Goal: Task Accomplishment & Management: Manage account settings

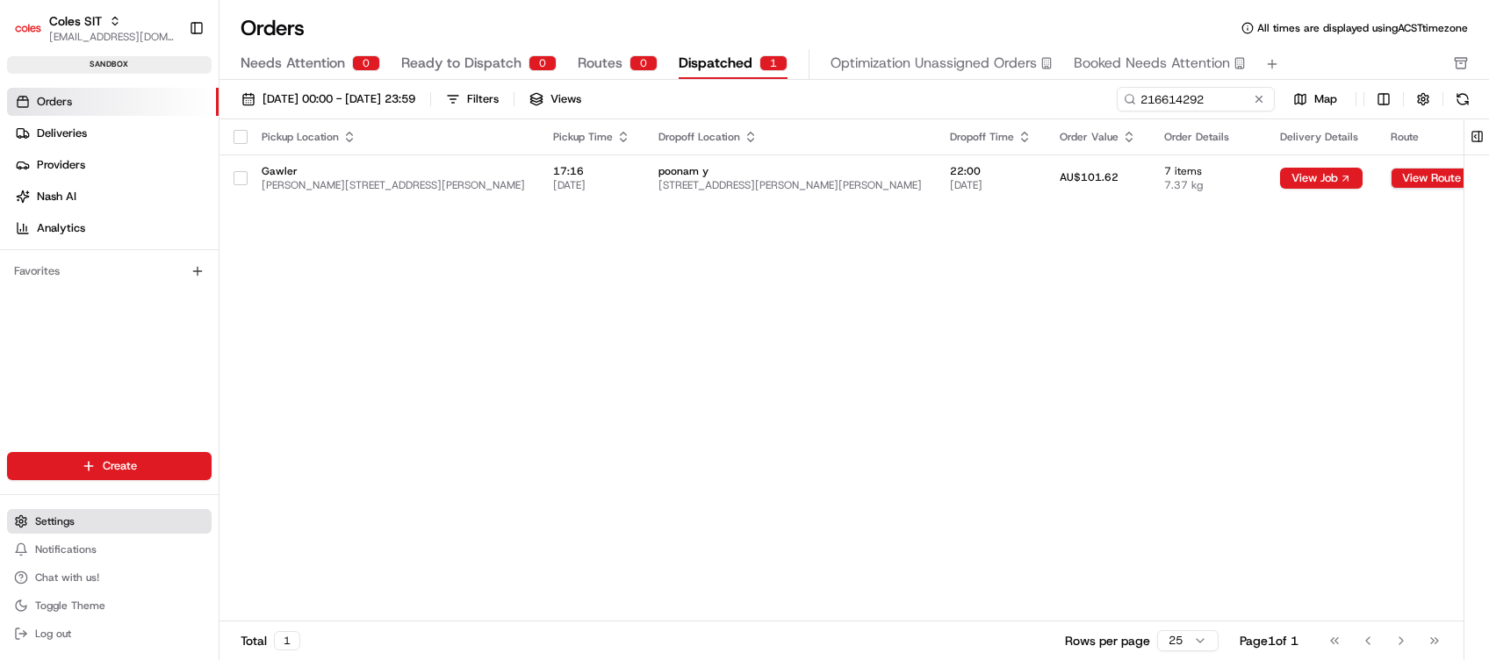
click at [98, 520] on button "Settings" at bounding box center [109, 521] width 205 height 25
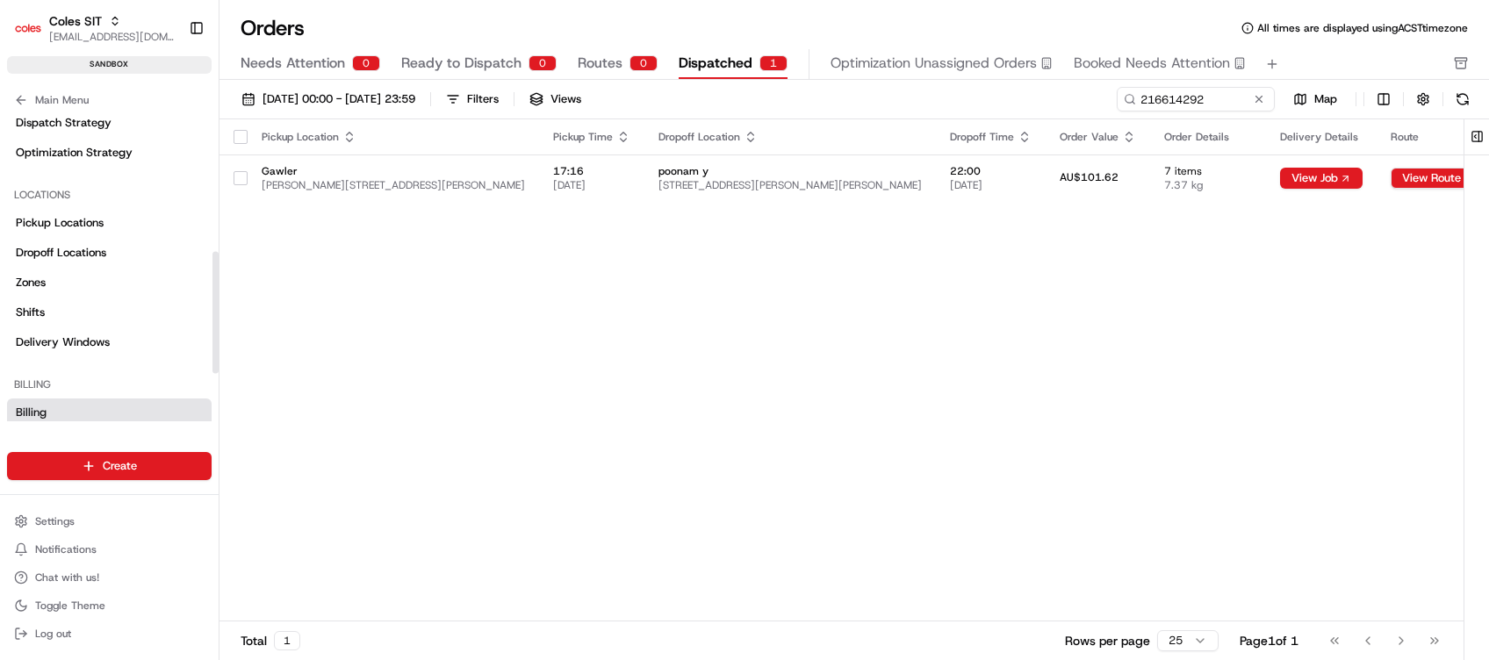
scroll to position [351, 0]
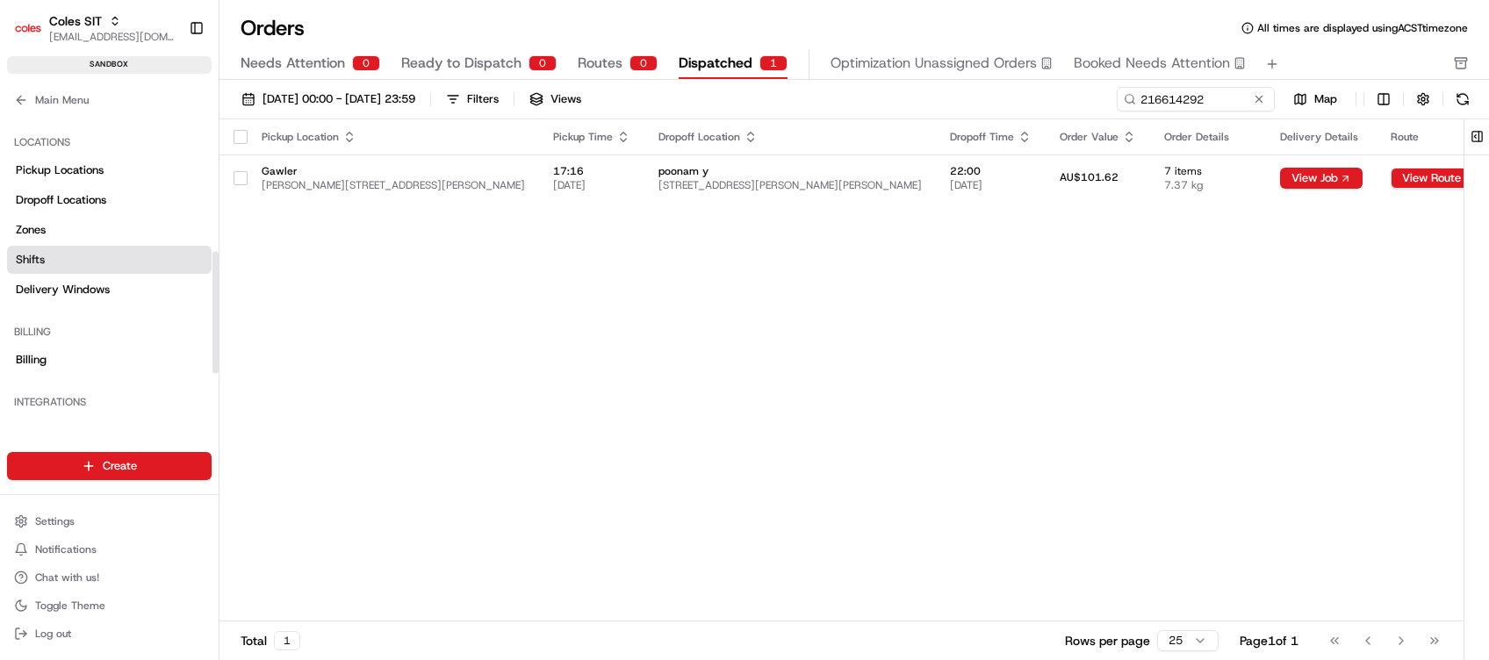
click at [40, 257] on span "Shifts" at bounding box center [30, 260] width 29 height 16
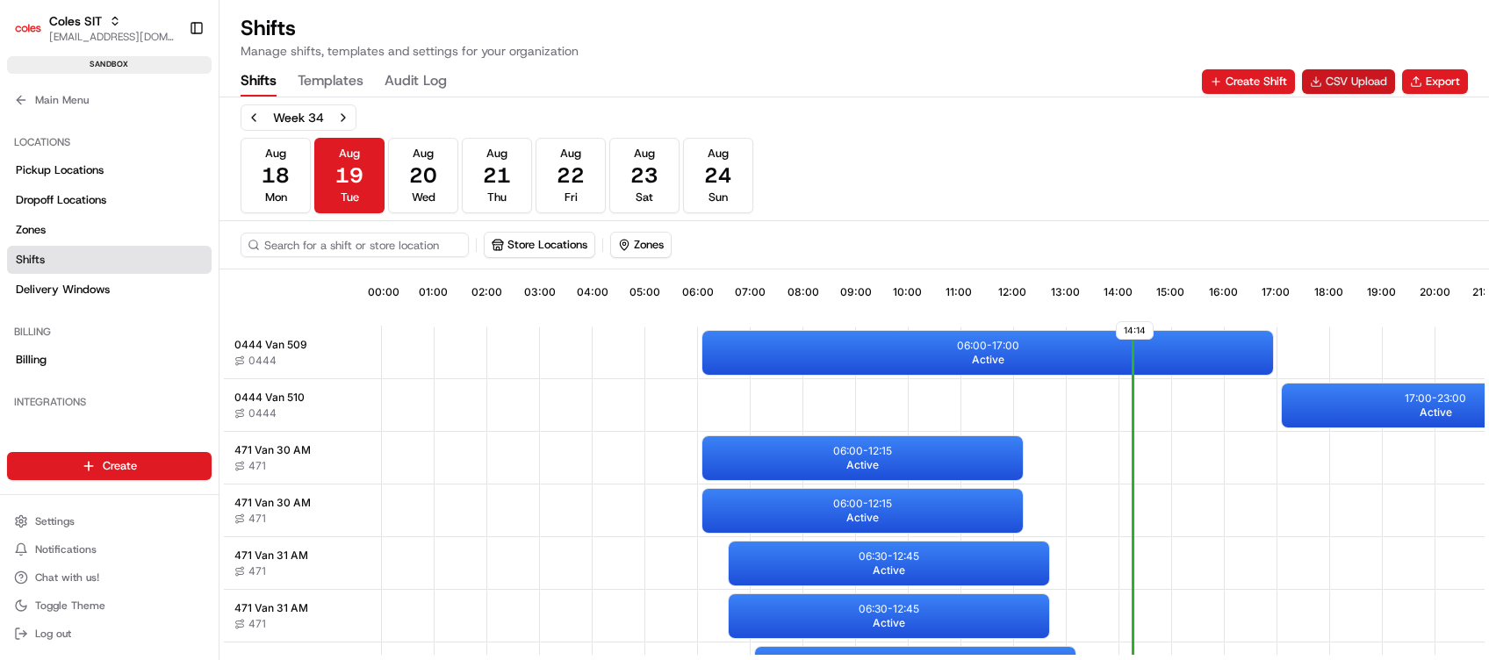
click at [1367, 75] on button "CSV Upload" at bounding box center [1348, 81] width 93 height 25
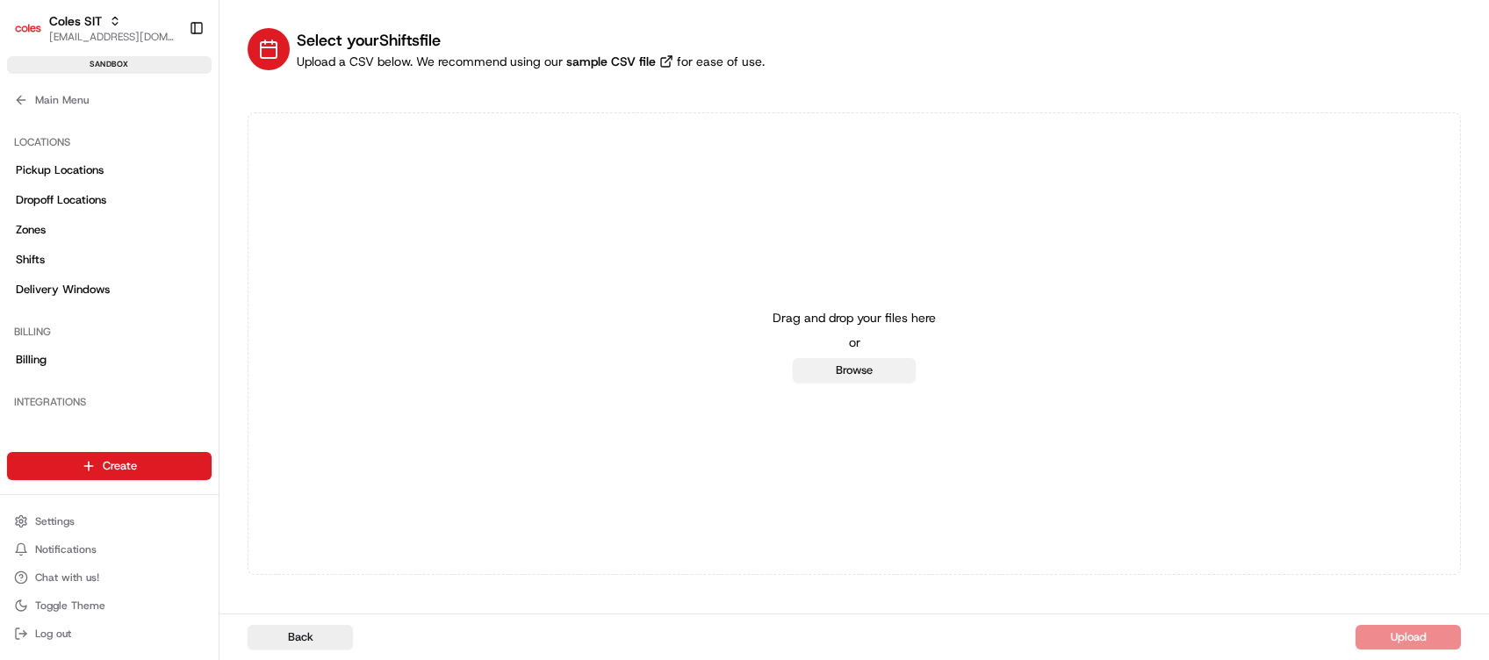
click at [830, 367] on button "Browse" at bounding box center [854, 370] width 123 height 25
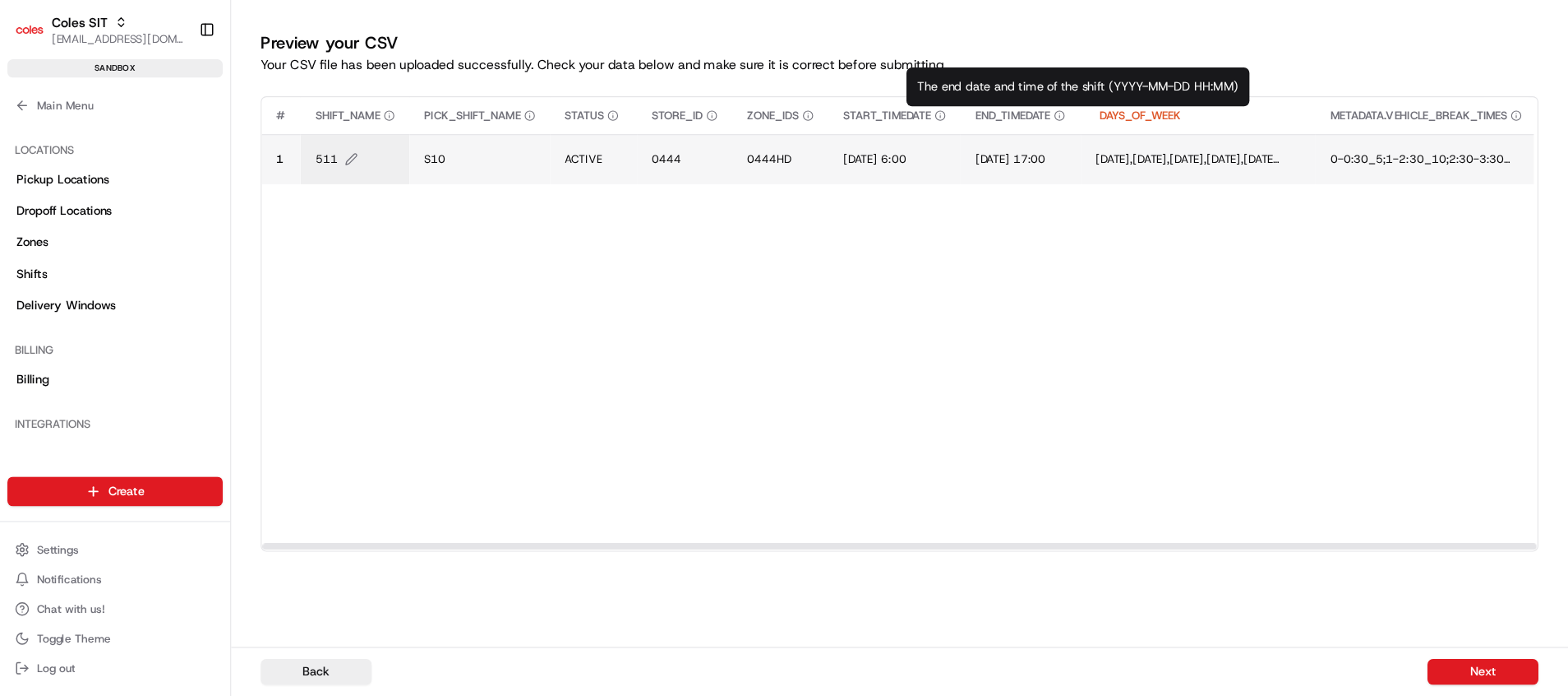
scroll to position [0, 596]
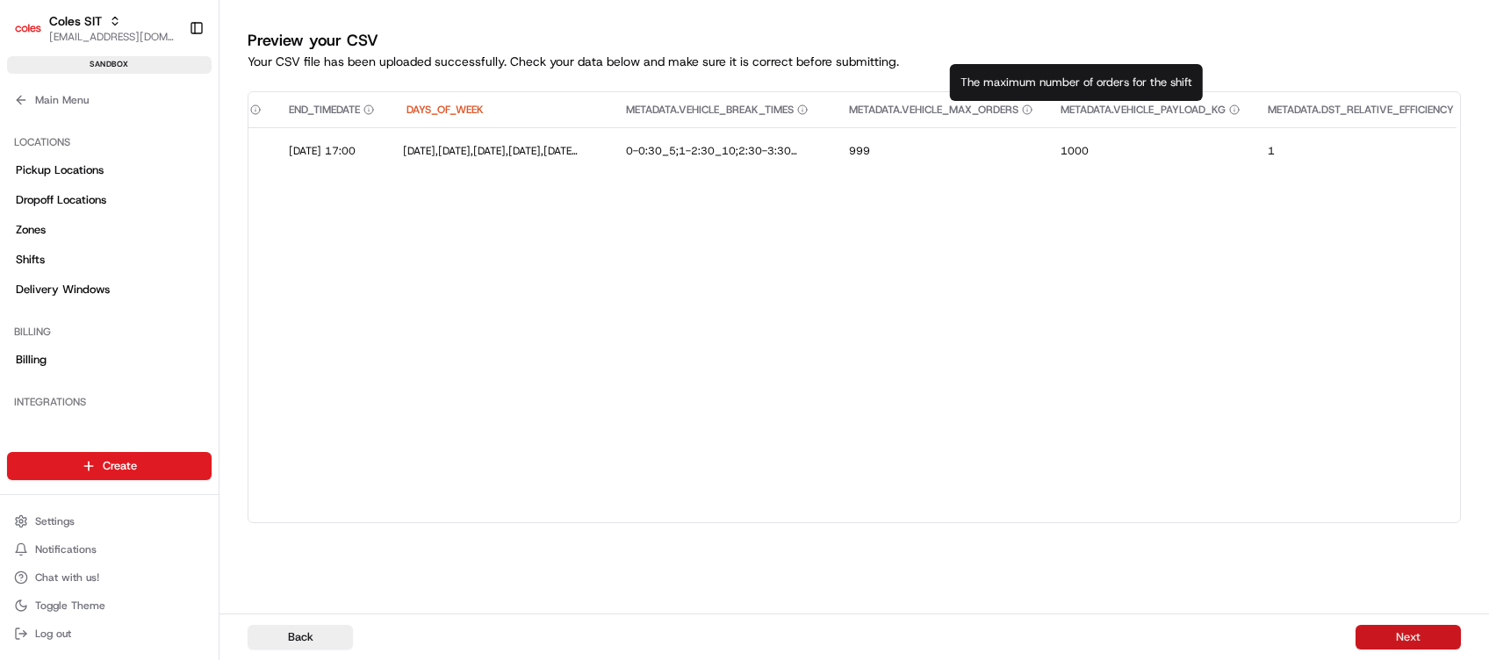
click at [1430, 638] on button "Next" at bounding box center [1408, 637] width 105 height 25
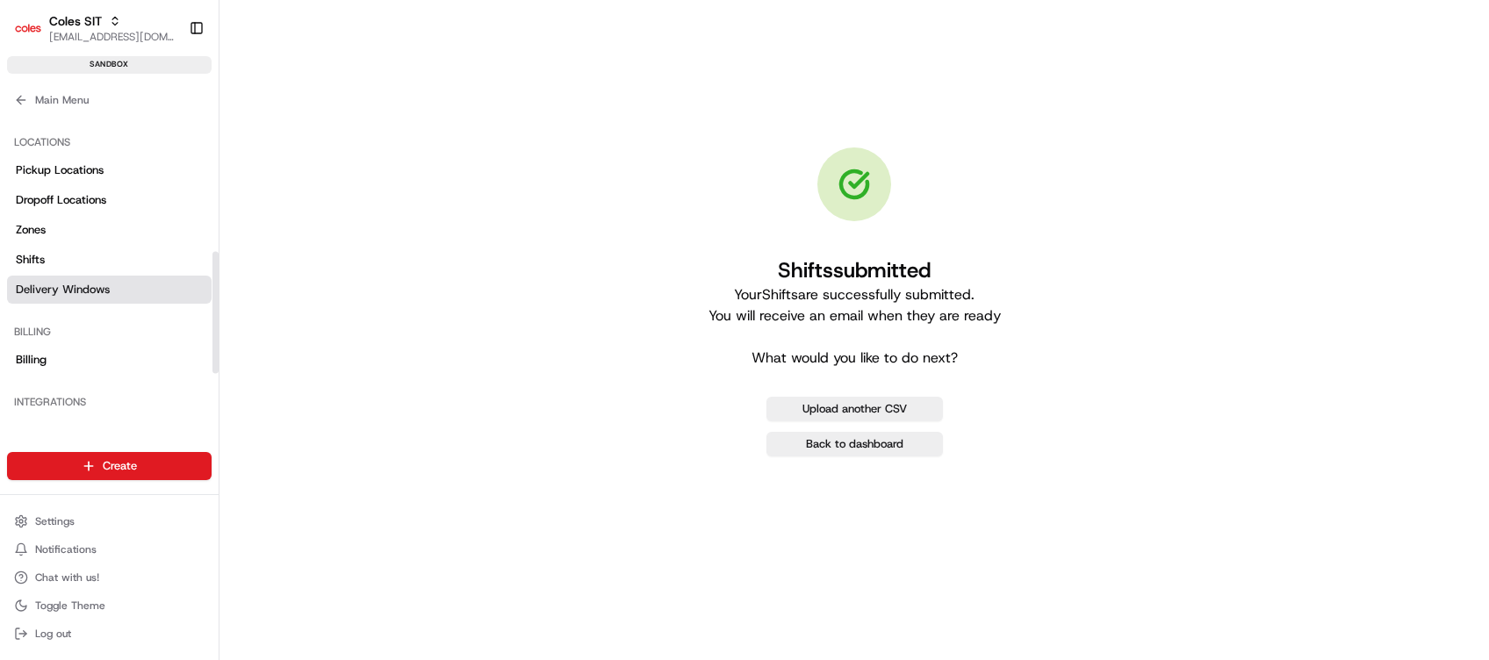
click at [42, 282] on span "Delivery Windows" at bounding box center [63, 290] width 94 height 16
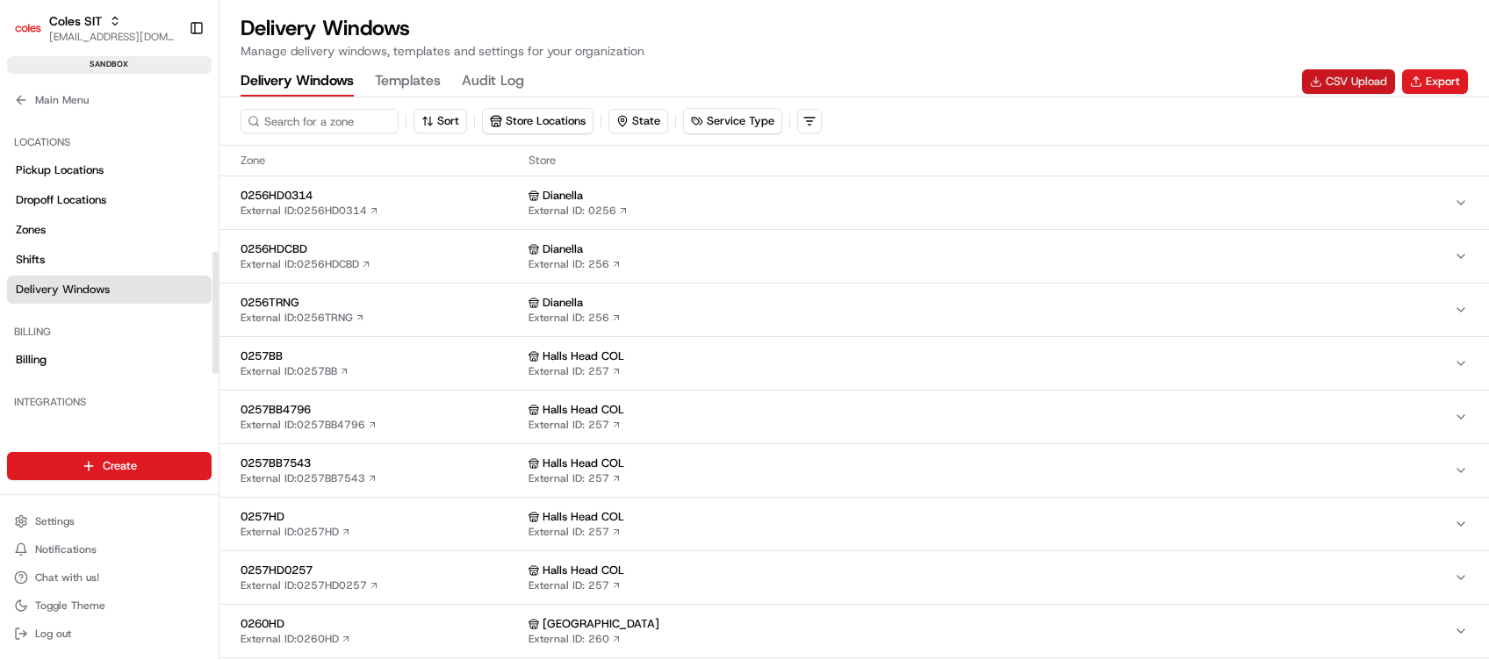
click at [1354, 84] on button "CSV Upload" at bounding box center [1348, 81] width 93 height 25
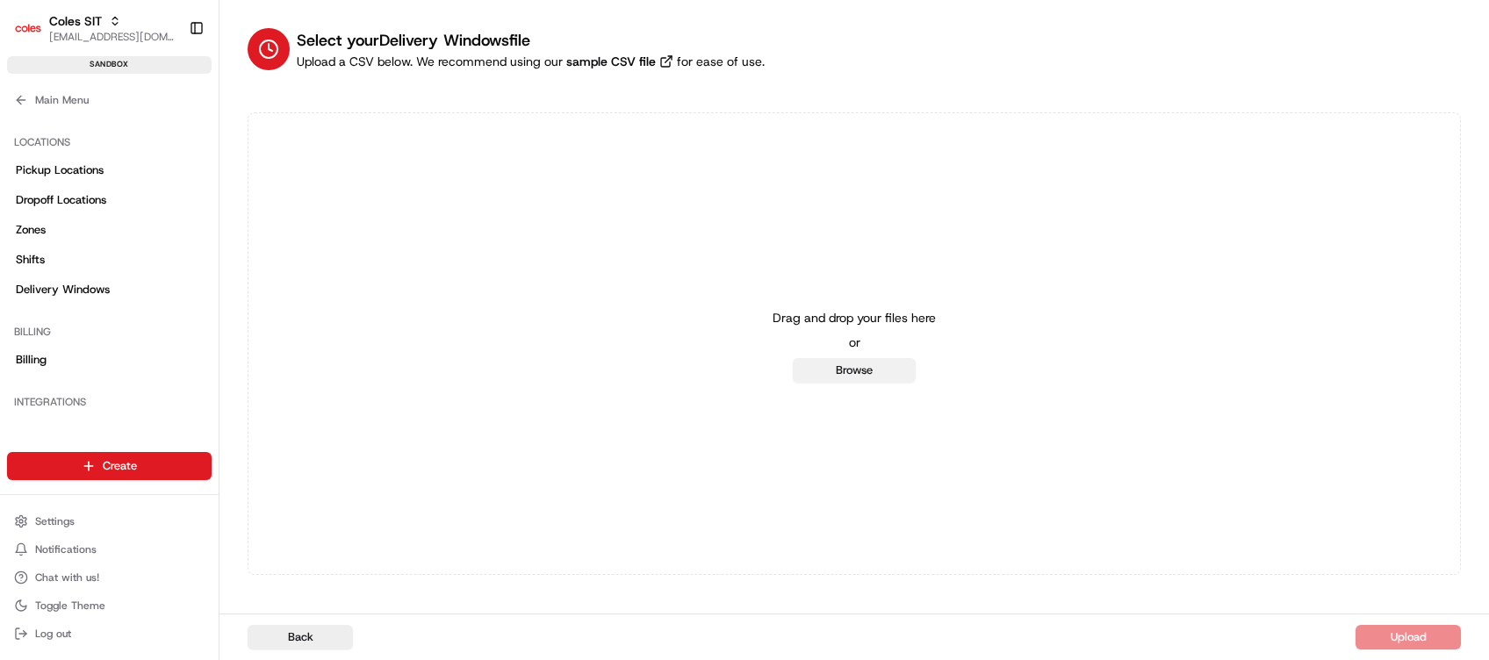
click at [864, 367] on button "Browse" at bounding box center [854, 370] width 123 height 25
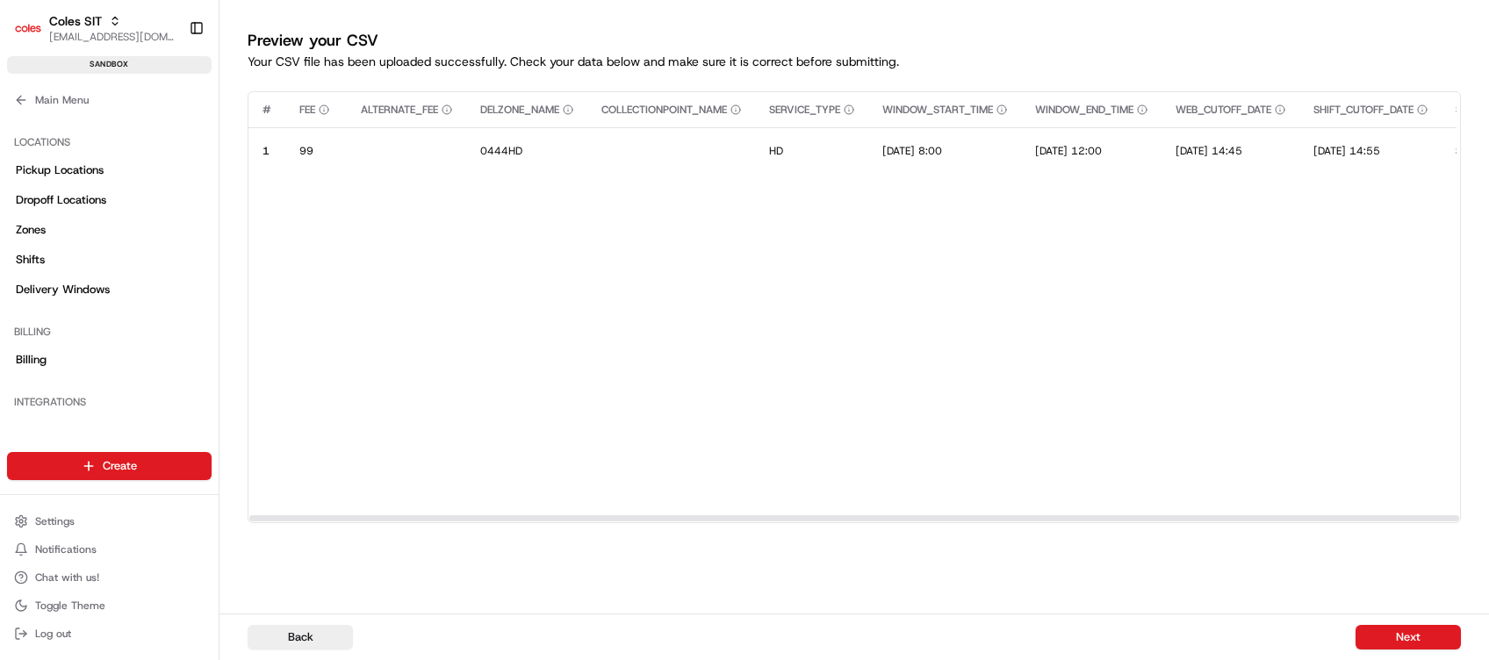
click at [1399, 633] on button "Next" at bounding box center [1408, 637] width 105 height 25
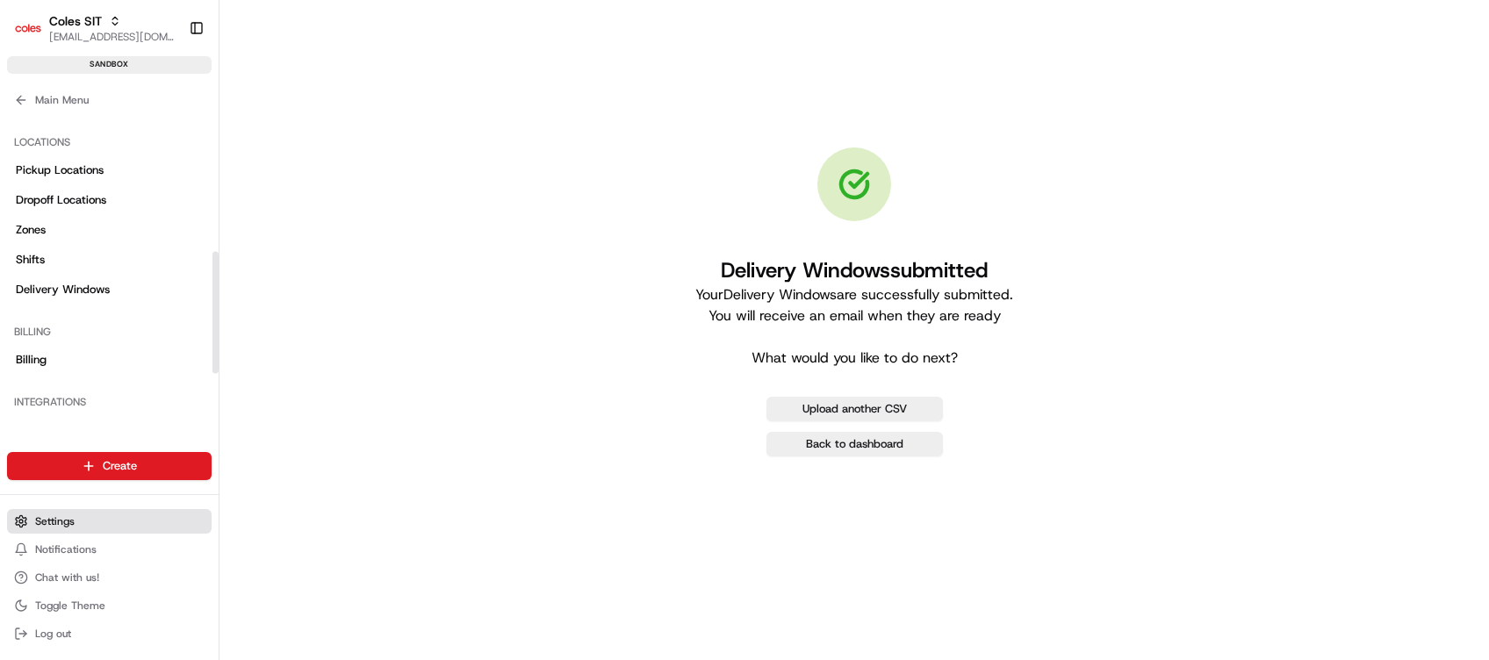
click at [72, 518] on span "Settings" at bounding box center [55, 521] width 40 height 14
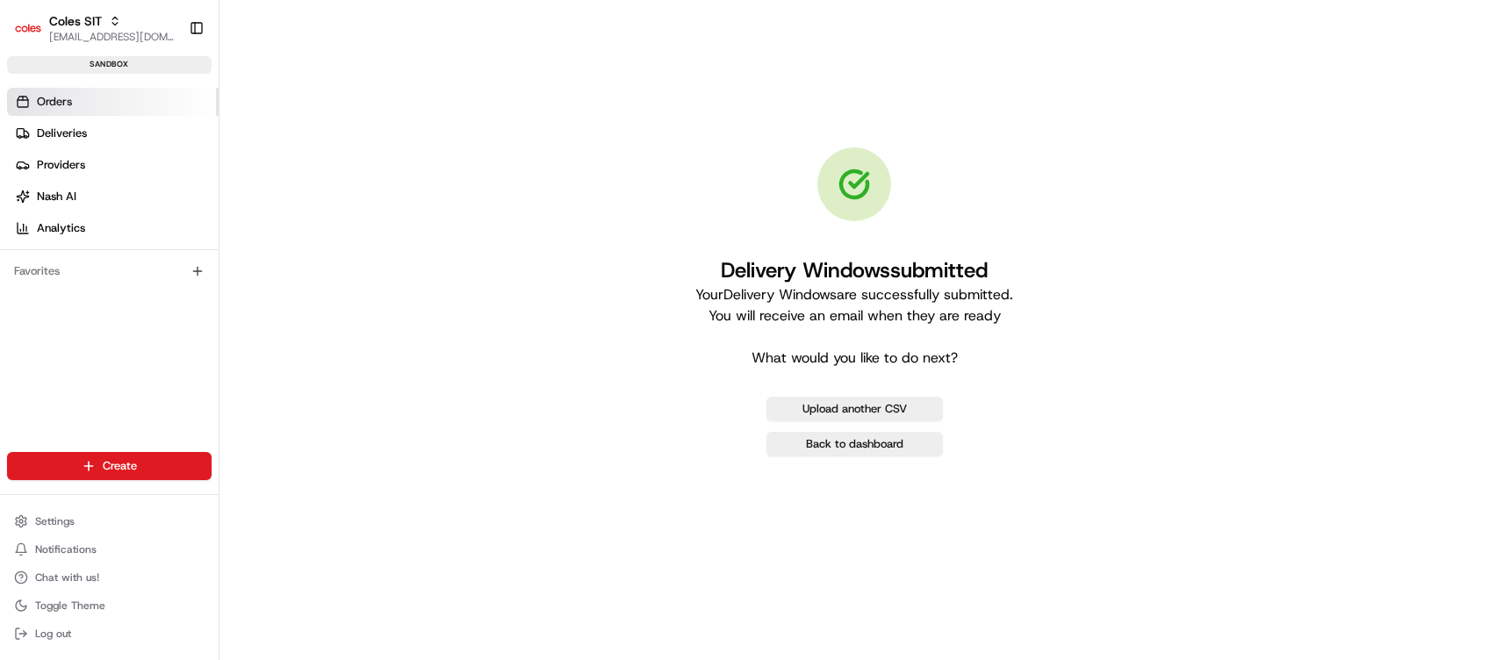
click at [70, 108] on span "Orders" at bounding box center [54, 102] width 35 height 16
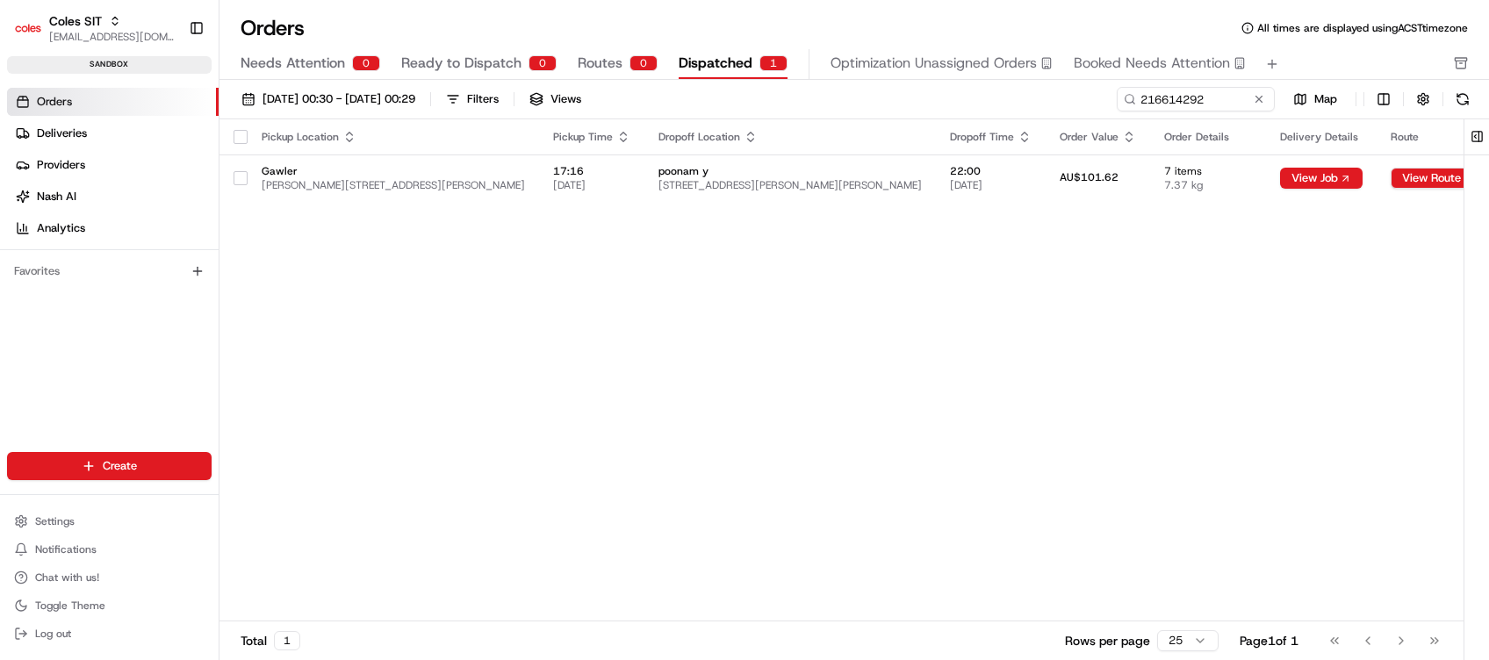
click at [1260, 100] on button at bounding box center [1259, 99] width 18 height 18
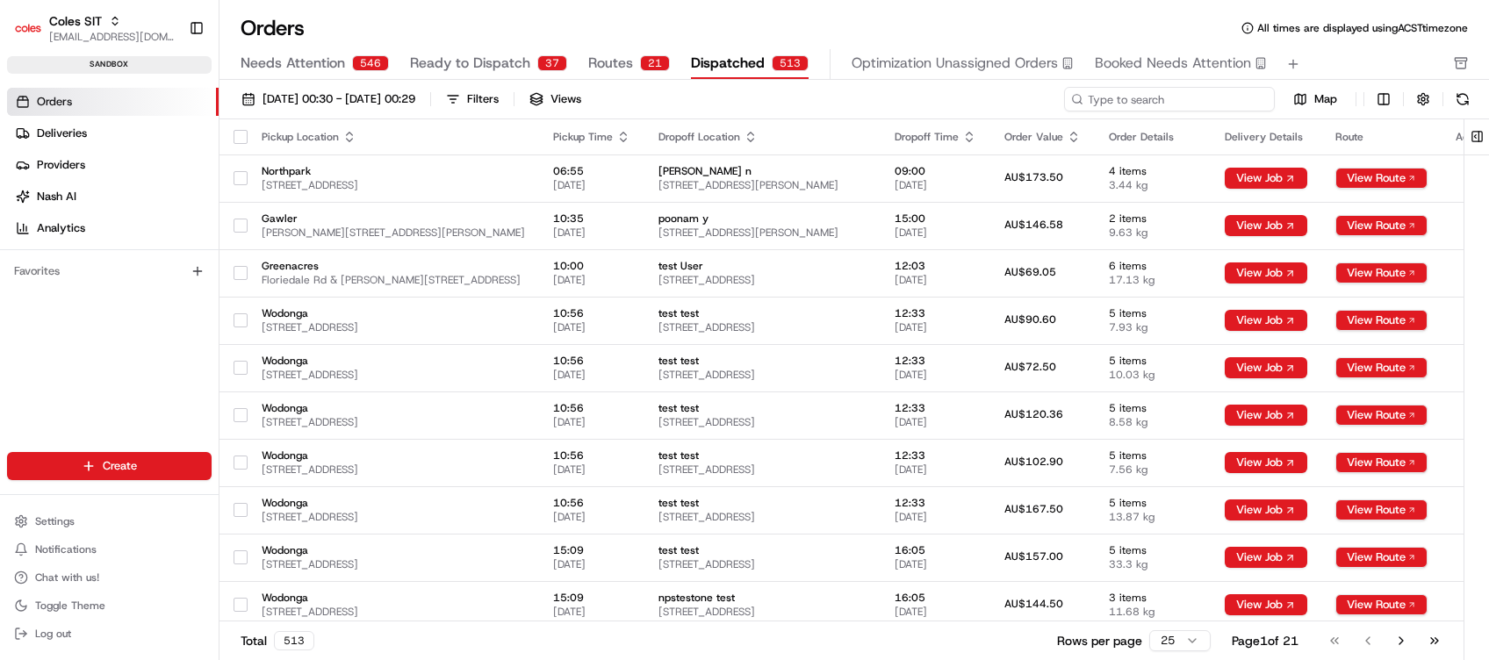
click at [1226, 102] on input at bounding box center [1169, 99] width 211 height 25
paste input "216626078"
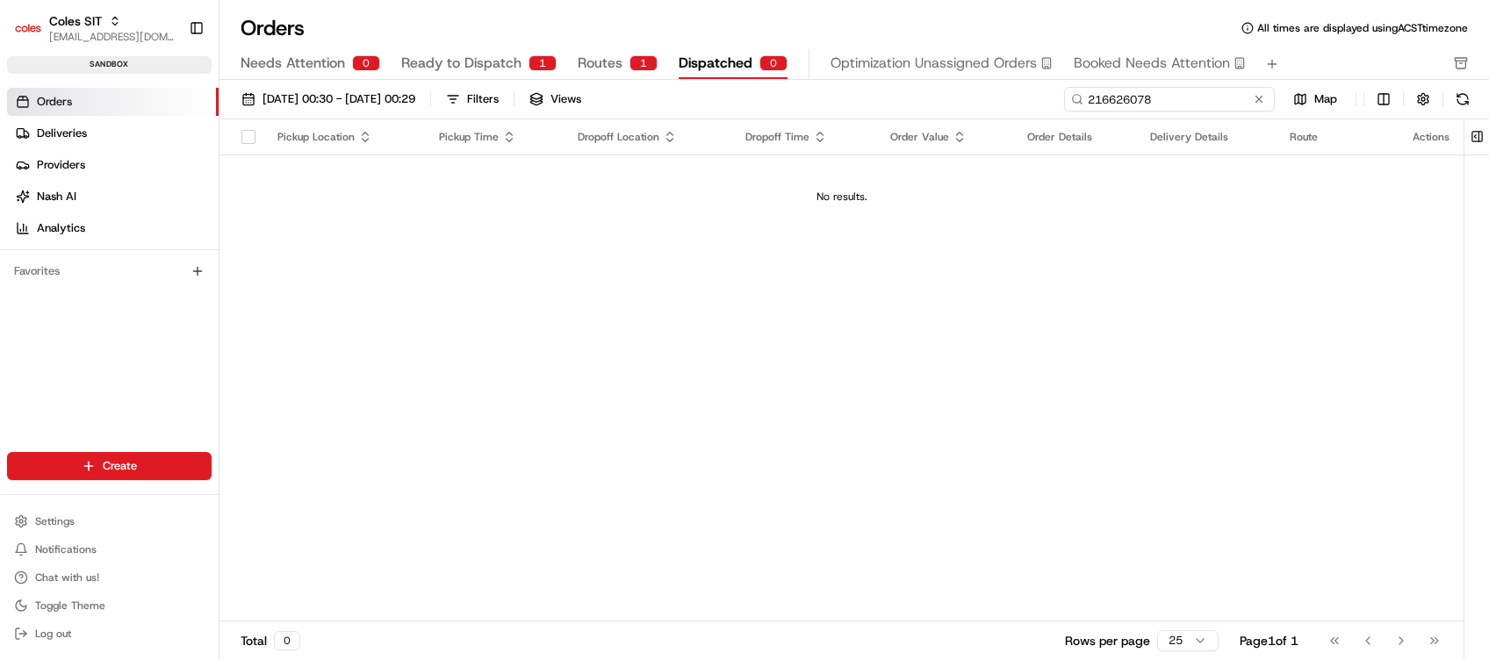
type input "216626078"
click at [457, 65] on span "Ready to Dispatch" at bounding box center [461, 63] width 120 height 21
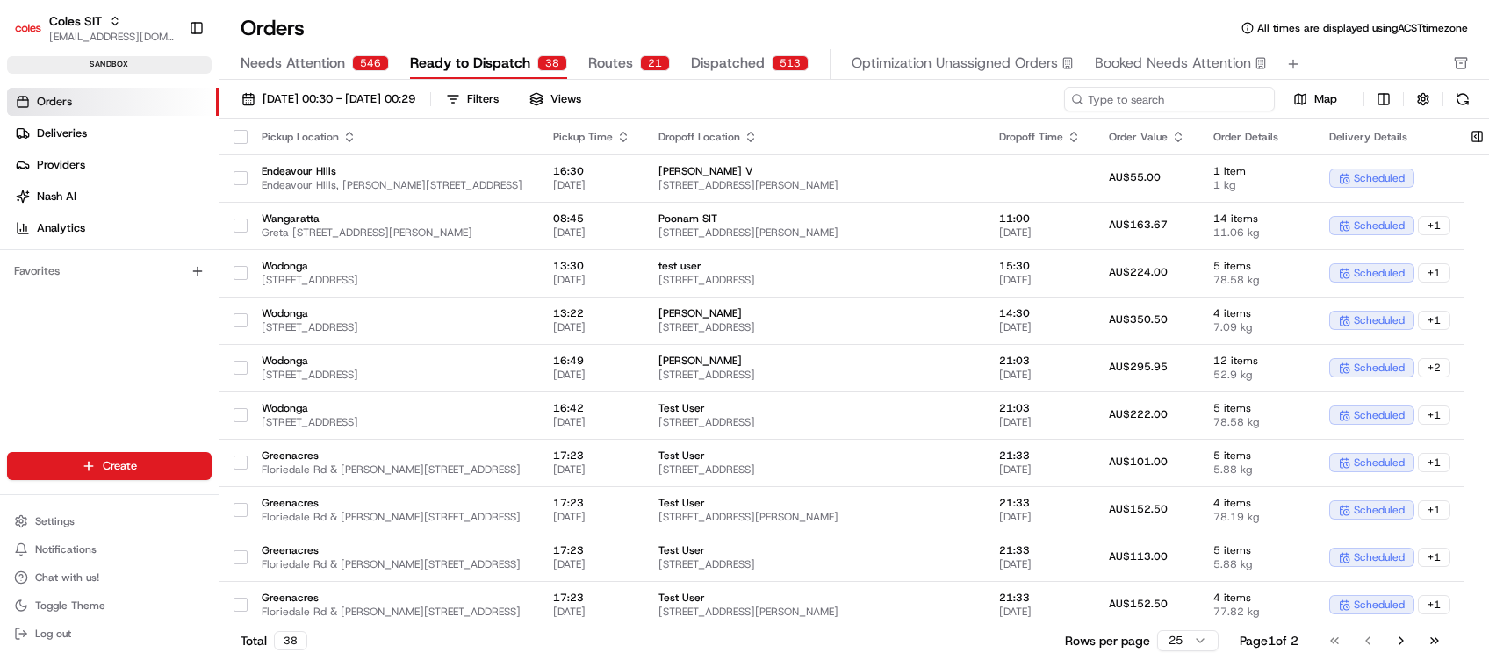
click at [1197, 96] on input at bounding box center [1169, 99] width 211 height 25
paste input "216626078"
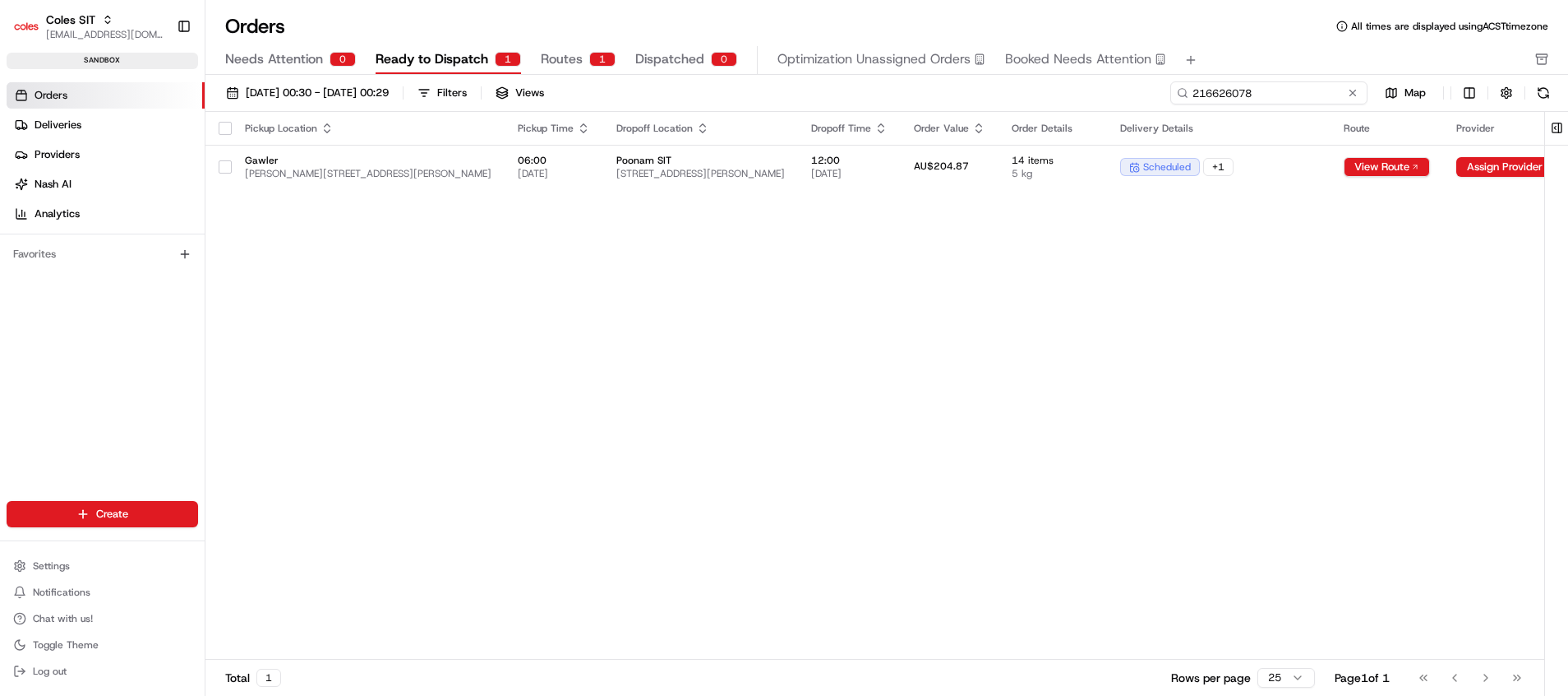
scroll to position [329, 0]
type input "216626078"
click at [1387, 165] on button "View Route" at bounding box center [1386, 167] width 86 height 20
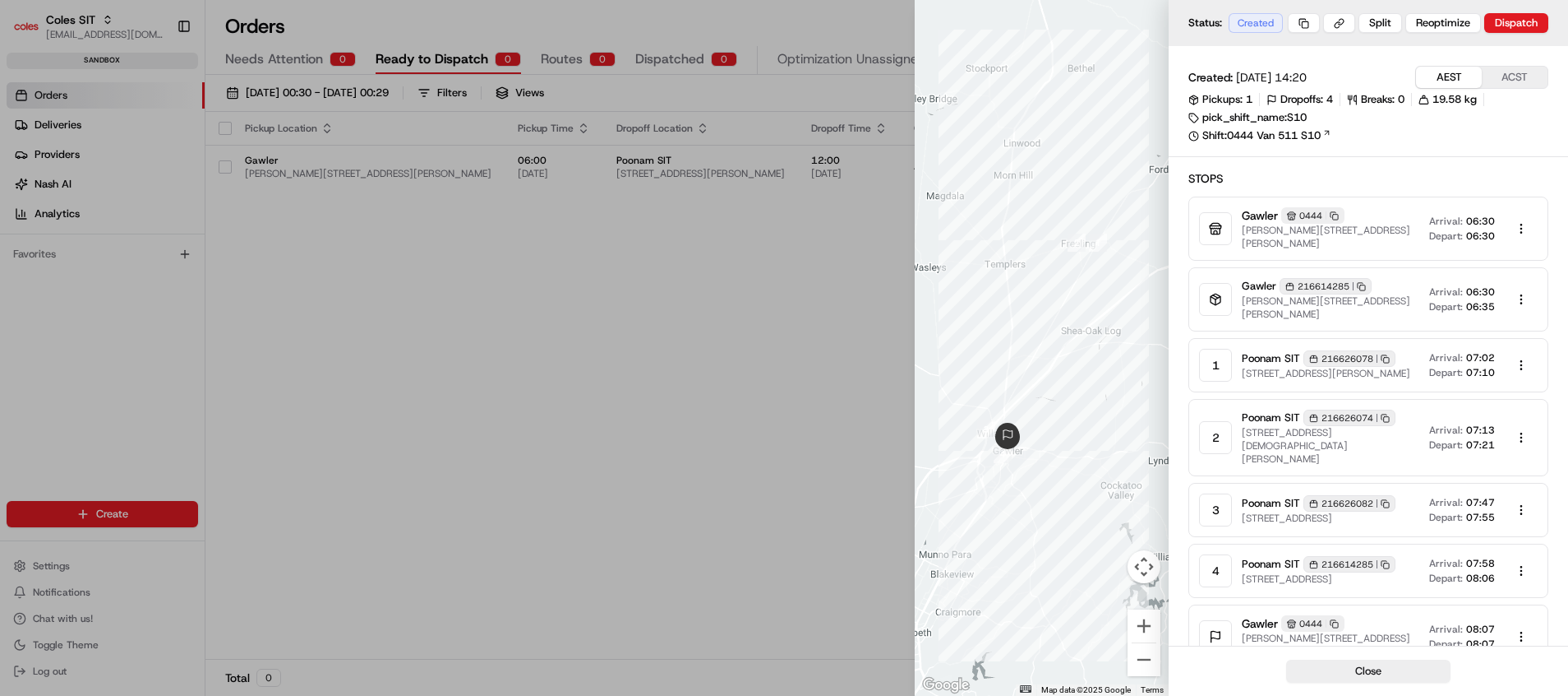
scroll to position [85, 0]
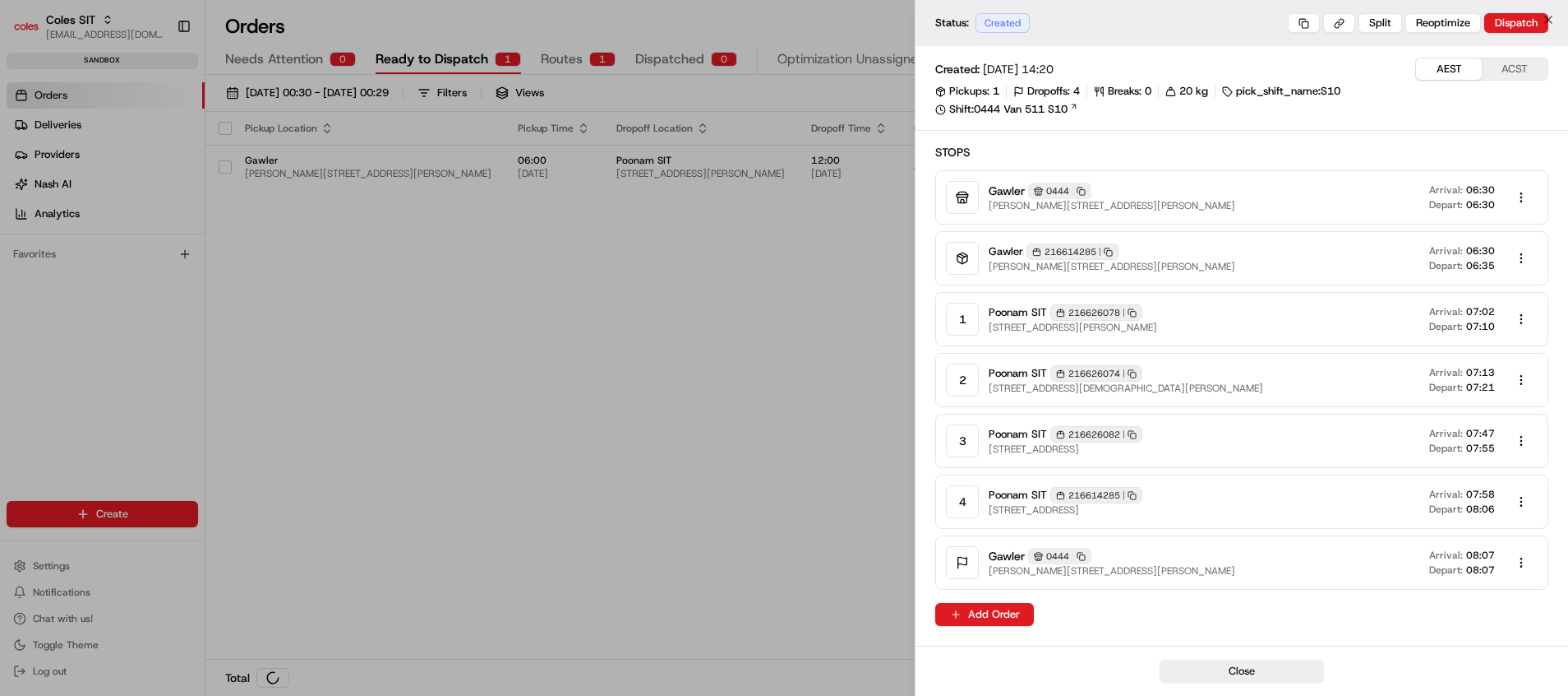
click at [823, 325] on div at bounding box center [784, 348] width 1568 height 696
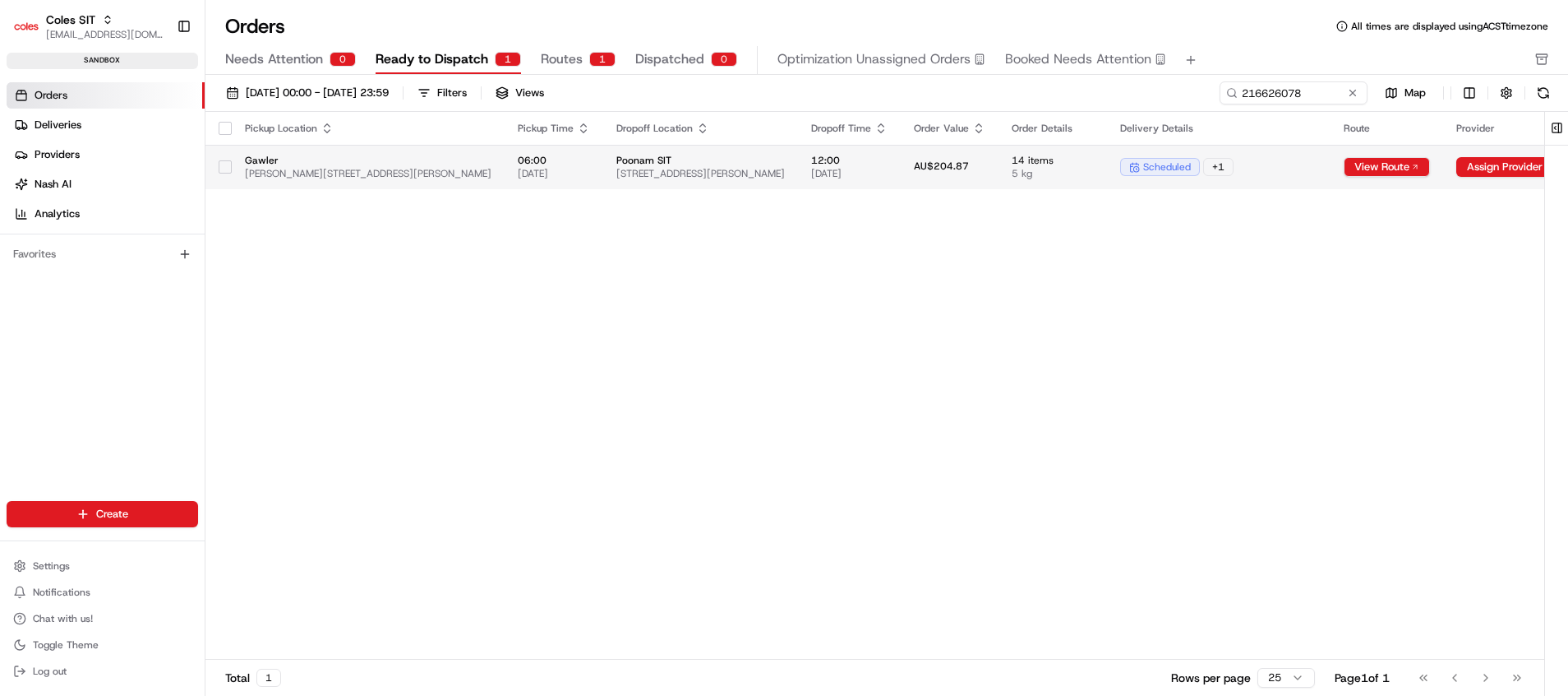
click at [579, 176] on td "06:00 20/08/2025" at bounding box center [553, 167] width 98 height 44
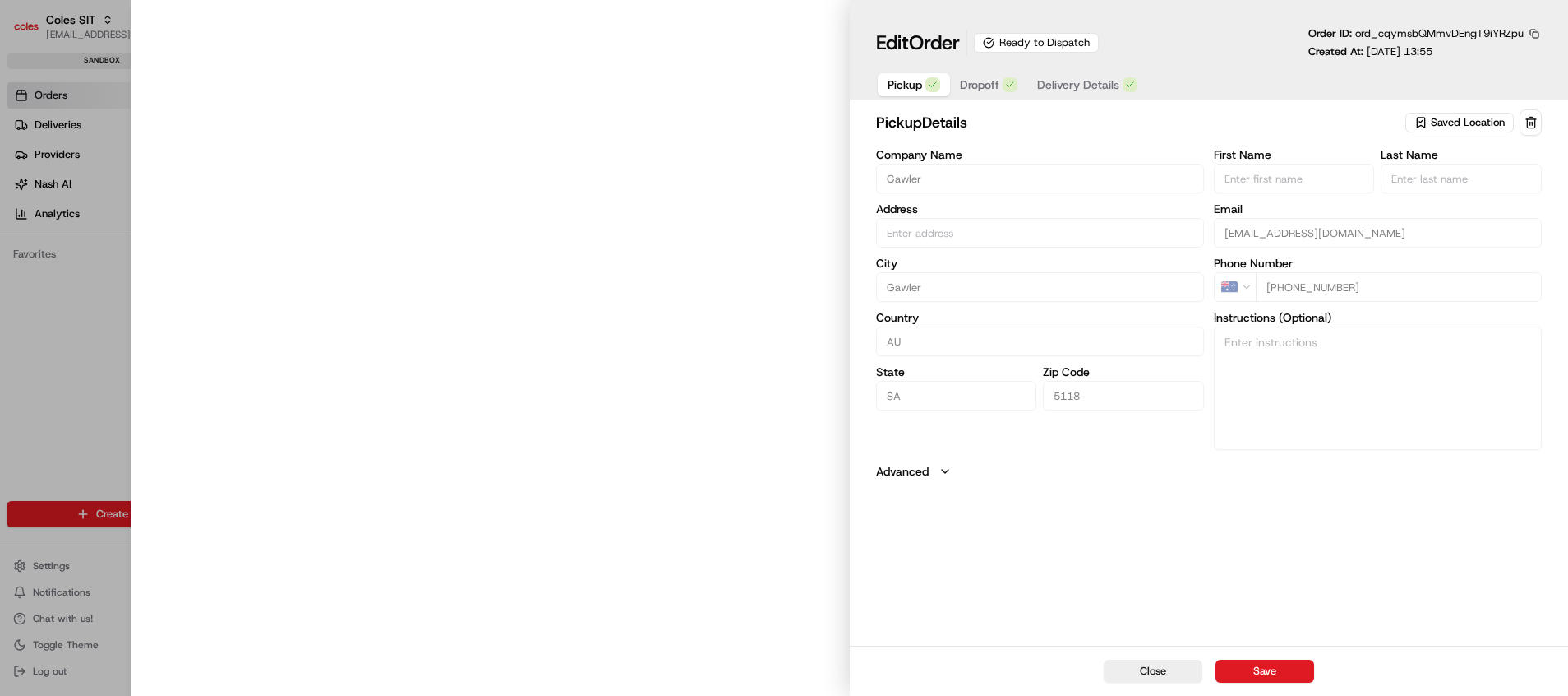
type input "[PERSON_NAME][STREET_ADDRESS][PERSON_NAME]"
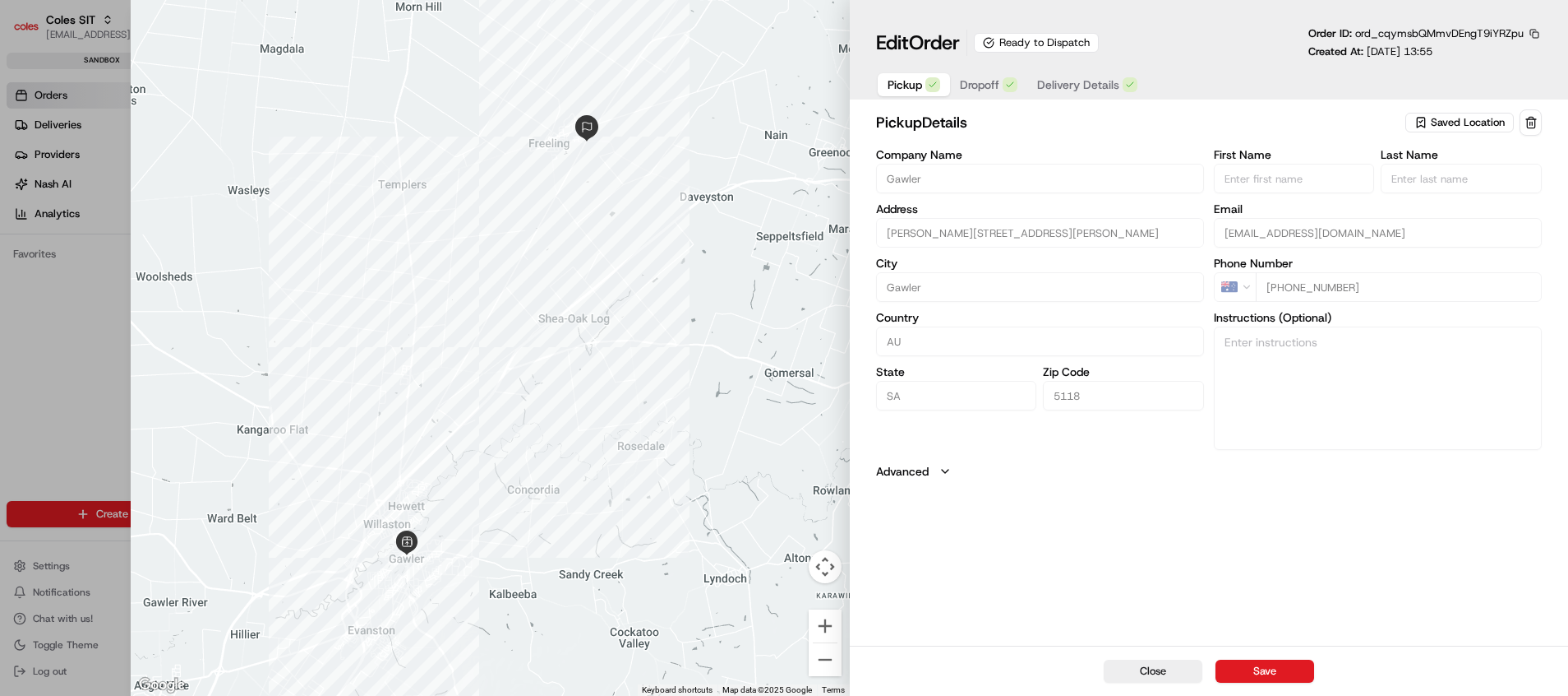
click at [1086, 85] on span "Delivery Details" at bounding box center [1078, 85] width 82 height 17
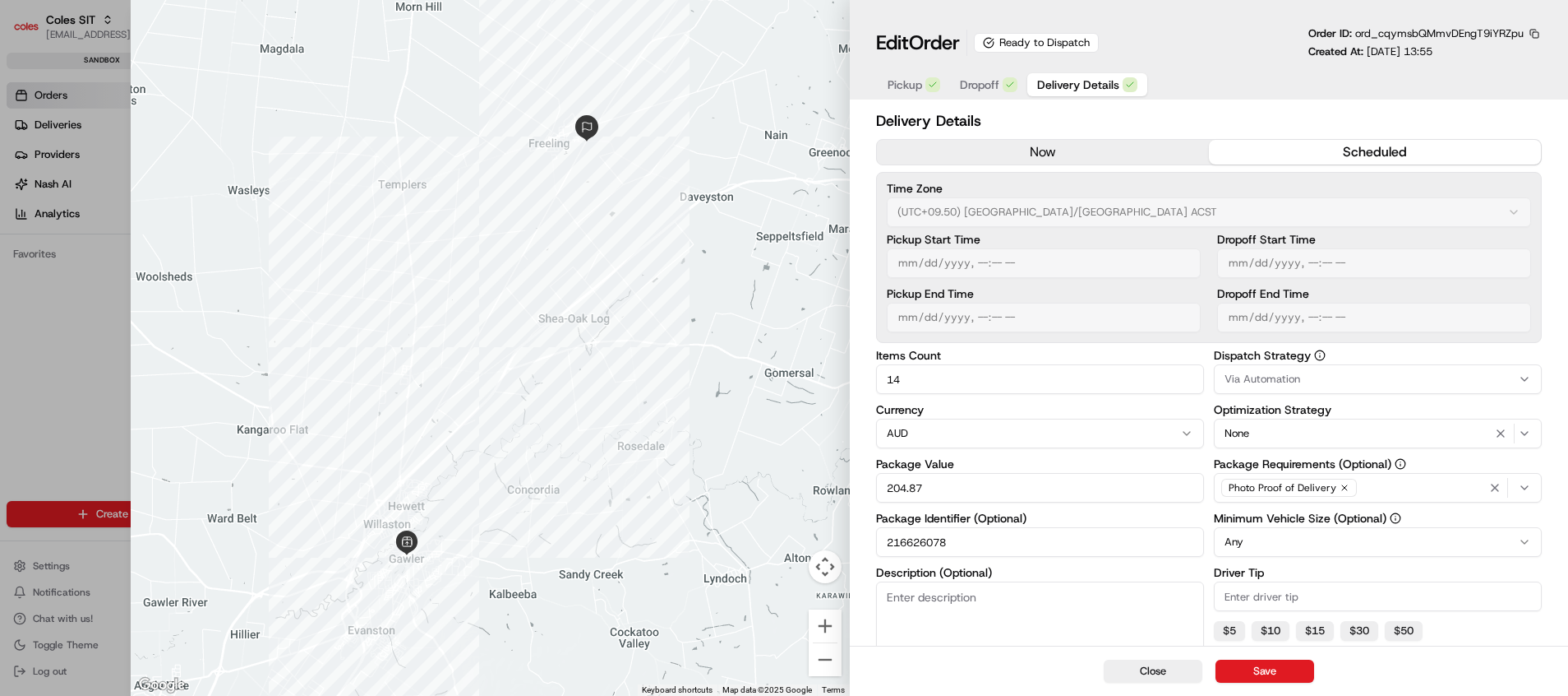
click at [105, 336] on div at bounding box center [784, 348] width 1568 height 696
type input "1"
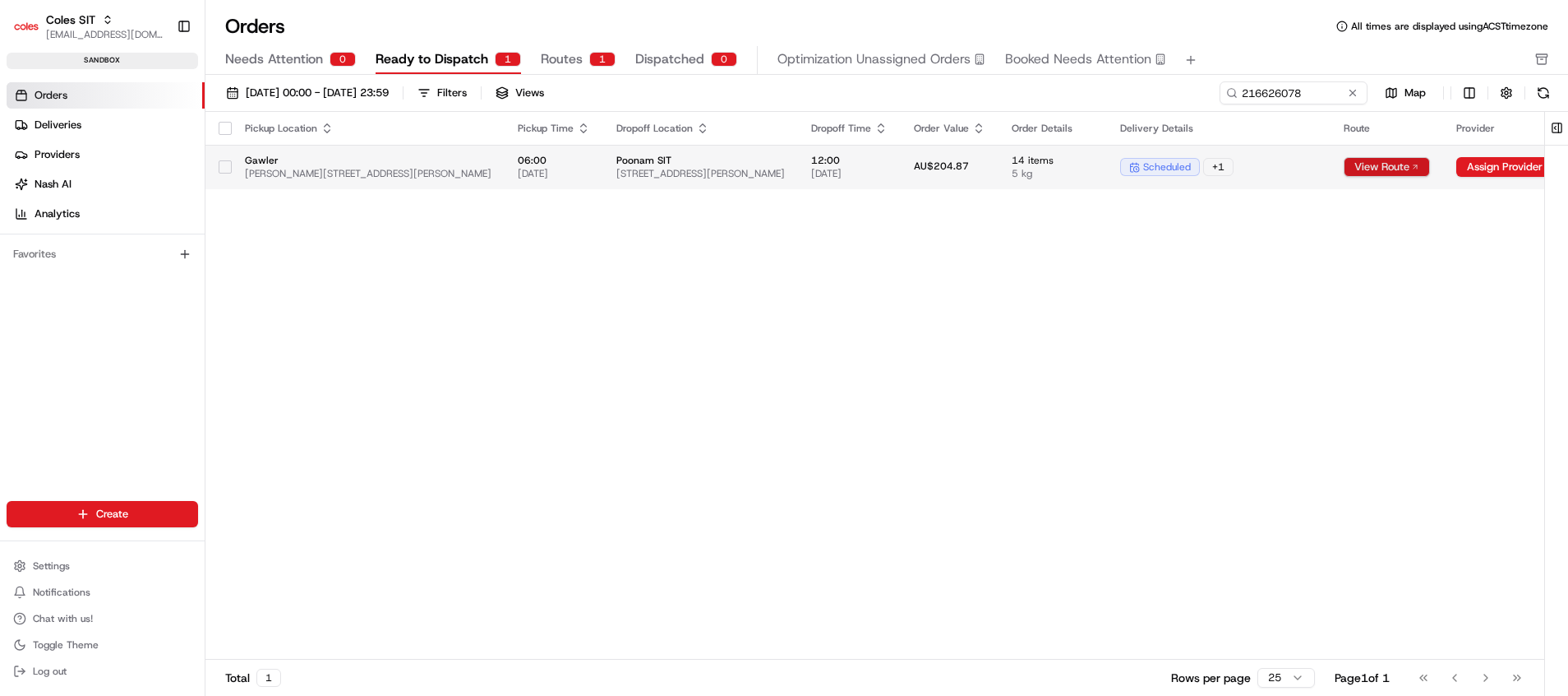
click at [1374, 164] on button "View Route" at bounding box center [1386, 167] width 86 height 20
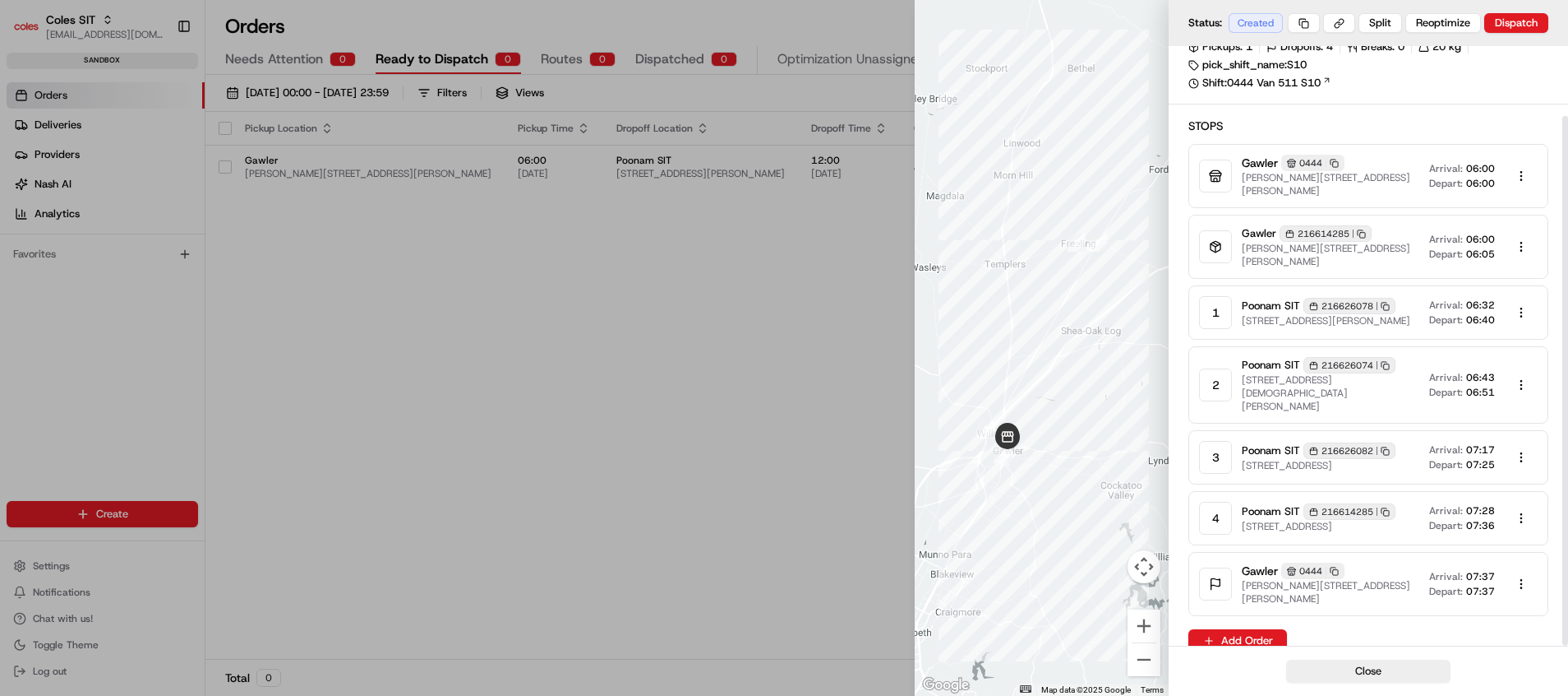
scroll to position [79, 0]
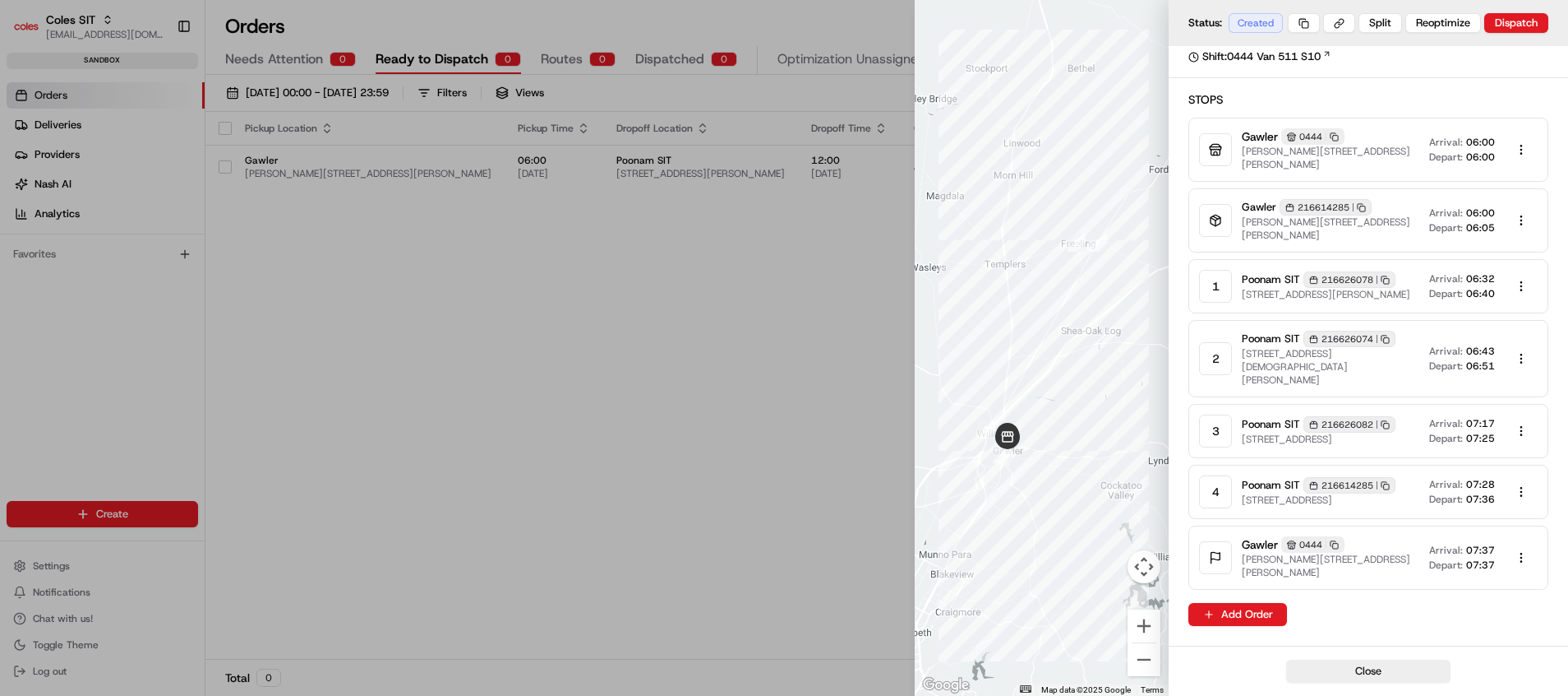
click at [799, 456] on div at bounding box center [784, 348] width 1568 height 696
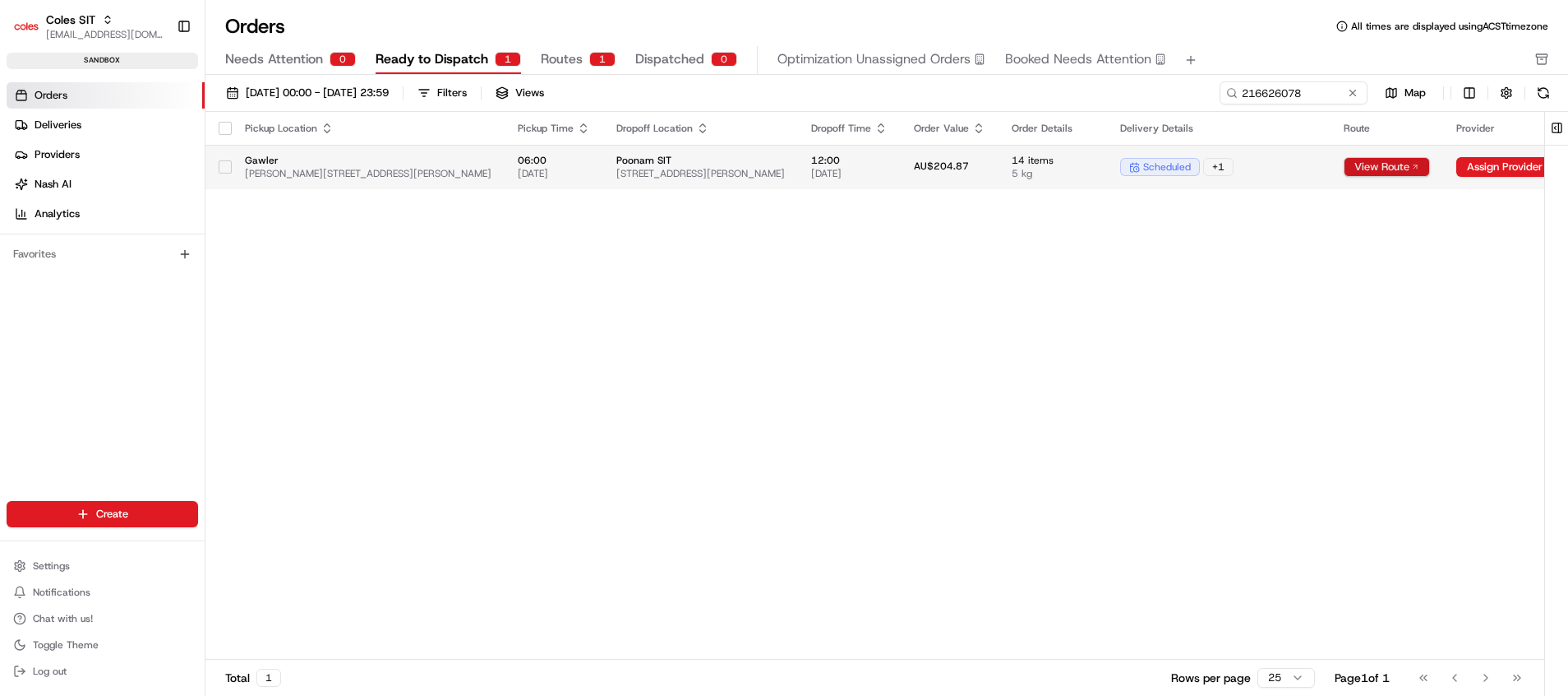
click at [1384, 165] on button "View Route" at bounding box center [1386, 167] width 86 height 20
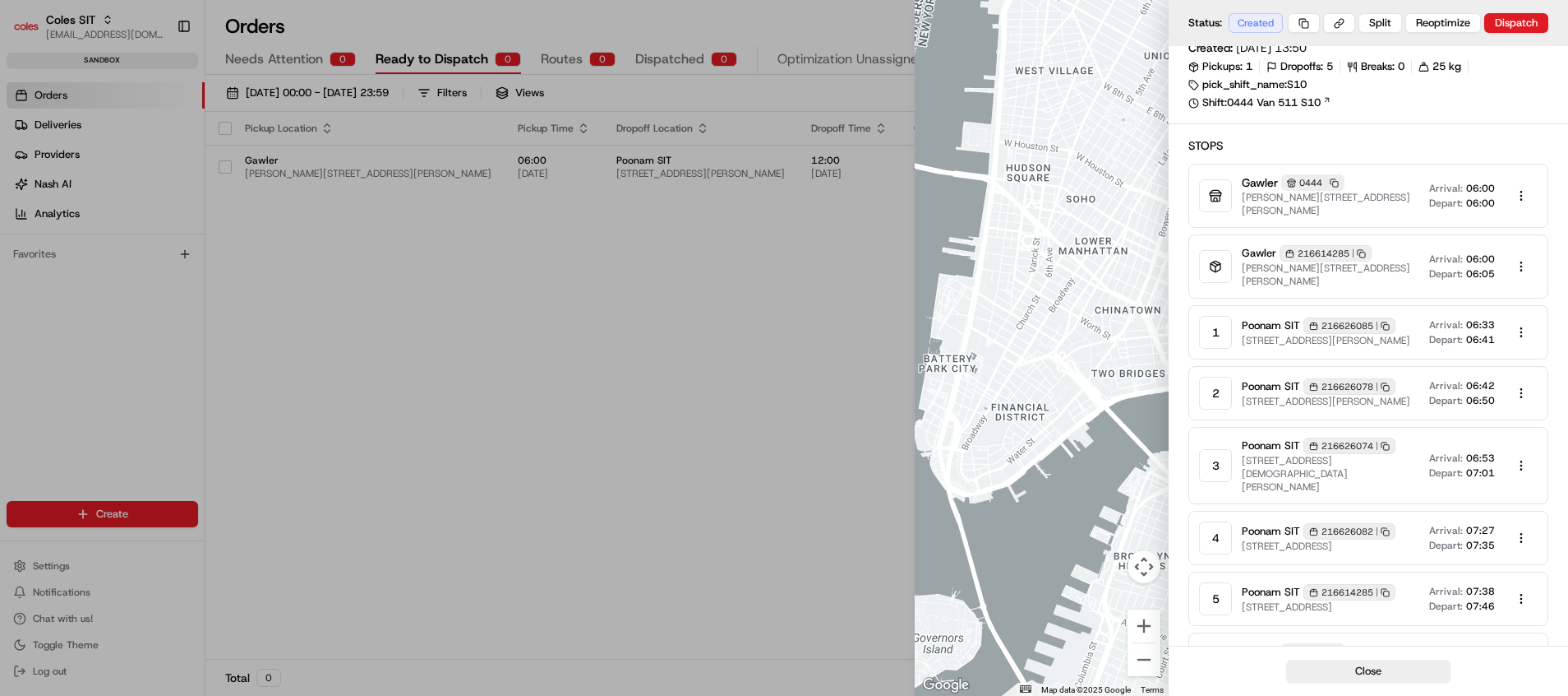
scroll to position [150, 0]
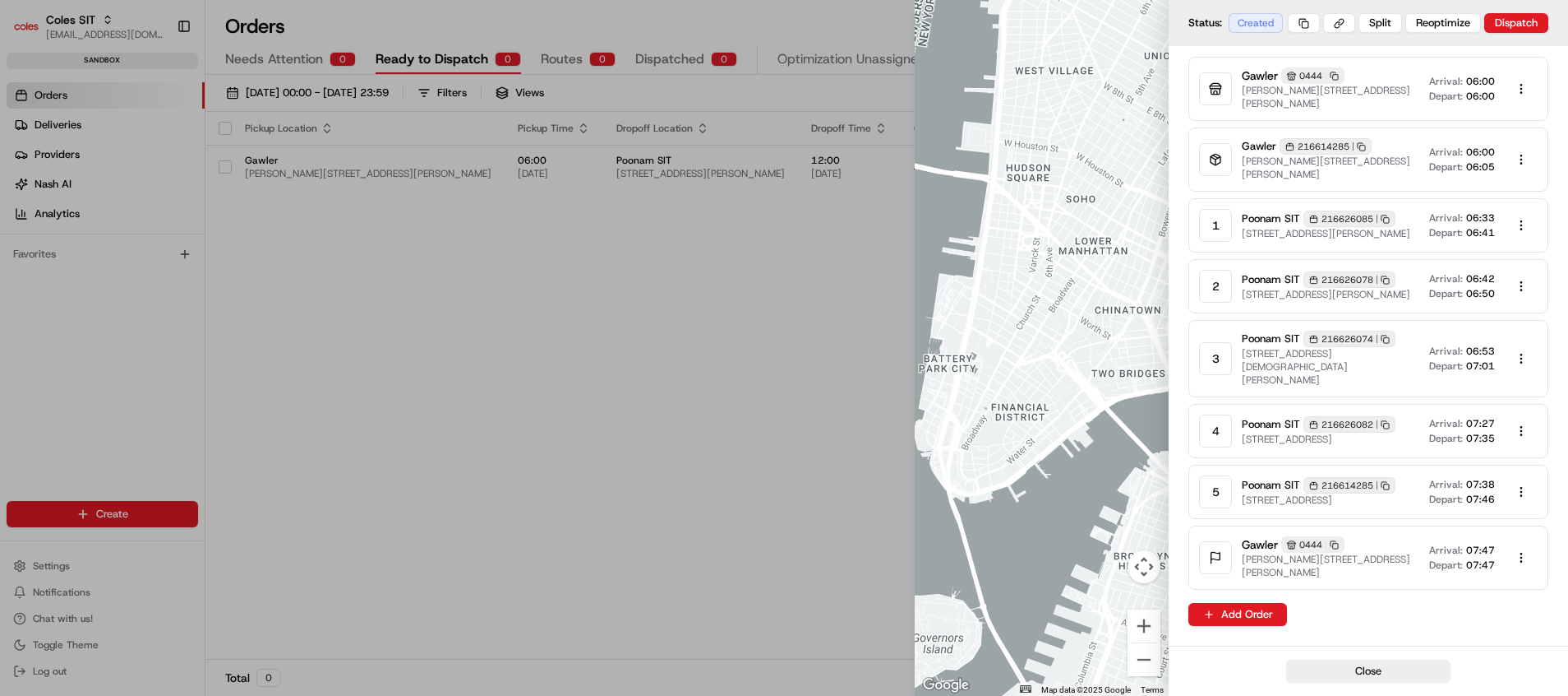
click at [720, 340] on div at bounding box center [784, 348] width 1568 height 696
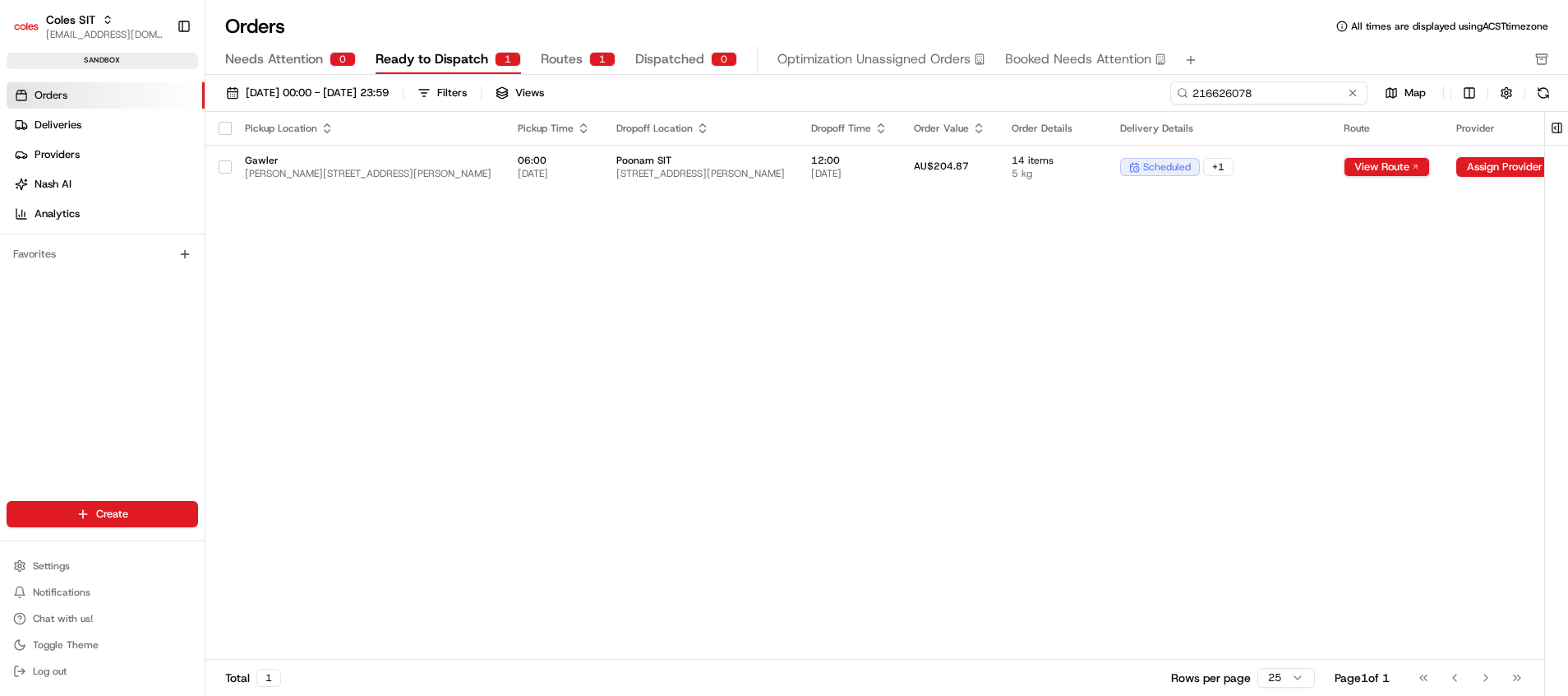
click at [1260, 93] on input "216626078" at bounding box center [1268, 93] width 198 height 23
click at [572, 64] on span "Routes" at bounding box center [562, 59] width 42 height 20
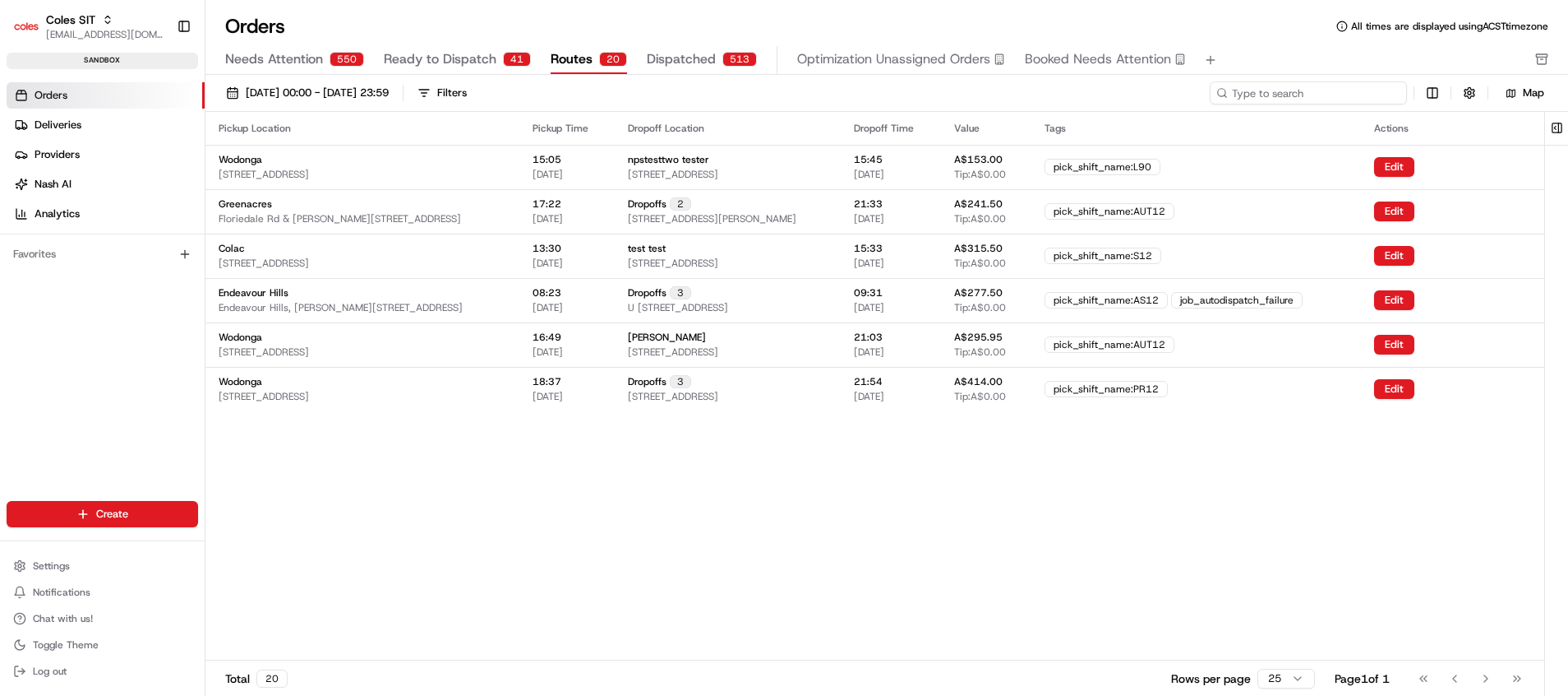
click at [1293, 99] on input at bounding box center [1308, 93] width 198 height 23
paste input "216626078"
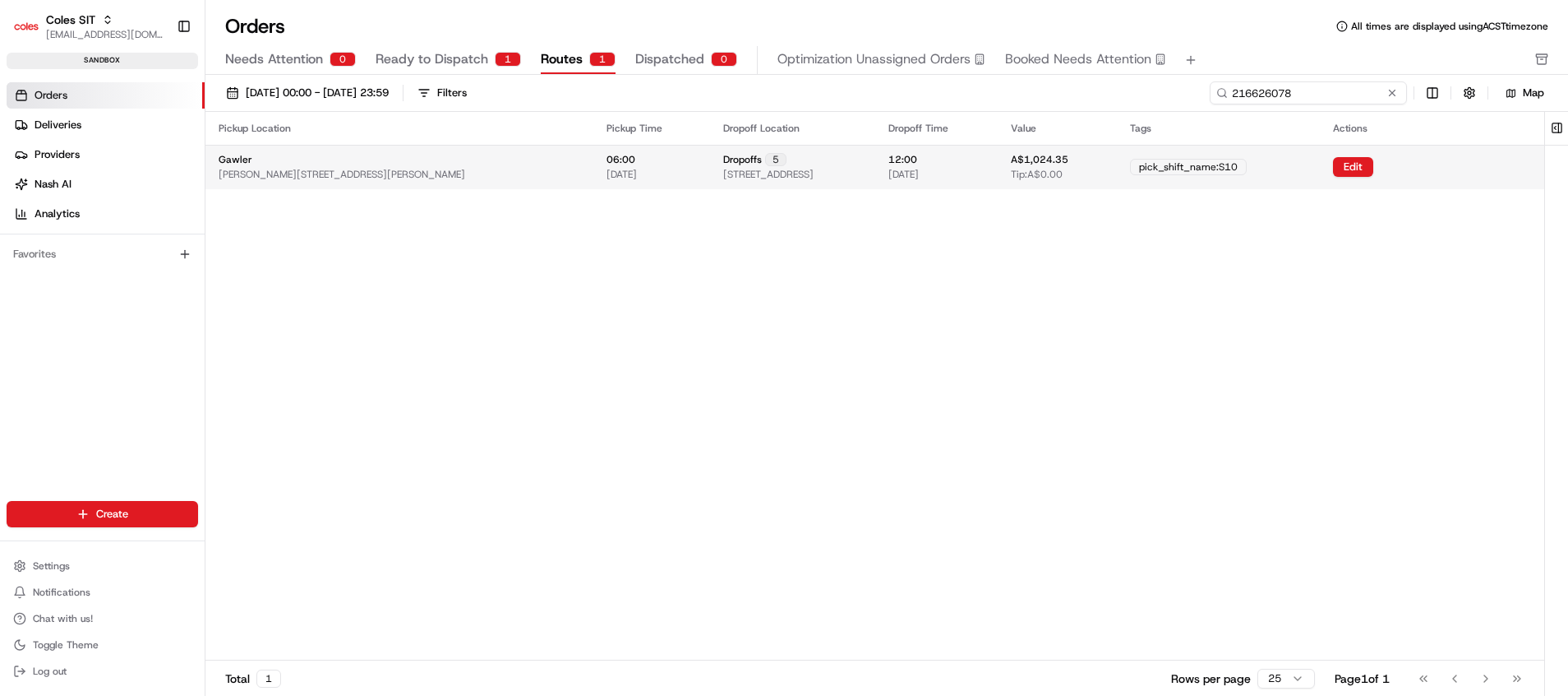
type input "216626078"
click at [765, 165] on div "5" at bounding box center [775, 159] width 22 height 13
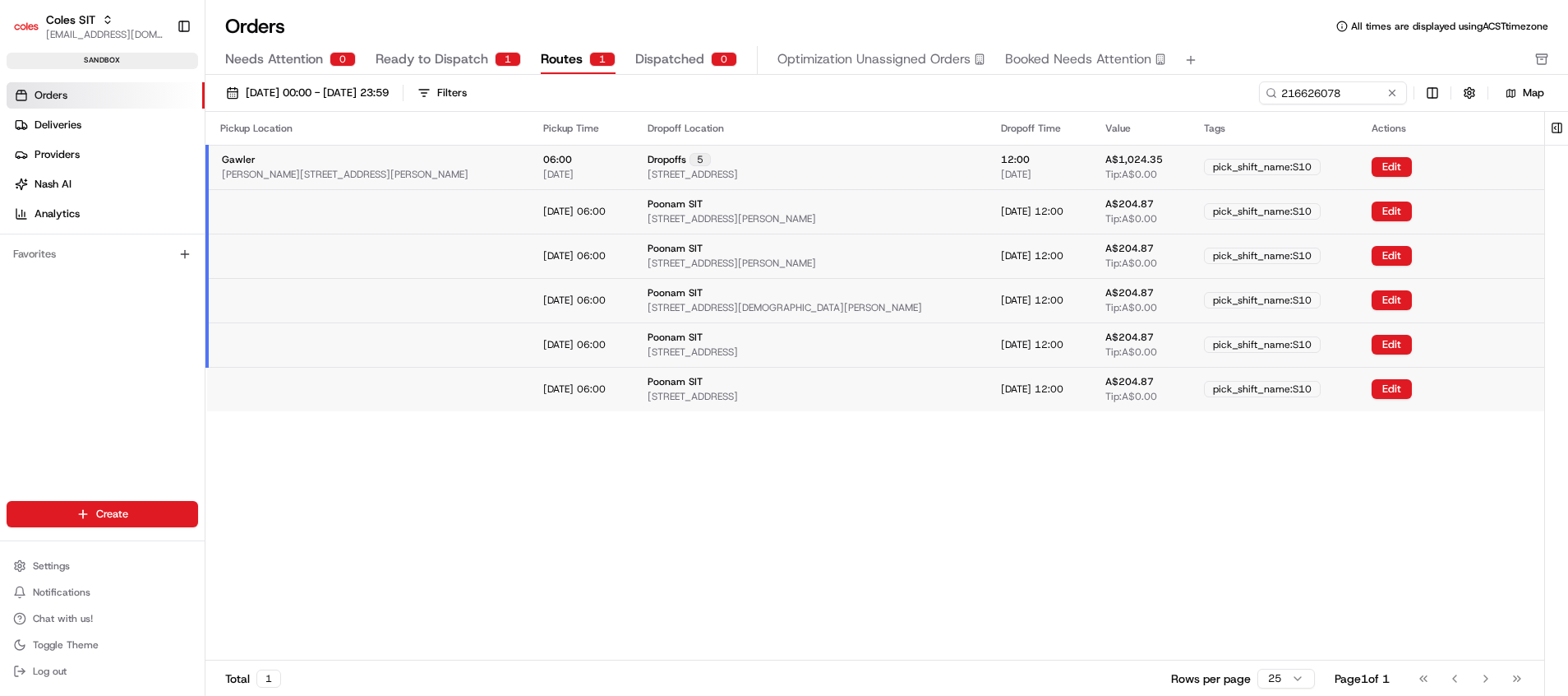
click at [1371, 196] on td "Edit" at bounding box center [1451, 211] width 185 height 44
click at [1385, 208] on button "Edit" at bounding box center [1391, 211] width 40 height 20
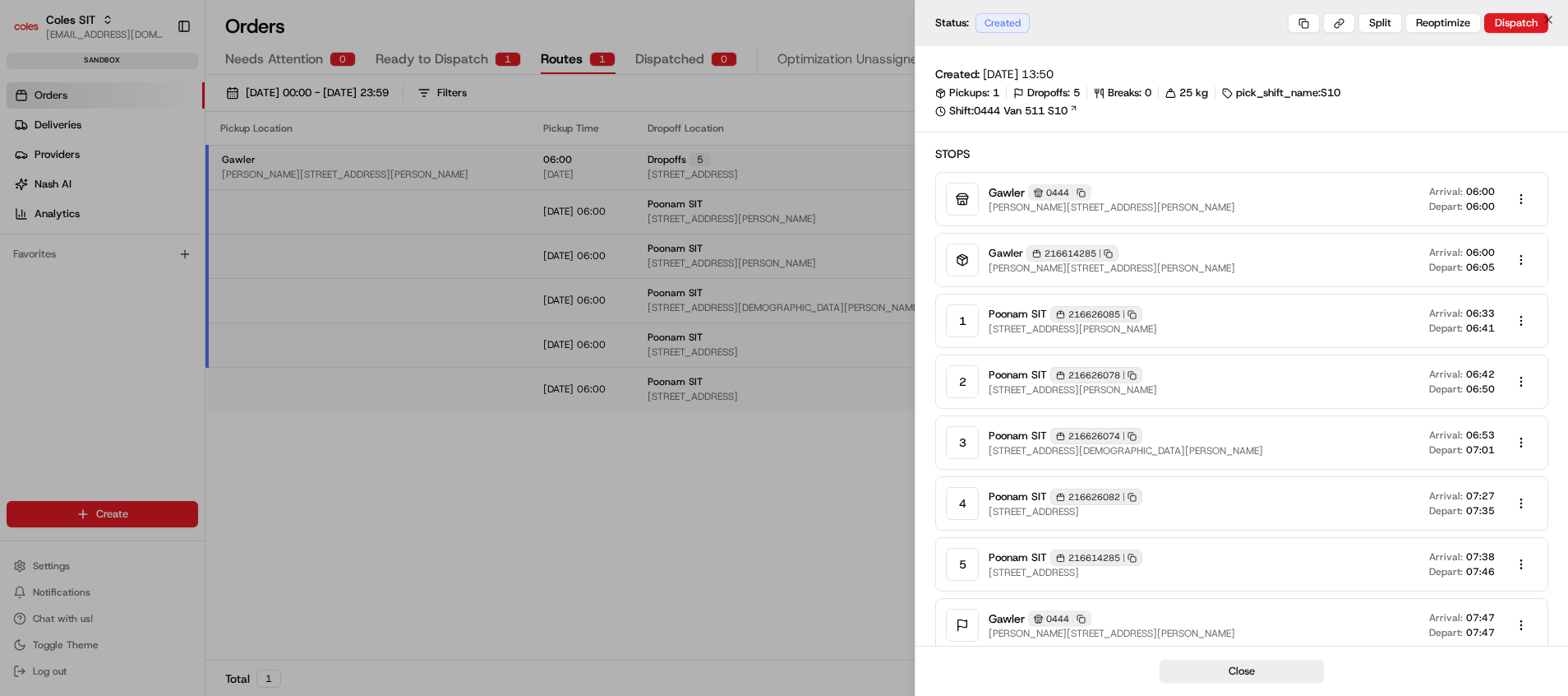
click at [845, 467] on div at bounding box center [784, 348] width 1568 height 696
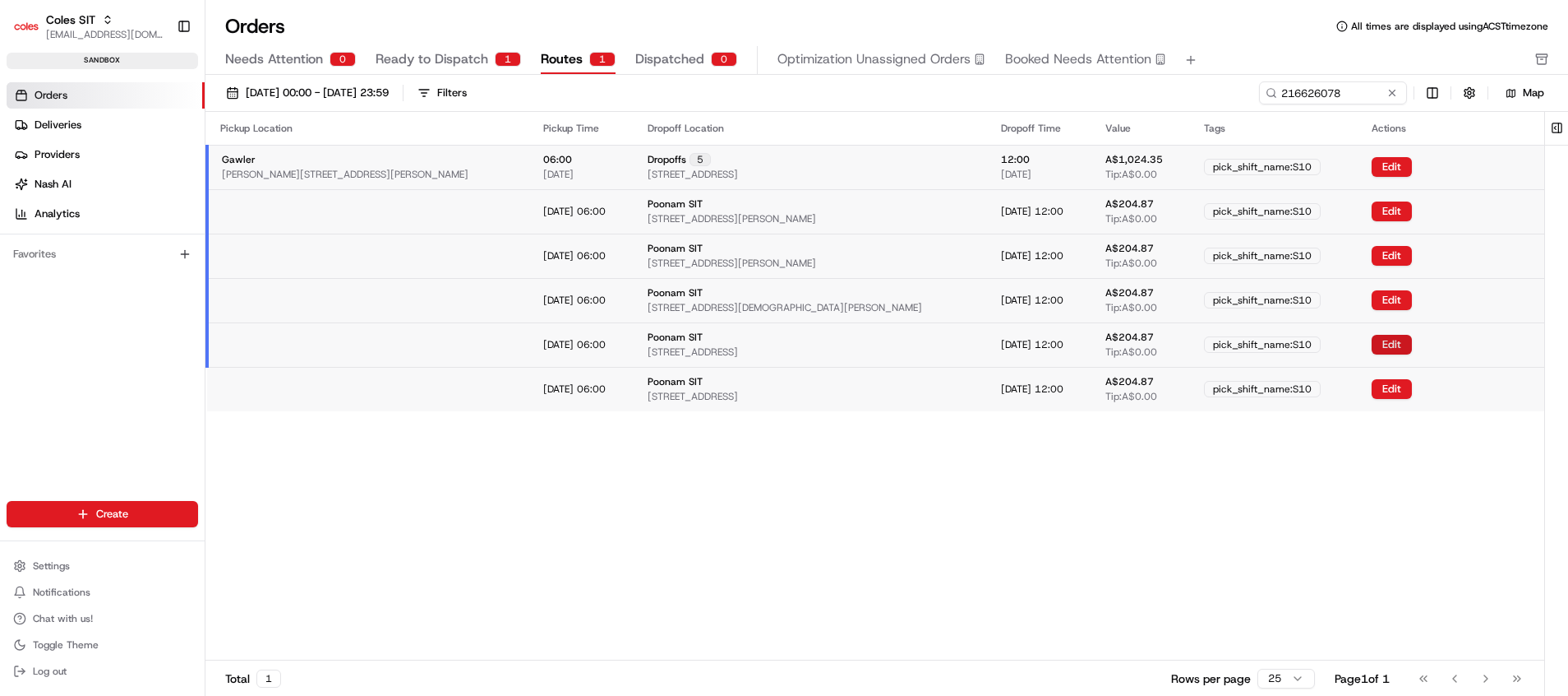
click at [1371, 337] on button "Edit" at bounding box center [1391, 344] width 40 height 20
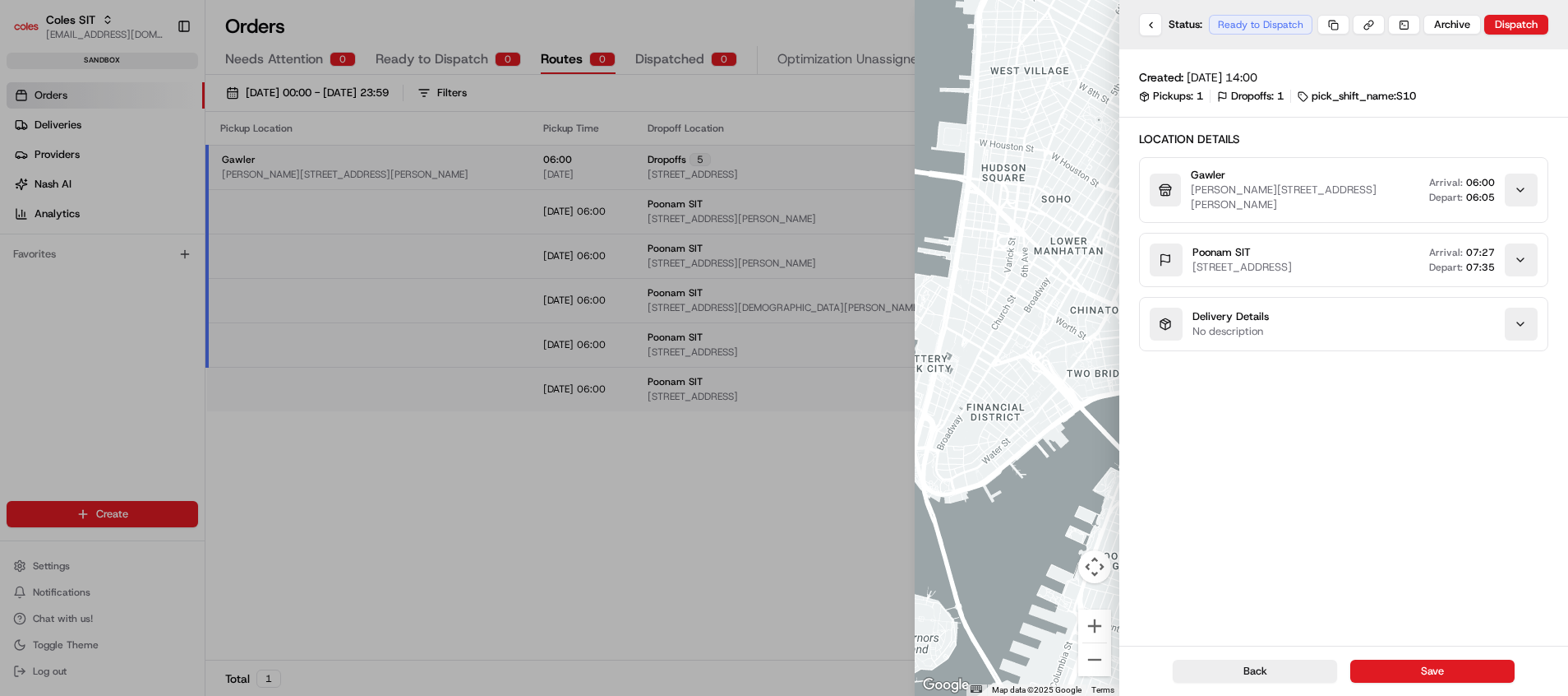
click at [835, 447] on div at bounding box center [784, 348] width 1568 height 696
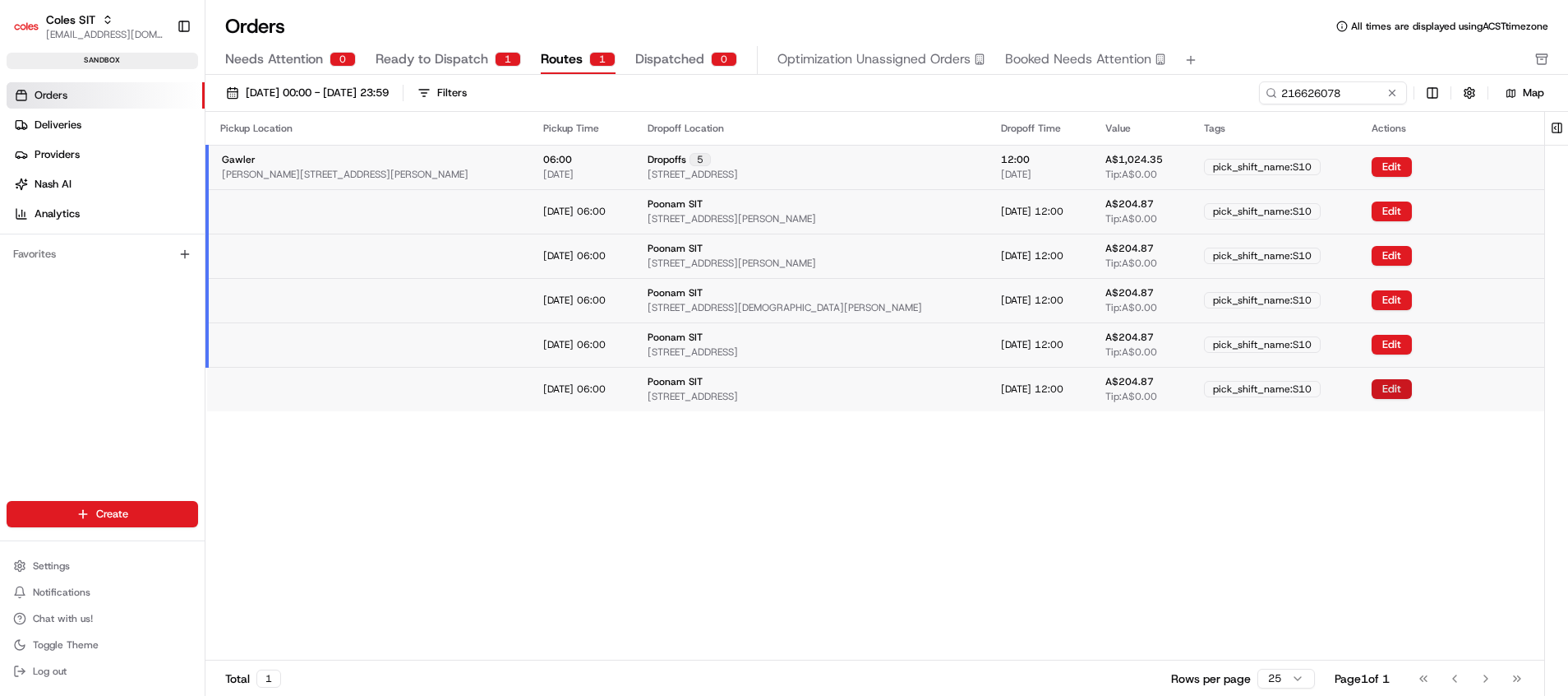
click at [1377, 388] on button "Edit" at bounding box center [1391, 389] width 40 height 20
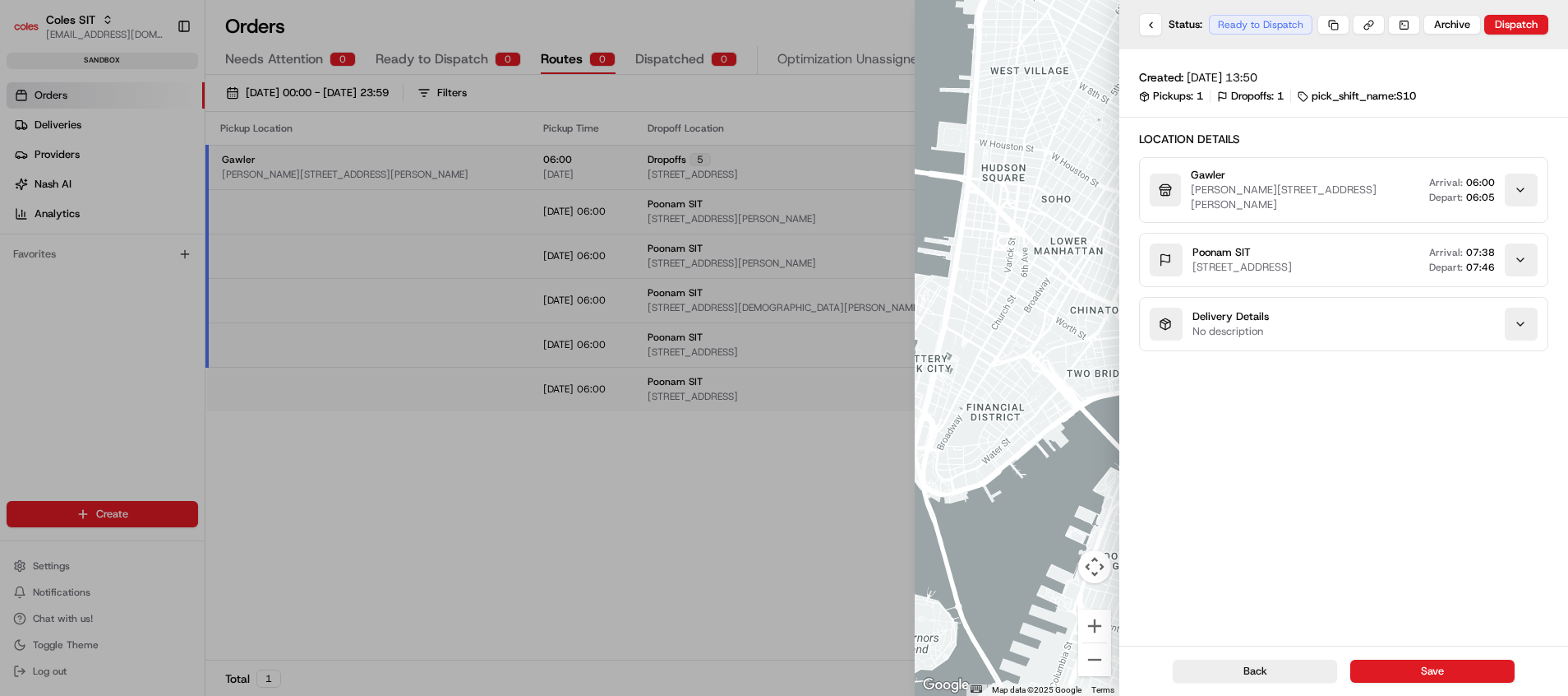
click at [711, 467] on div at bounding box center [784, 348] width 1568 height 696
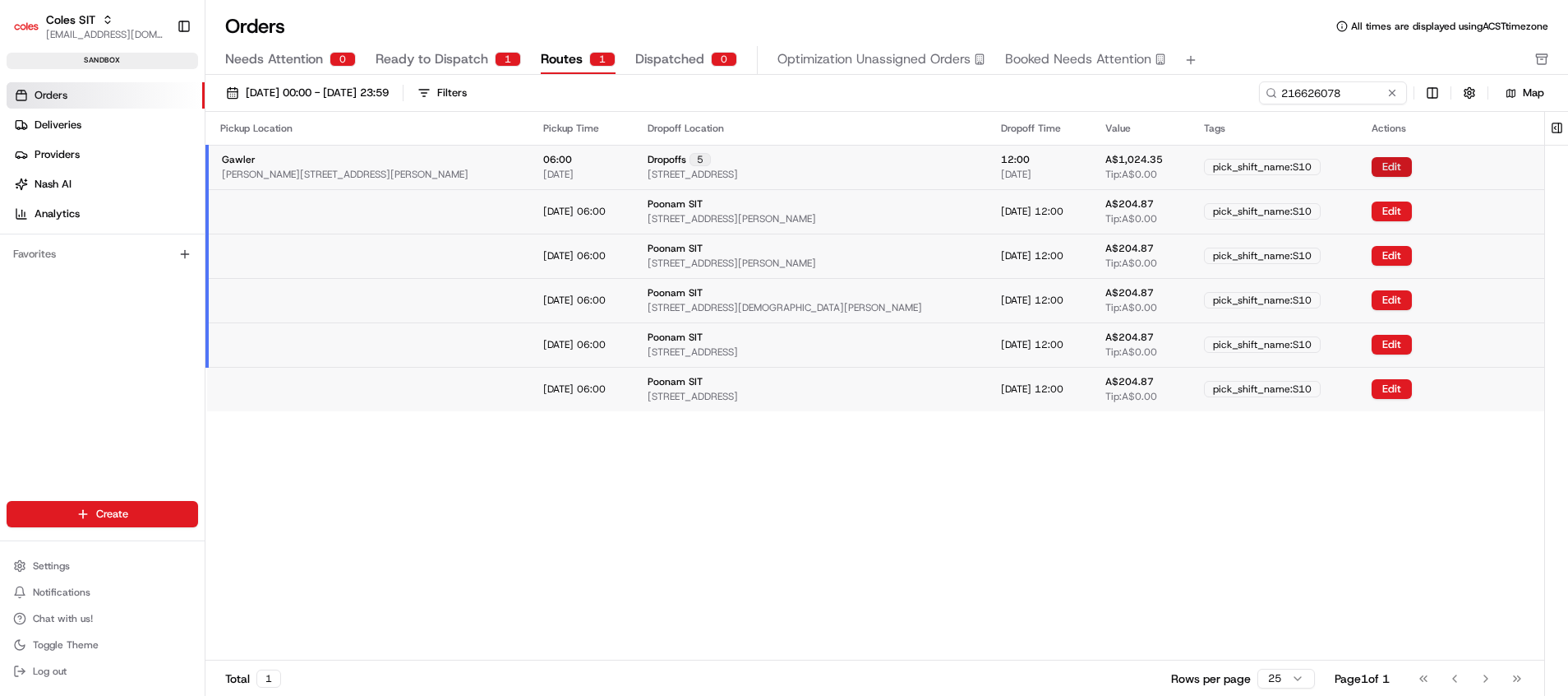
click at [1390, 168] on button "Edit" at bounding box center [1391, 167] width 40 height 20
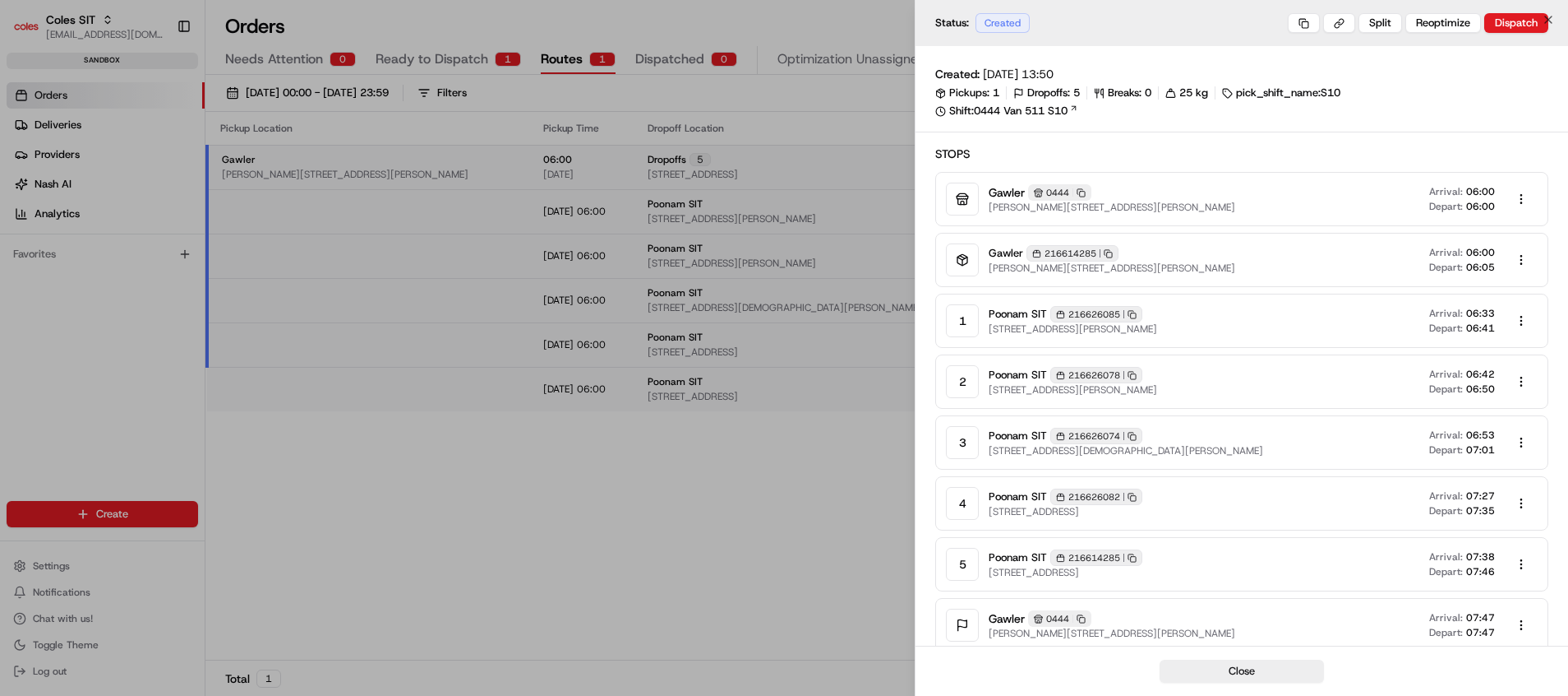
click at [829, 494] on div at bounding box center [784, 348] width 1568 height 696
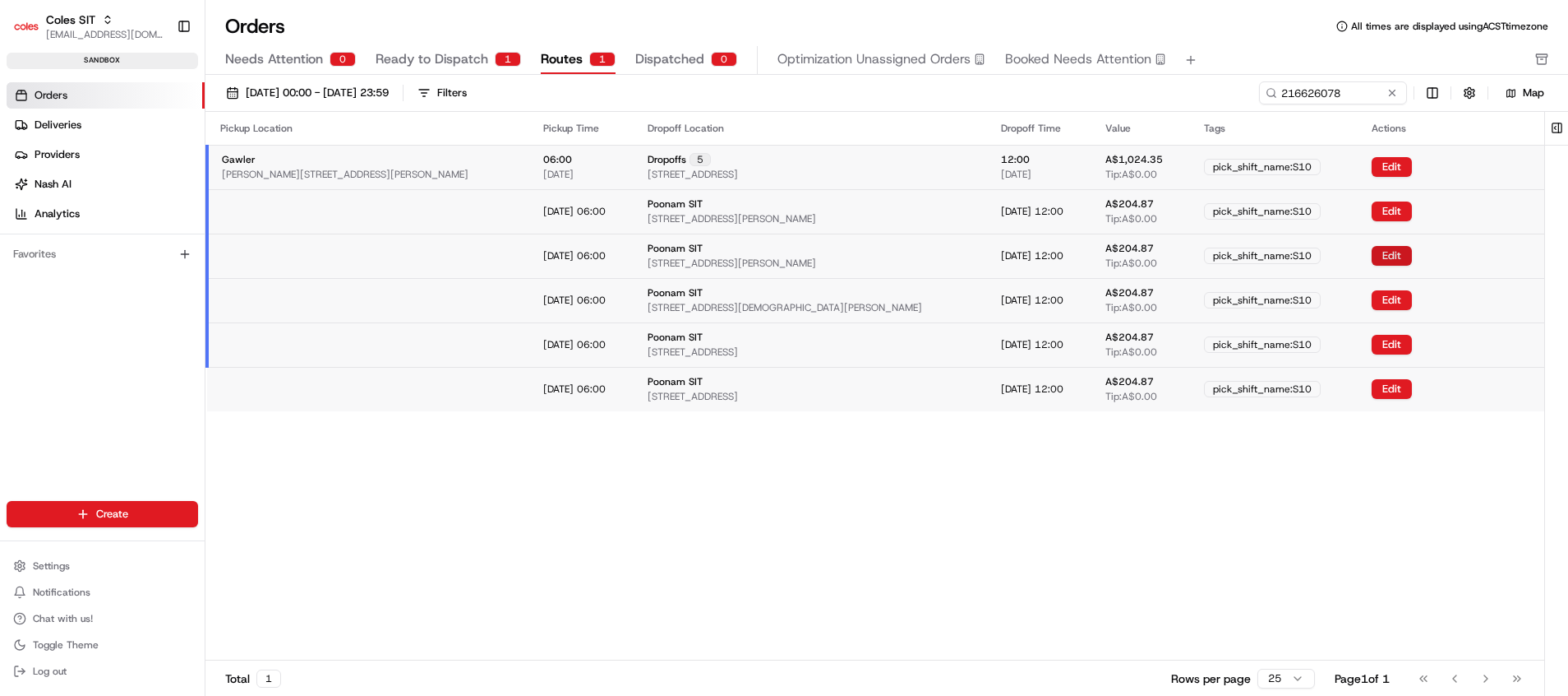
click at [1373, 252] on button "Edit" at bounding box center [1391, 256] width 40 height 20
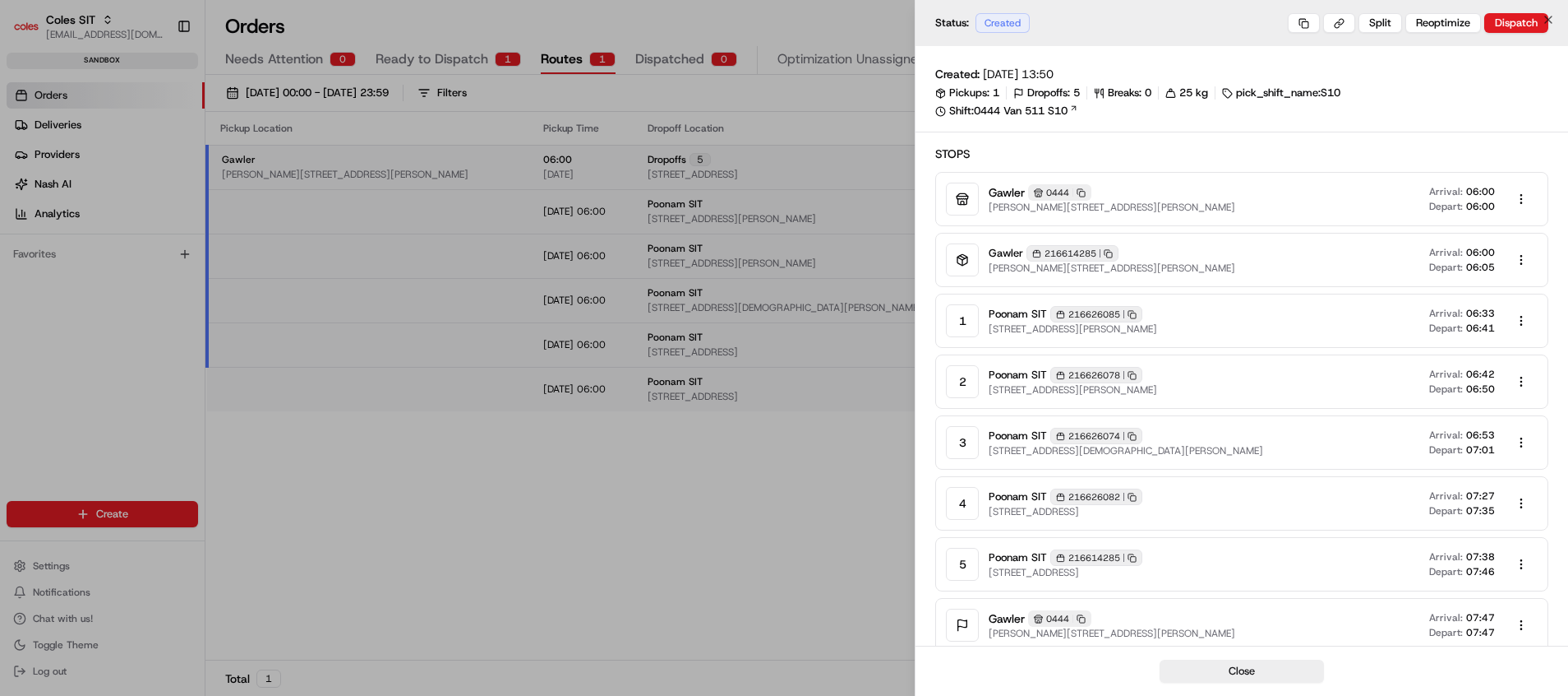
click at [812, 481] on div at bounding box center [784, 348] width 1568 height 696
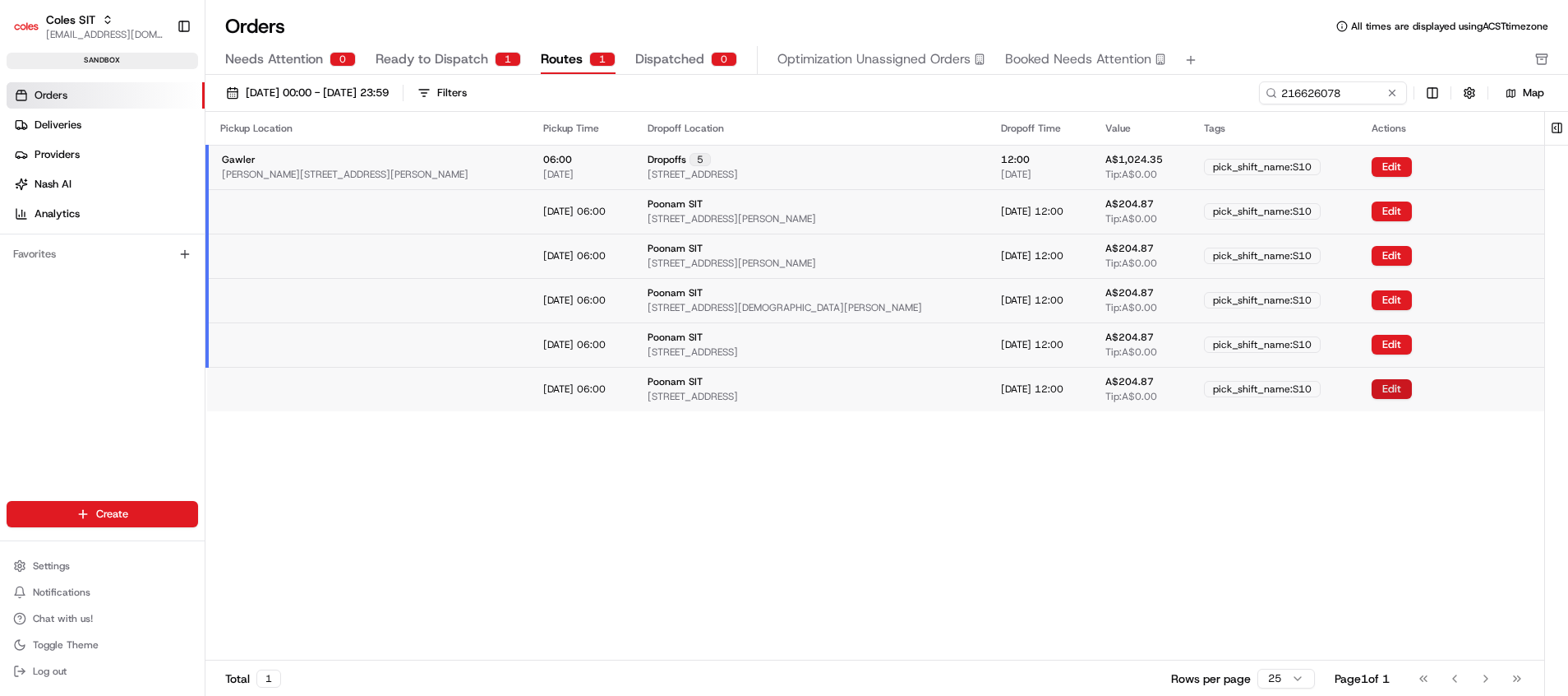
click at [1390, 387] on button "Edit" at bounding box center [1391, 389] width 40 height 20
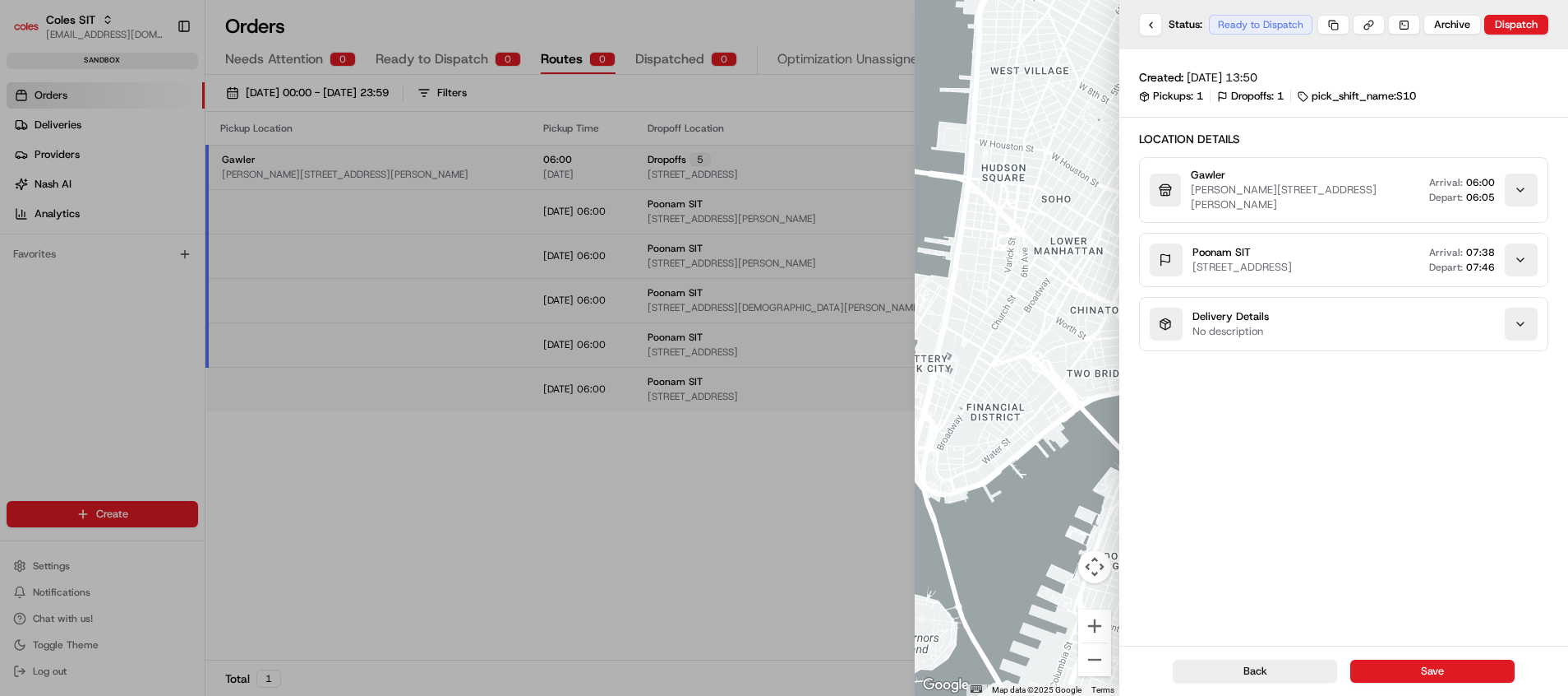
click at [791, 555] on div at bounding box center [784, 348] width 1568 height 696
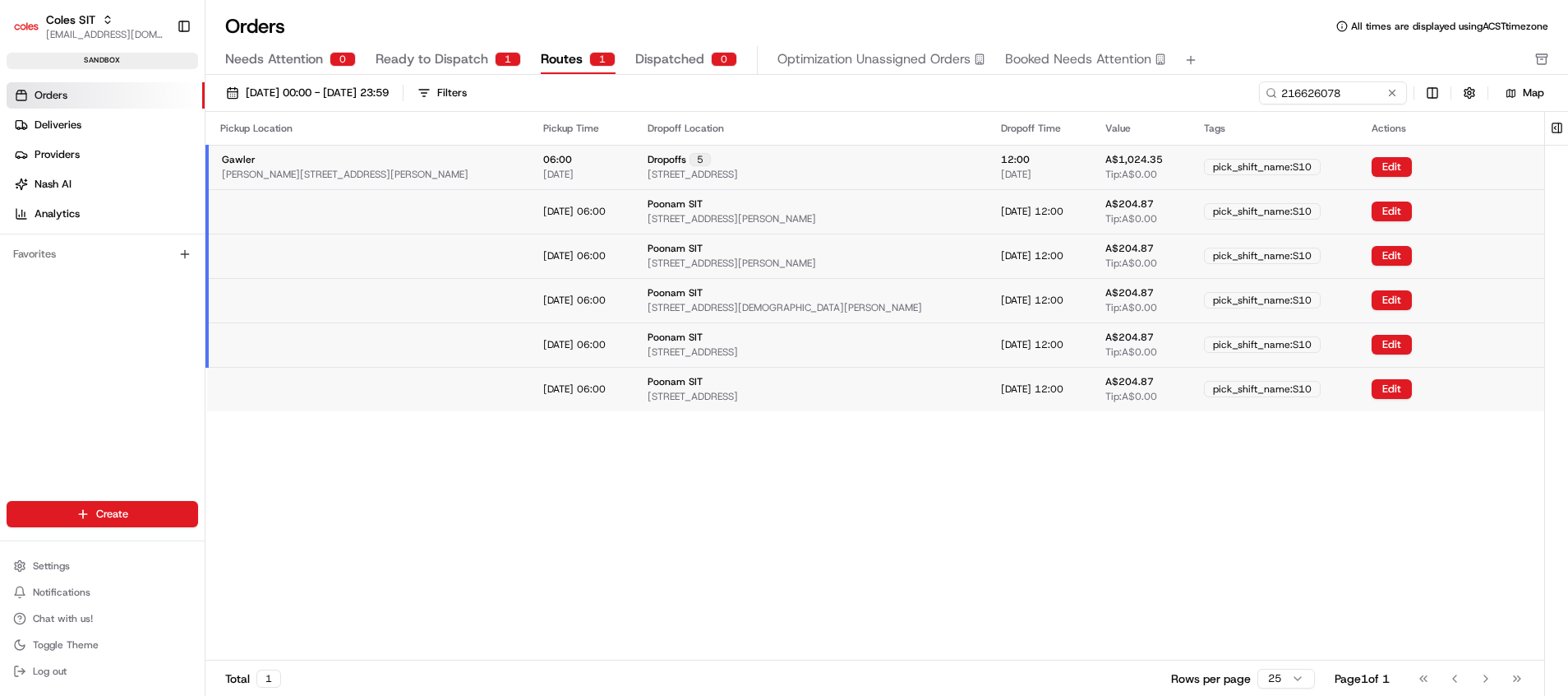
click at [573, 69] on button "Routes 1" at bounding box center [579, 60] width 75 height 28
click at [665, 162] on td "Dropoffs 5 4 Dundas St, GAWLER, SA 5118, AU" at bounding box center [812, 167] width 354 height 44
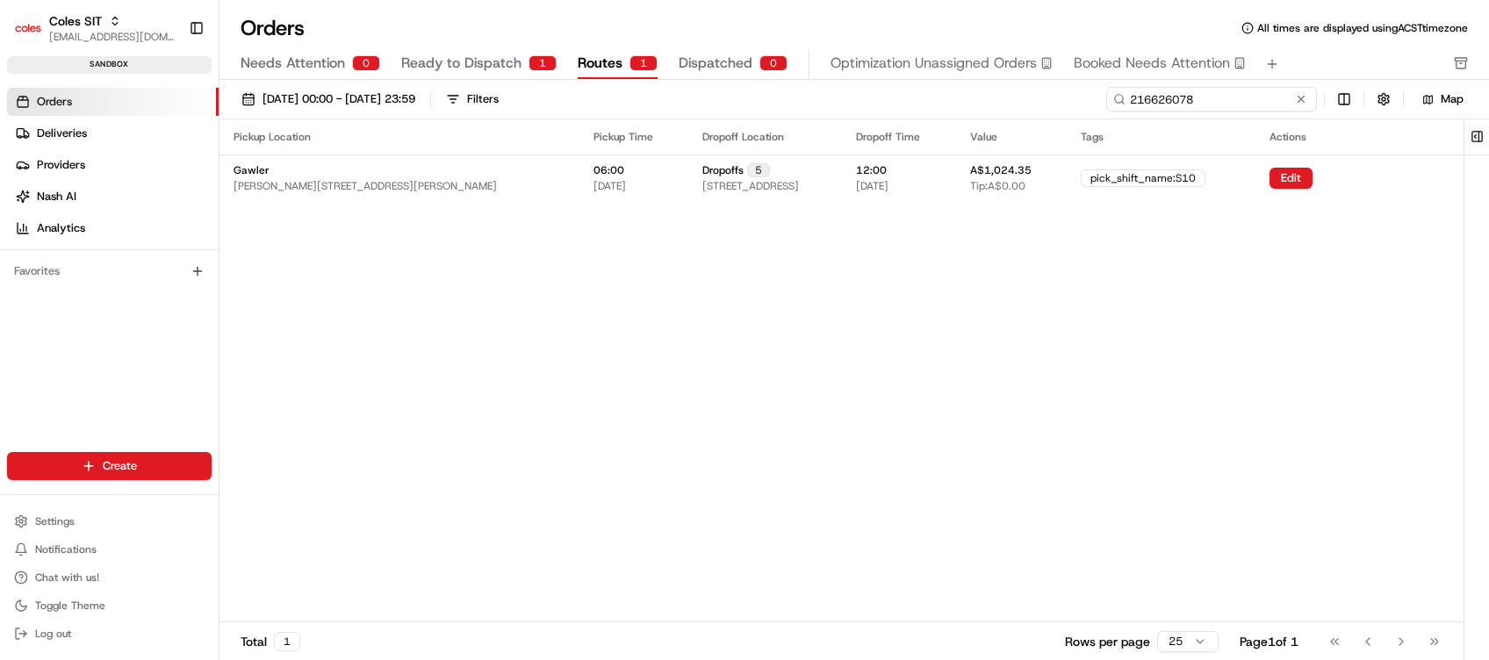
click at [1229, 101] on input "216626078" at bounding box center [1211, 99] width 211 height 25
click at [501, 62] on span "Ready to Dispatch" at bounding box center [461, 63] width 120 height 21
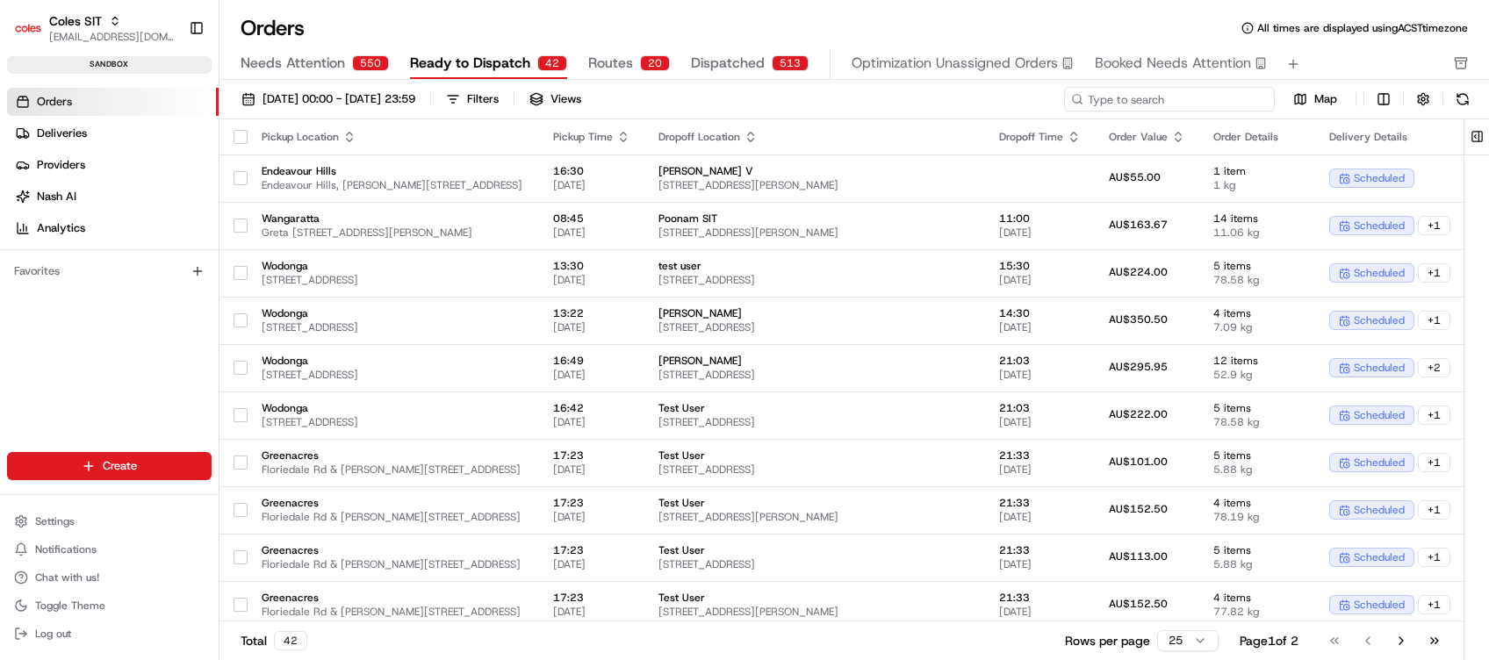
click at [1154, 90] on input at bounding box center [1169, 99] width 211 height 25
paste input "216626078"
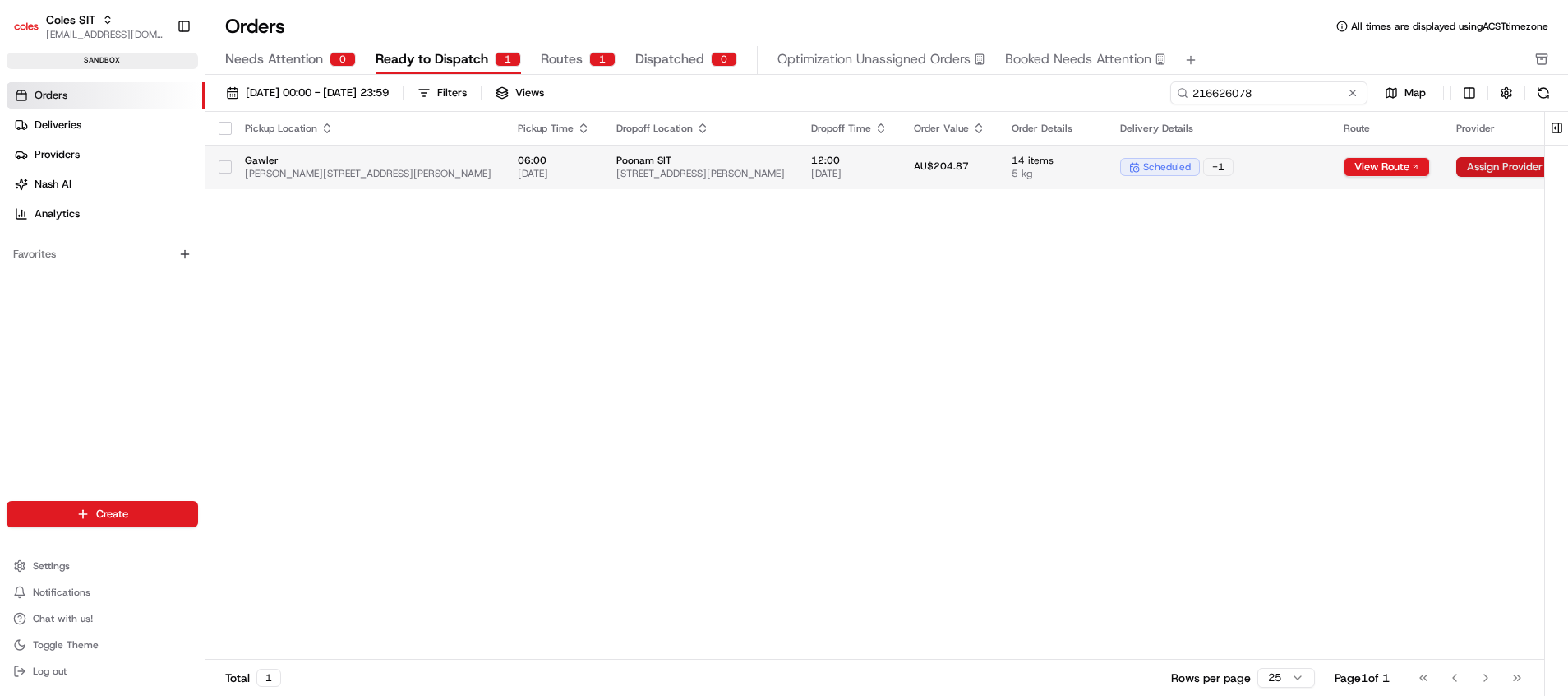
type input "216626078"
click at [1470, 160] on button "Assign Provider" at bounding box center [1505, 167] width 97 height 20
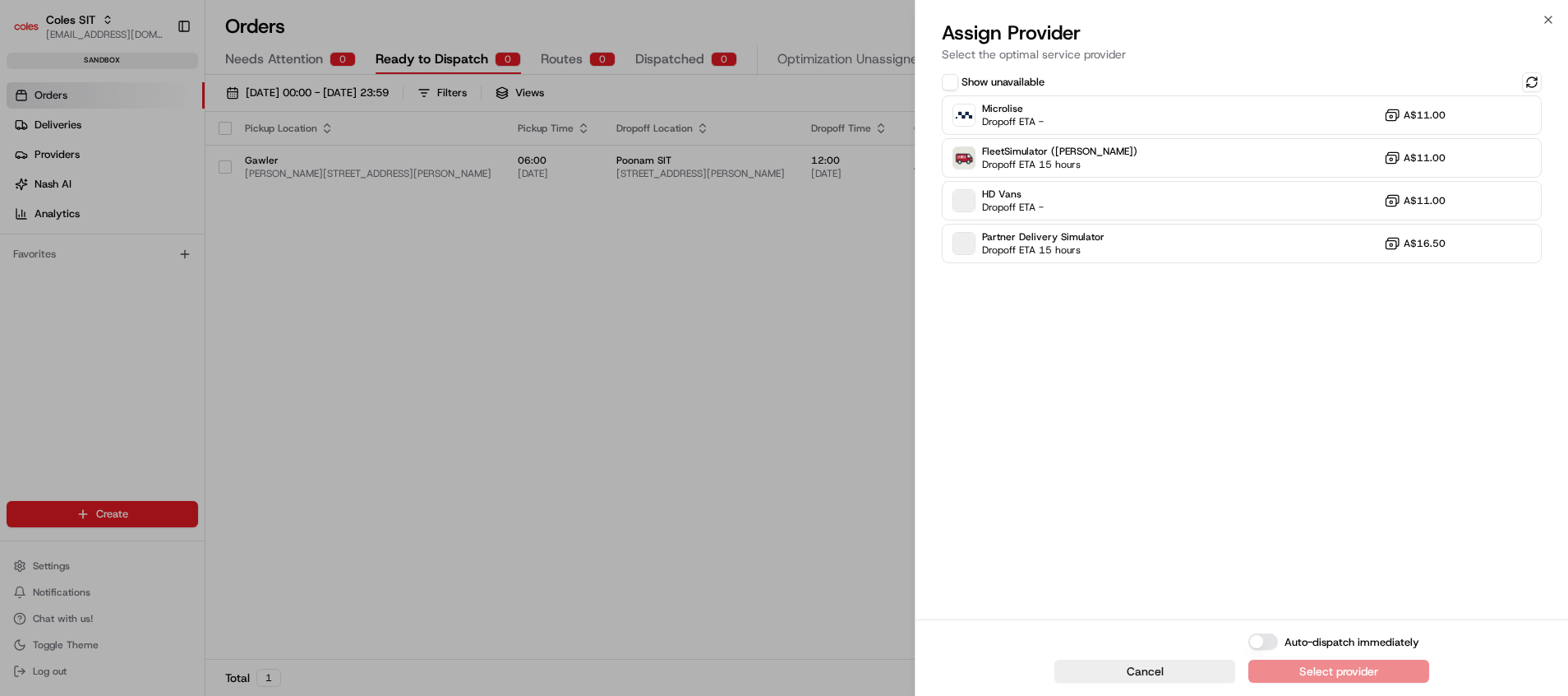
click at [950, 83] on button "Show unavailable" at bounding box center [950, 82] width 17 height 17
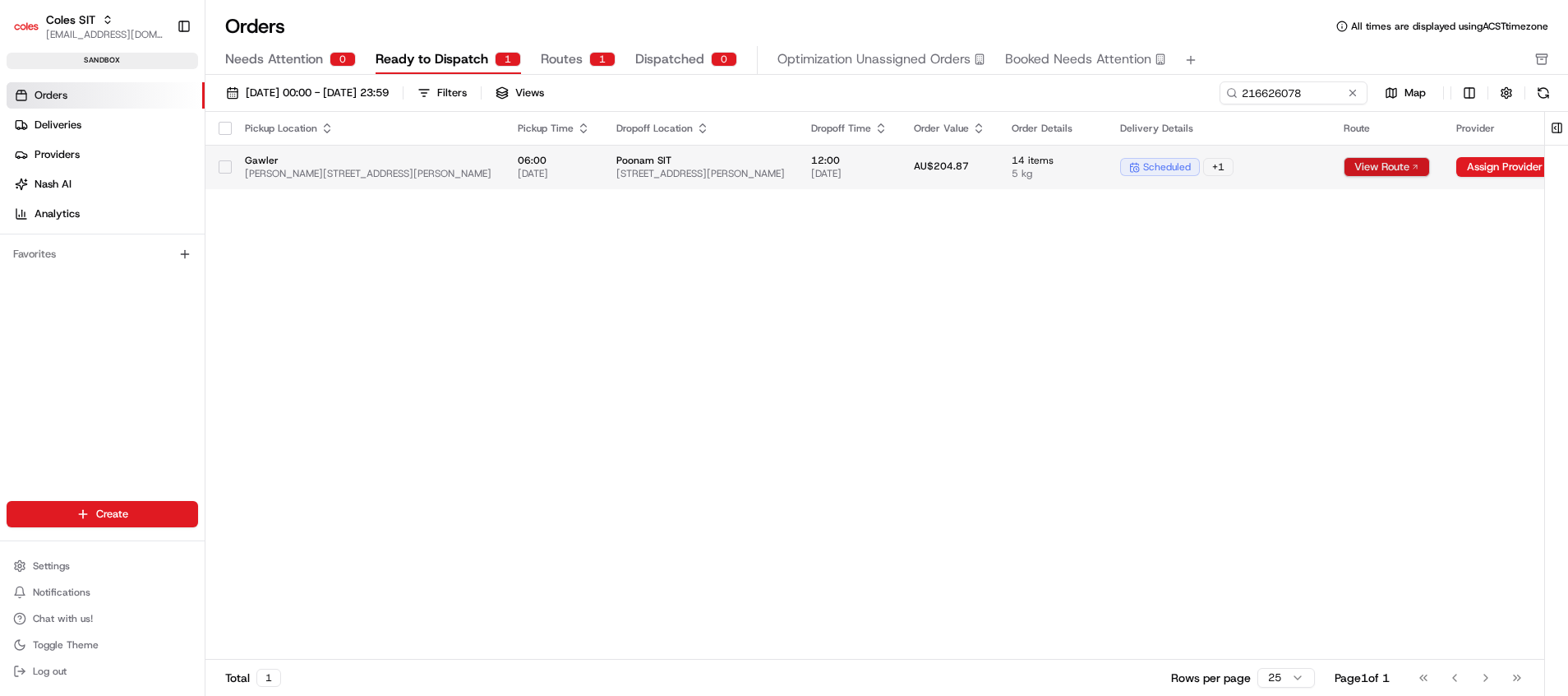
click at [1361, 167] on button "View Route" at bounding box center [1386, 167] width 86 height 20
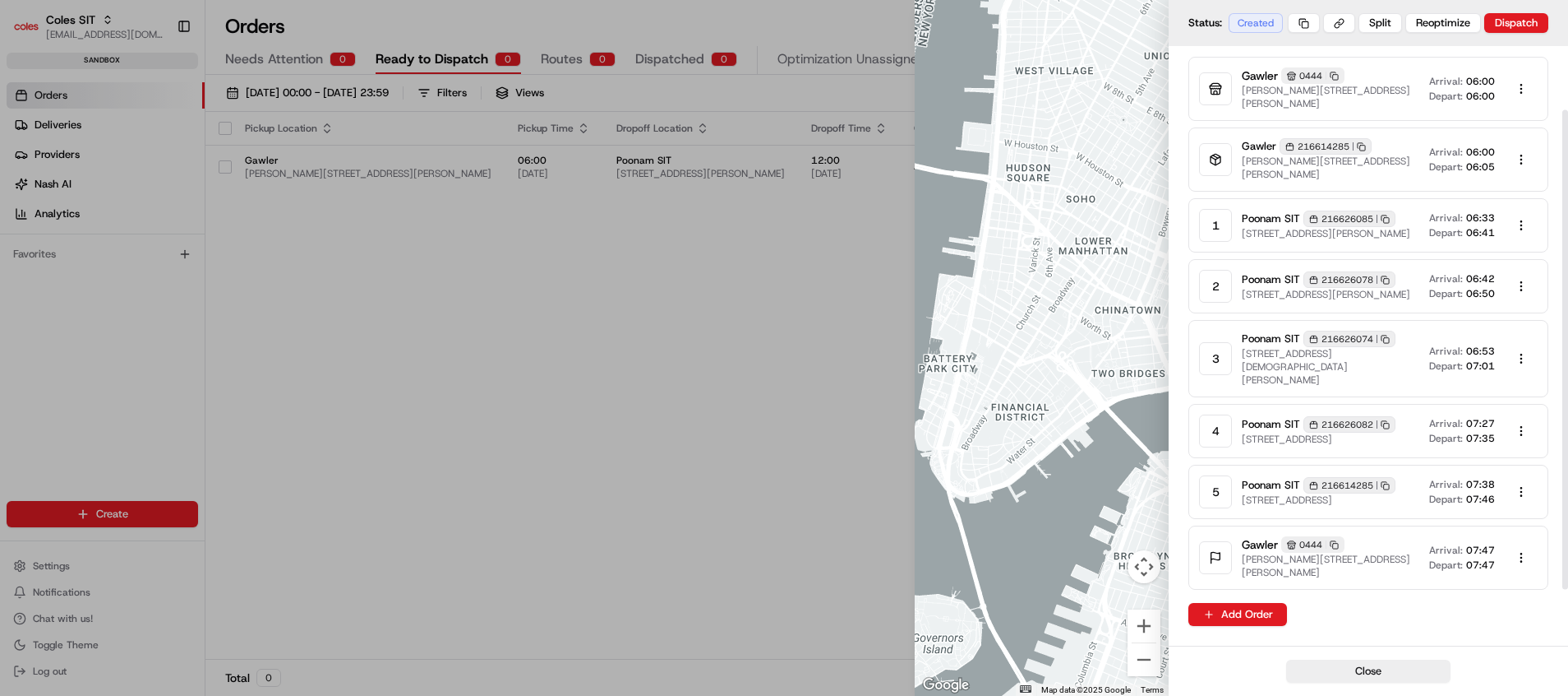
scroll to position [150, 0]
click at [842, 403] on div at bounding box center [784, 348] width 1568 height 696
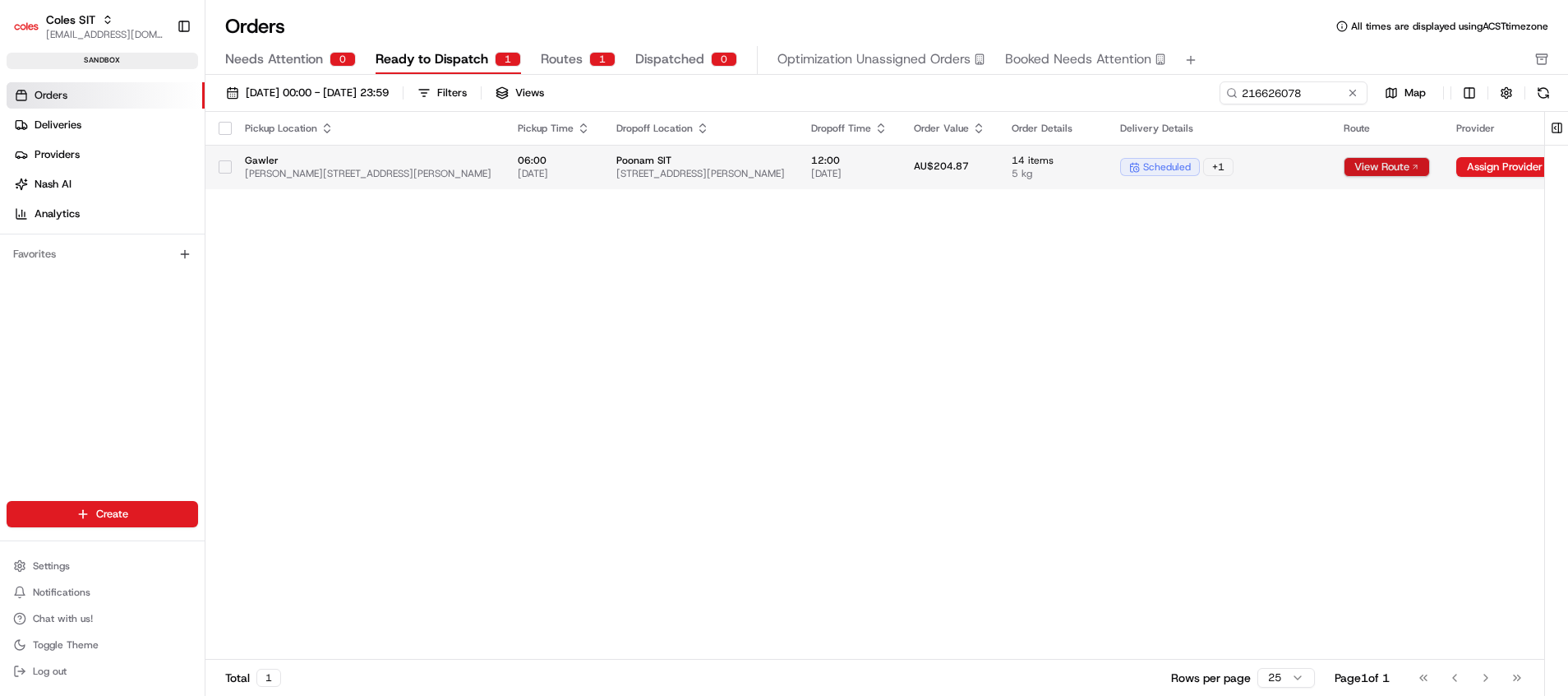
click at [1372, 162] on button "View Route" at bounding box center [1386, 167] width 86 height 20
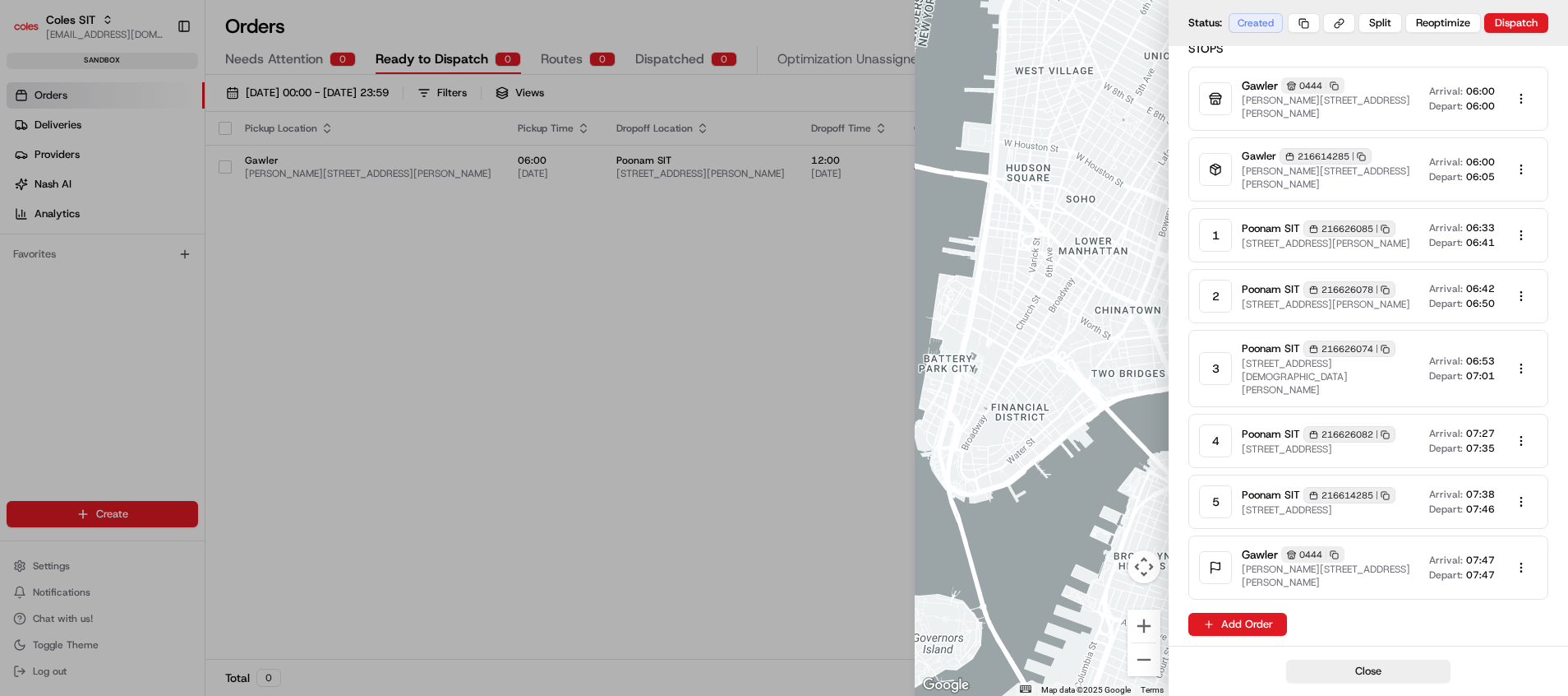
scroll to position [150, 0]
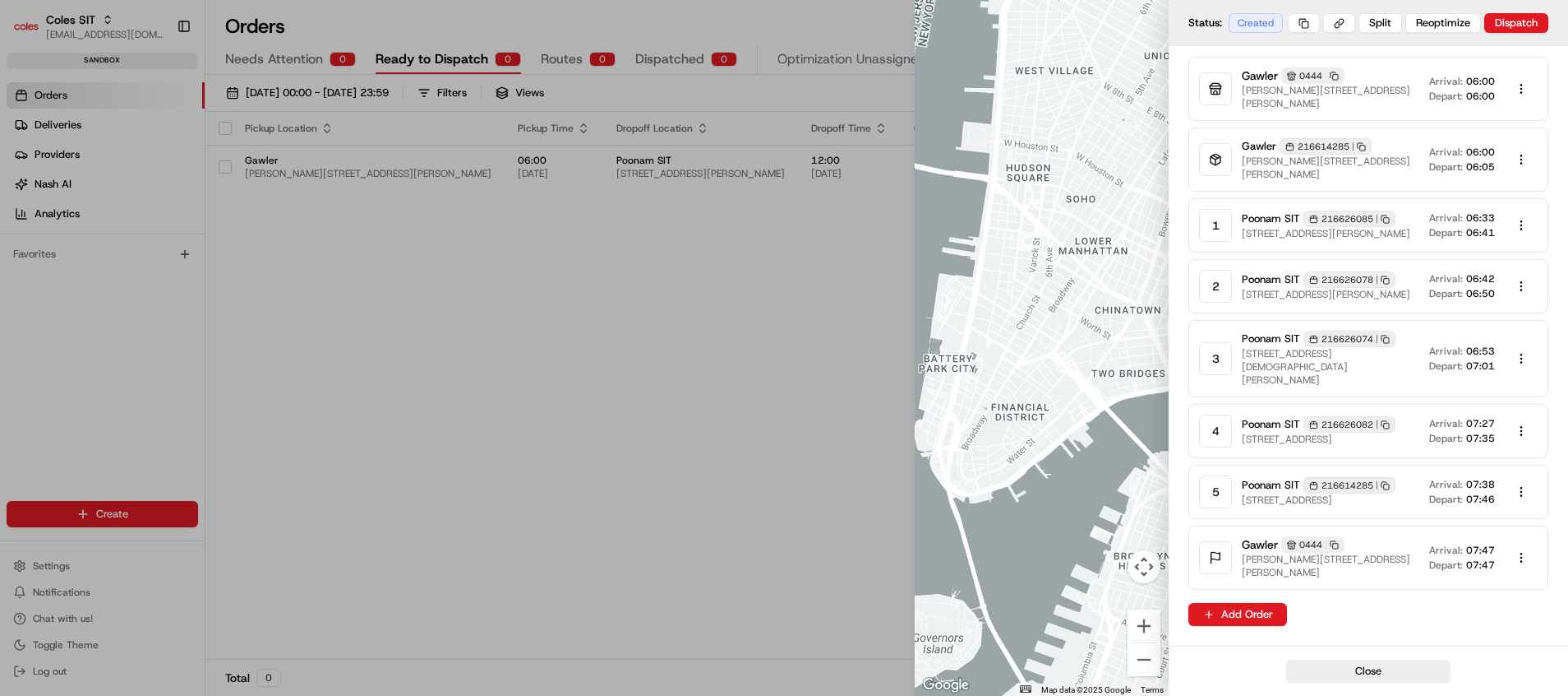
click at [762, 309] on div at bounding box center [784, 348] width 1568 height 696
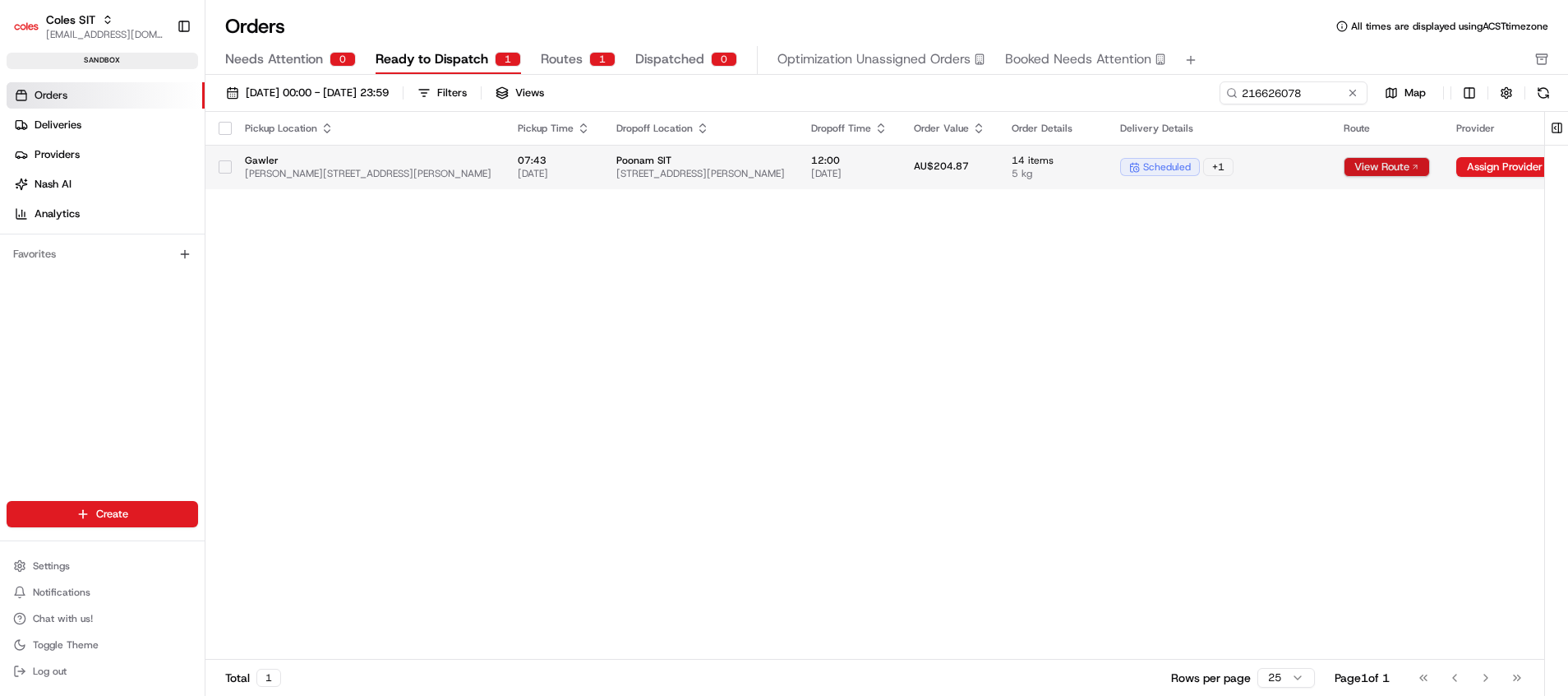
click at [1378, 157] on button "View Route" at bounding box center [1386, 167] width 86 height 20
click at [1352, 164] on button "View Route" at bounding box center [1386, 167] width 86 height 20
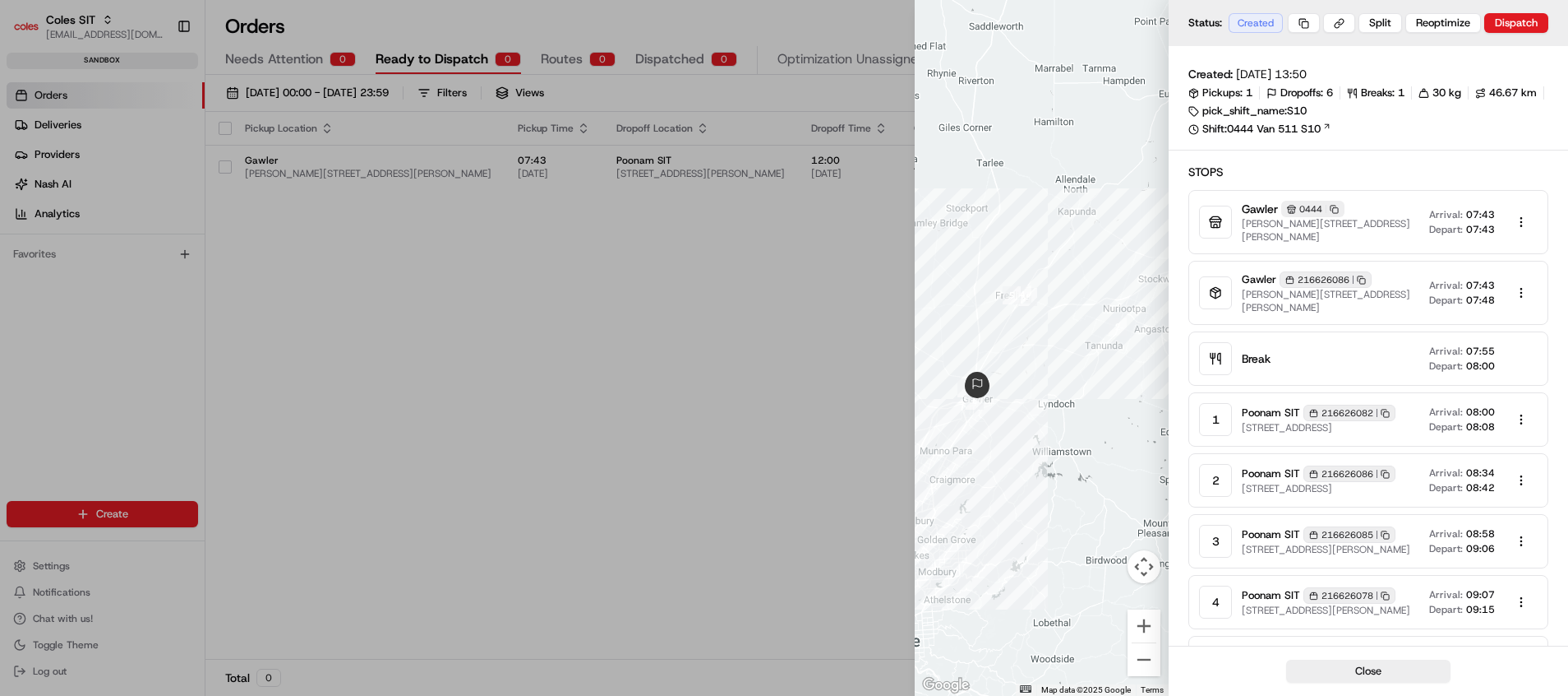
click at [748, 358] on div at bounding box center [784, 348] width 1568 height 696
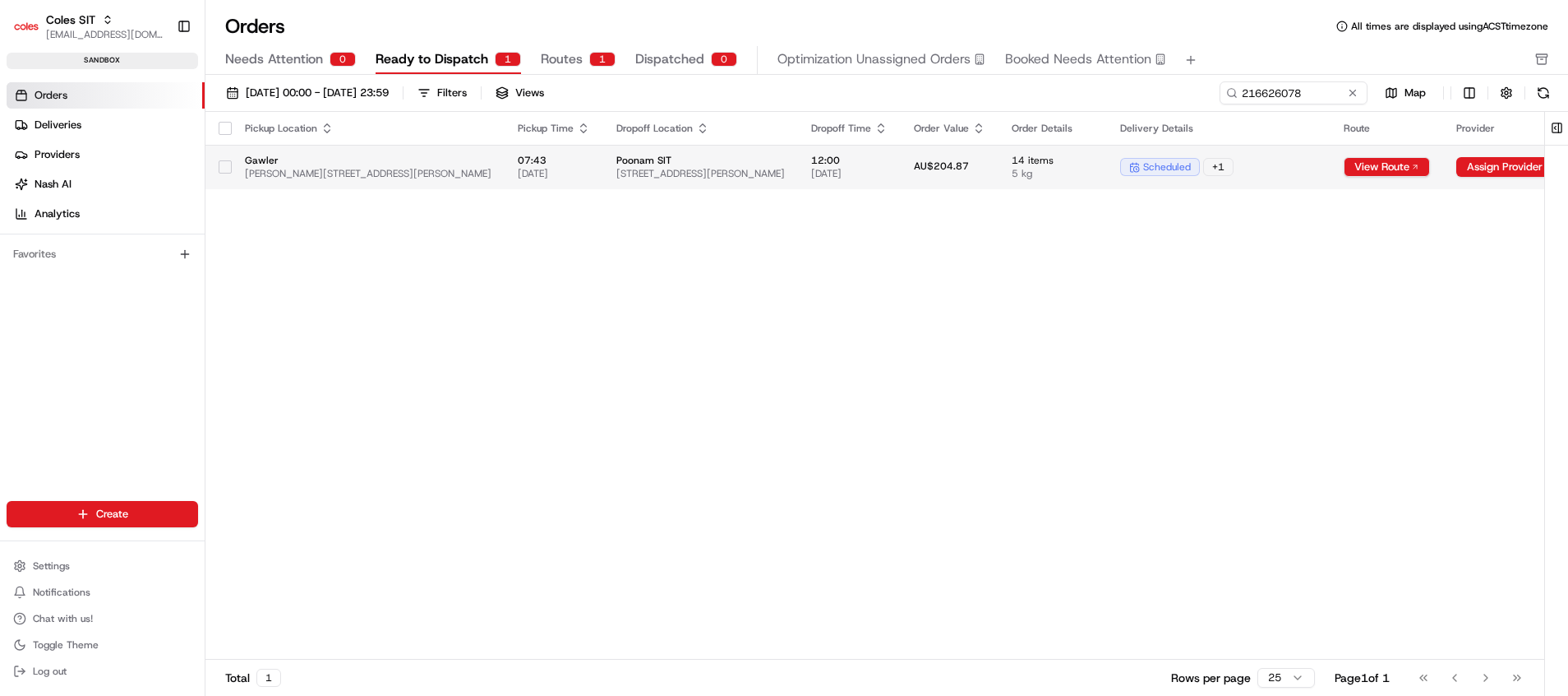
click at [625, 177] on span "[STREET_ADDRESS][PERSON_NAME]" at bounding box center [700, 173] width 169 height 13
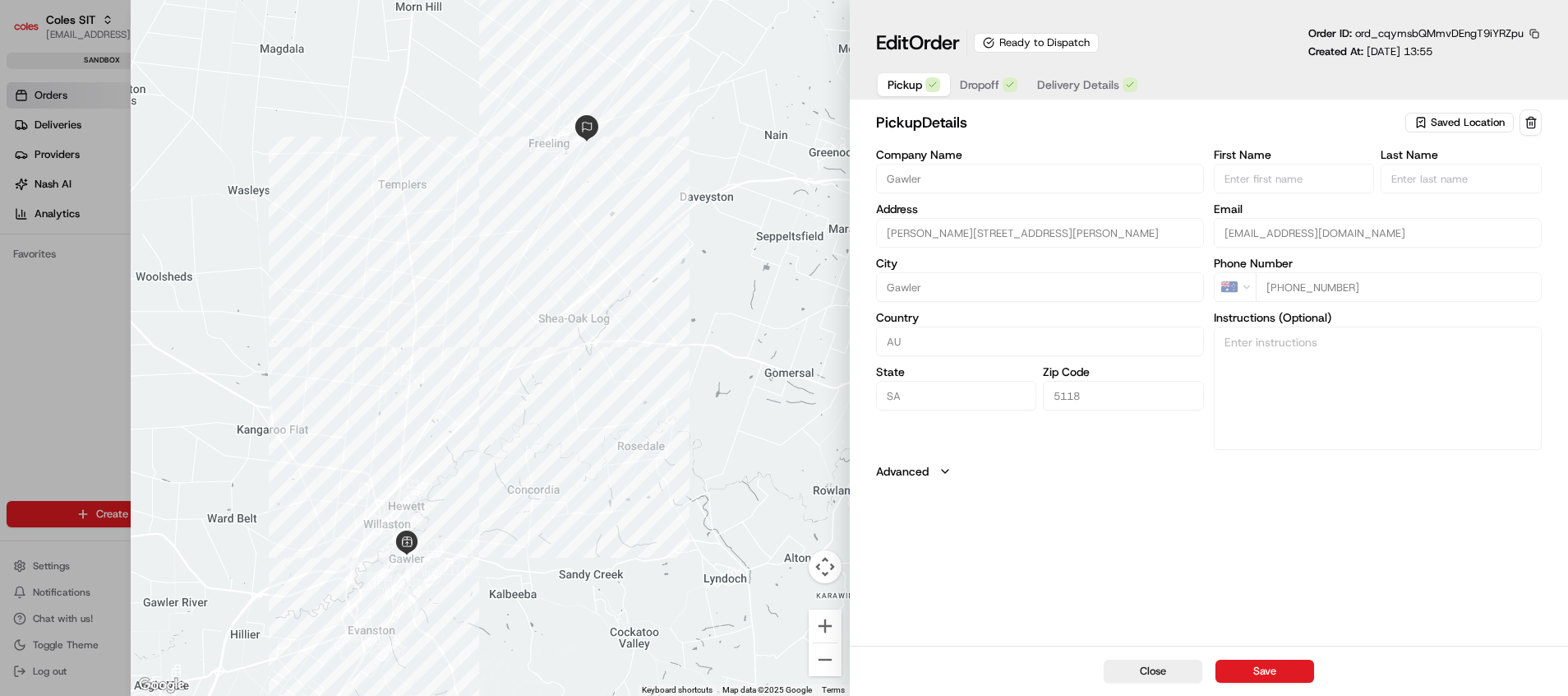
click at [81, 378] on div at bounding box center [784, 348] width 1568 height 696
type input "+1"
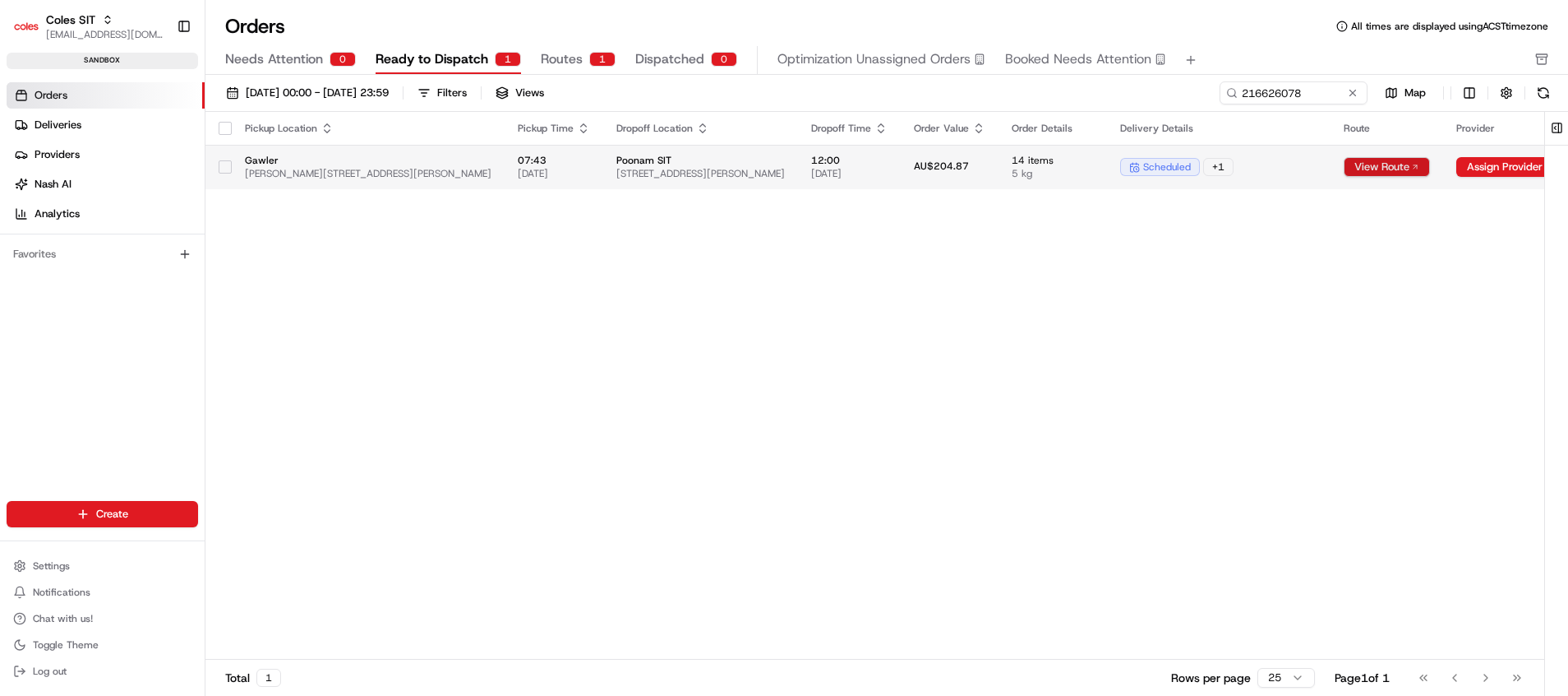
click at [1383, 169] on button "View Route" at bounding box center [1386, 167] width 86 height 20
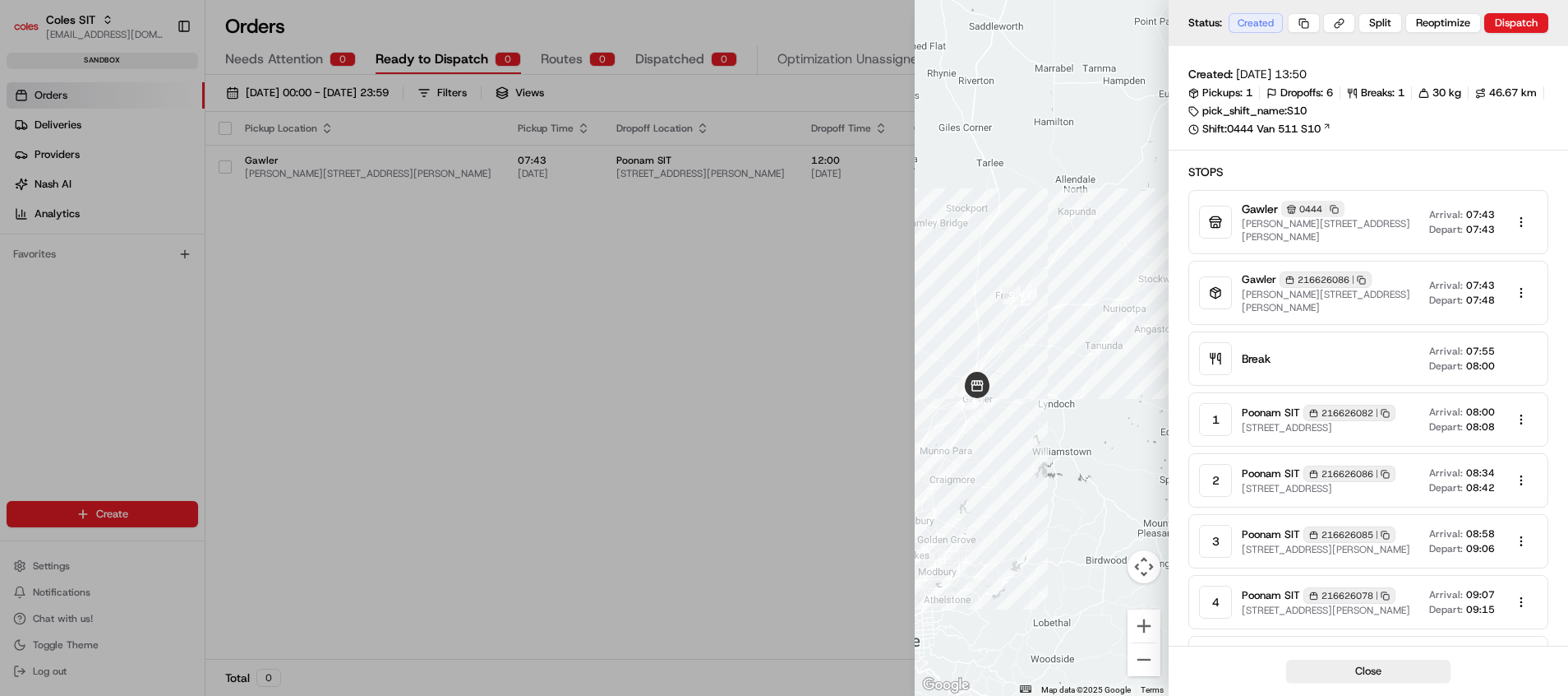
scroll to position [124, 0]
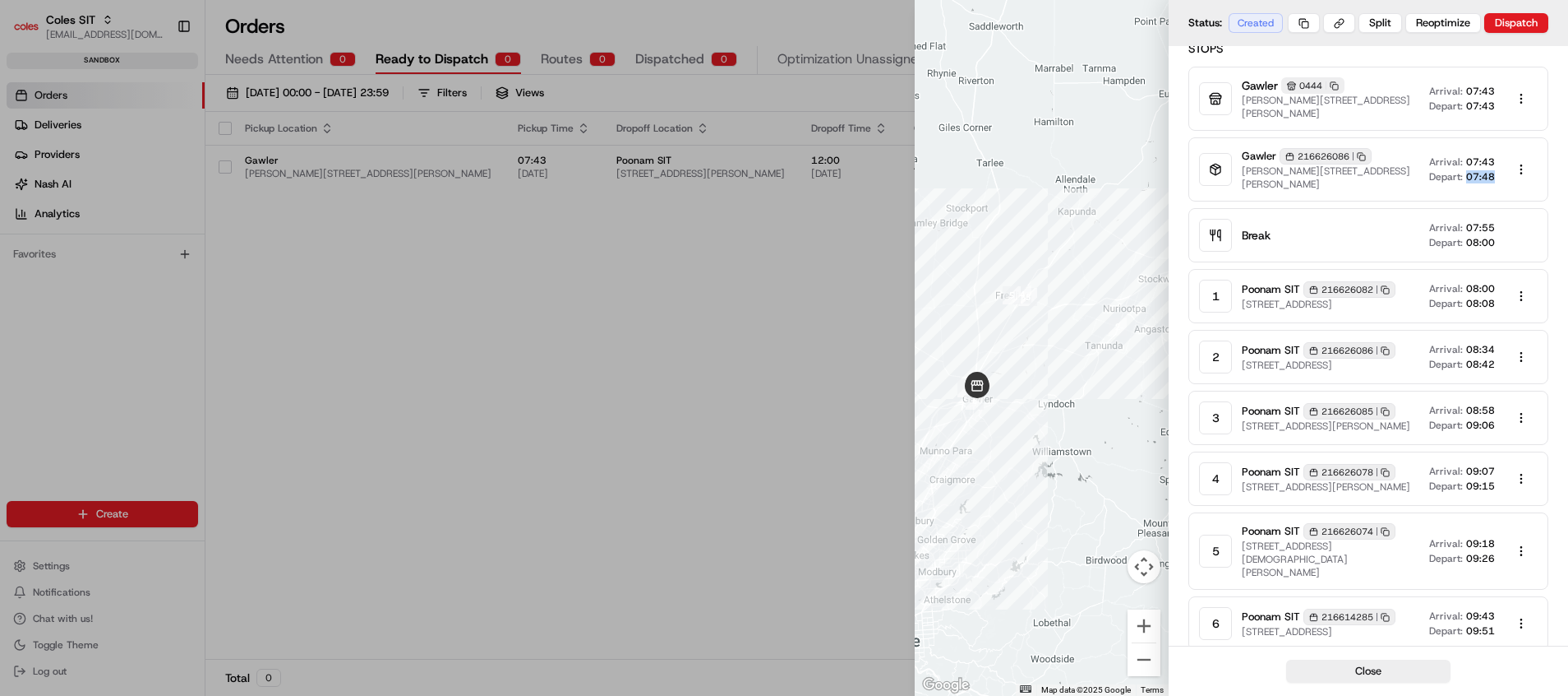
drag, startPoint x: 1465, startPoint y: 177, endPoint x: 1497, endPoint y: 174, distance: 32.1
click at [1497, 174] on div "Arrival: 07:43 Depart: 07:48" at bounding box center [1484, 169] width 109 height 33
drag, startPoint x: 1497, startPoint y: 174, endPoint x: 1560, endPoint y: 318, distance: 157.2
click at [1559, 318] on div "Created: 19/08/2025 13:50 Pickups: 1 Dropoffs: 6 Breaks: 1 30 kg 46.67 km pick_…" at bounding box center [1368, 349] width 400 height 854
drag, startPoint x: 1426, startPoint y: 172, endPoint x: 1492, endPoint y: 185, distance: 67.3
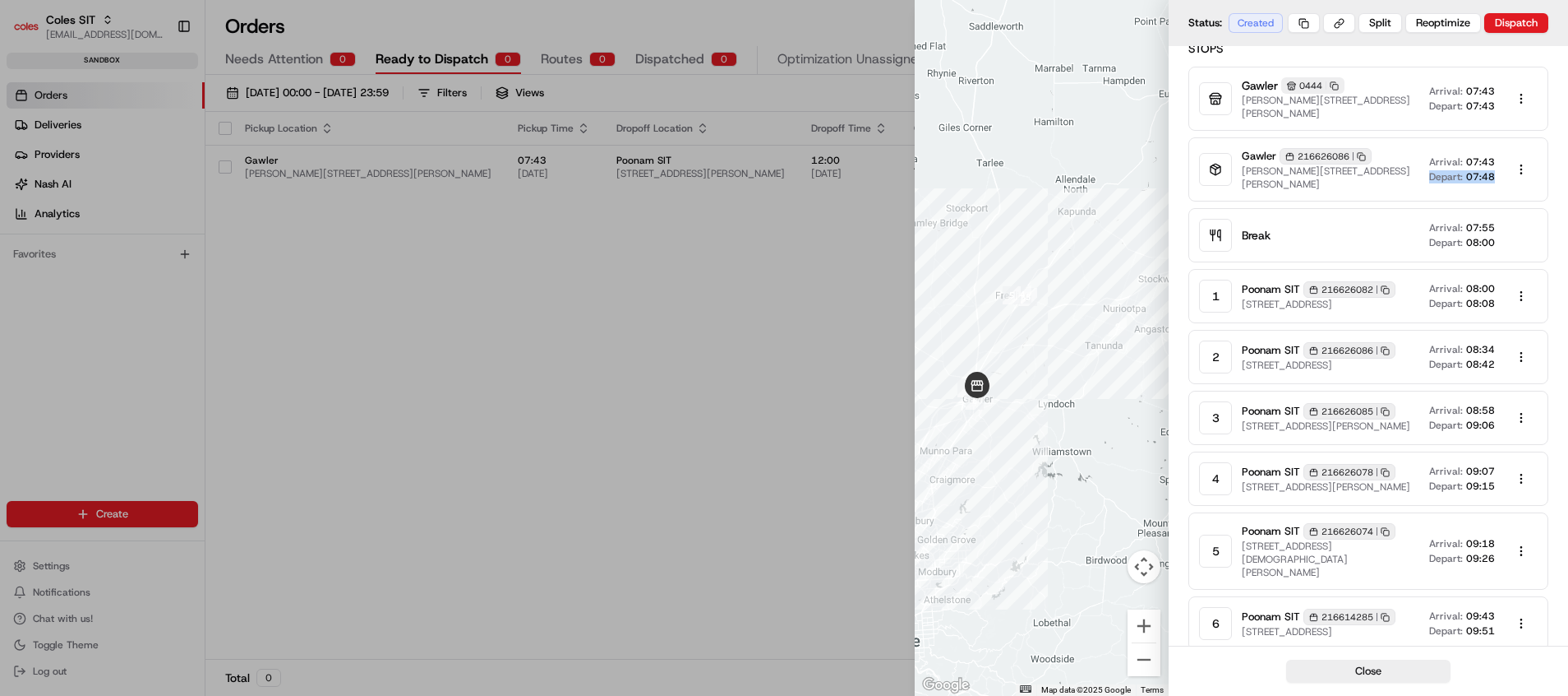
click at [1492, 185] on div "Gawler 216626086 Copy 216626086 Cowan St & Murray St, Gawler SA 5118, Australia…" at bounding box center [1390, 170] width 296 height 43
drag, startPoint x: 1471, startPoint y: 383, endPoint x: 1494, endPoint y: 383, distance: 23.0
click at [1494, 371] on span "08:42" at bounding box center [1480, 364] width 29 height 13
drag, startPoint x: 1494, startPoint y: 383, endPoint x: 1561, endPoint y: 427, distance: 80.2
click at [1561, 427] on div "Created: 19/08/2025 13:50 Pickups: 1 Dropoffs: 6 Breaks: 1 30 kg 46.67 km pick_…" at bounding box center [1368, 349] width 400 height 854
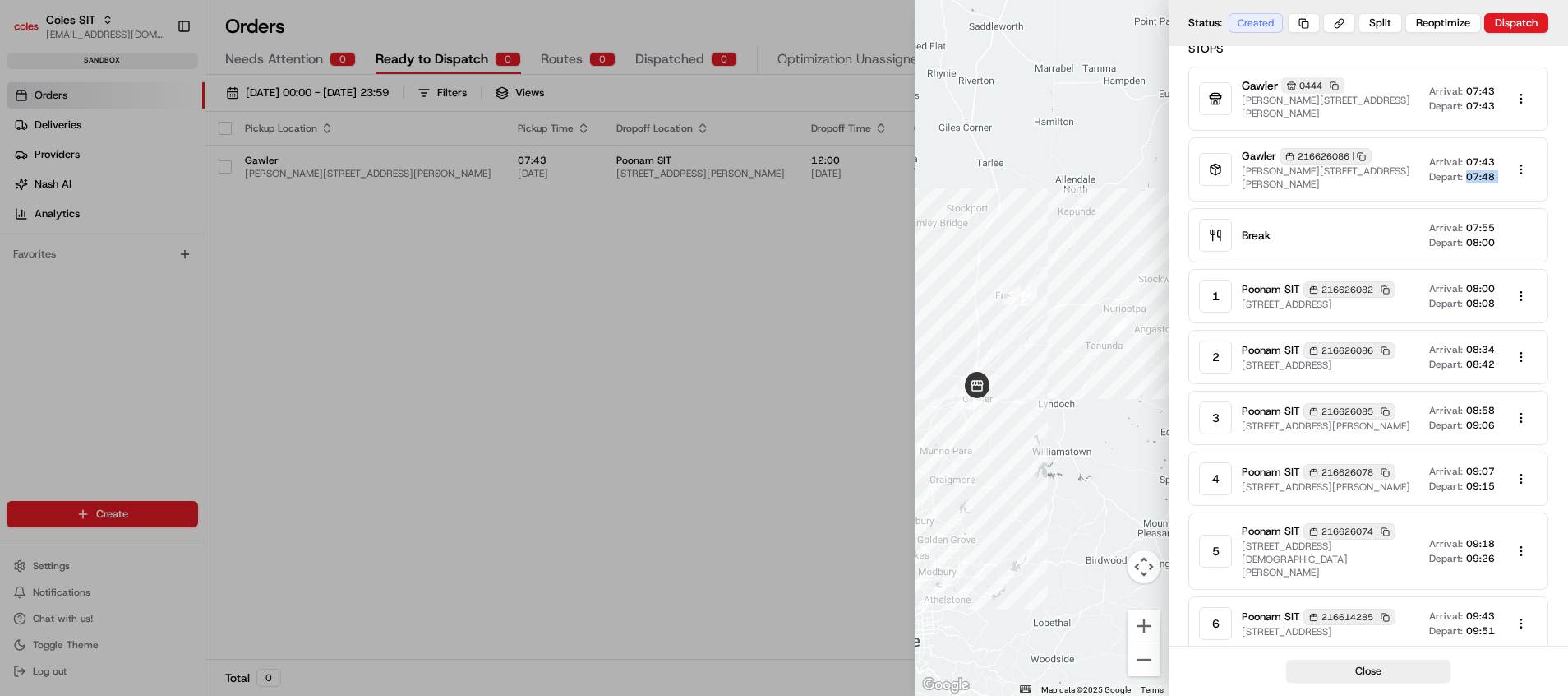
drag, startPoint x: 1466, startPoint y: 176, endPoint x: 1502, endPoint y: 175, distance: 36.0
click at [1502, 175] on div "Arrival: 07:43 Depart: 07:48" at bounding box center [1484, 169] width 109 height 33
drag, startPoint x: 1502, startPoint y: 175, endPoint x: 1556, endPoint y: 199, distance: 59.1
click at [1556, 199] on div "Created: 19/08/2025 13:50 Pickups: 1 Dropoffs: 6 Breaks: 1 30 kg 46.67 km pick_…" at bounding box center [1368, 349] width 400 height 854
click at [1458, 183] on span "Depart:" at bounding box center [1446, 177] width 34 height 13
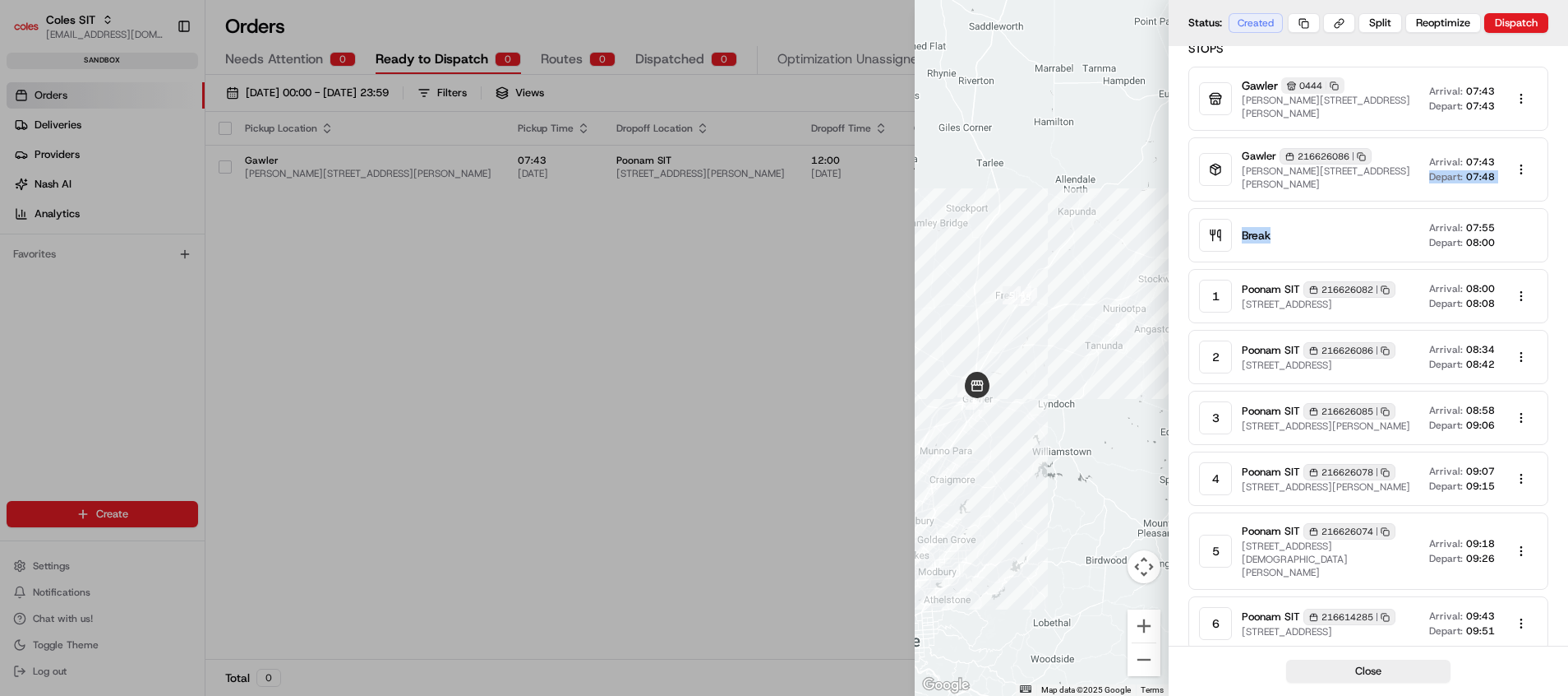
drag, startPoint x: 1458, startPoint y: 183, endPoint x: 1510, endPoint y: 191, distance: 52.6
click at [1510, 191] on div "Gawler 216626086 Copy 216626086 Cowan St & Murray St, Gawler SA 5118, Australia…" at bounding box center [1368, 170] width 360 height 64
drag, startPoint x: 1510, startPoint y: 191, endPoint x: 1561, endPoint y: 248, distance: 76.5
click at [1561, 248] on div "Created: 19/08/2025 13:50 Pickups: 1 Dropoffs: 6 Breaks: 1 30 kg 46.67 km pick_…" at bounding box center [1368, 349] width 400 height 854
click at [1563, 200] on div "Created: 19/08/2025 13:50 Pickups: 1 Dropoffs: 6 Breaks: 1 30 kg 46.67 km pick_…" at bounding box center [1368, 349] width 400 height 854
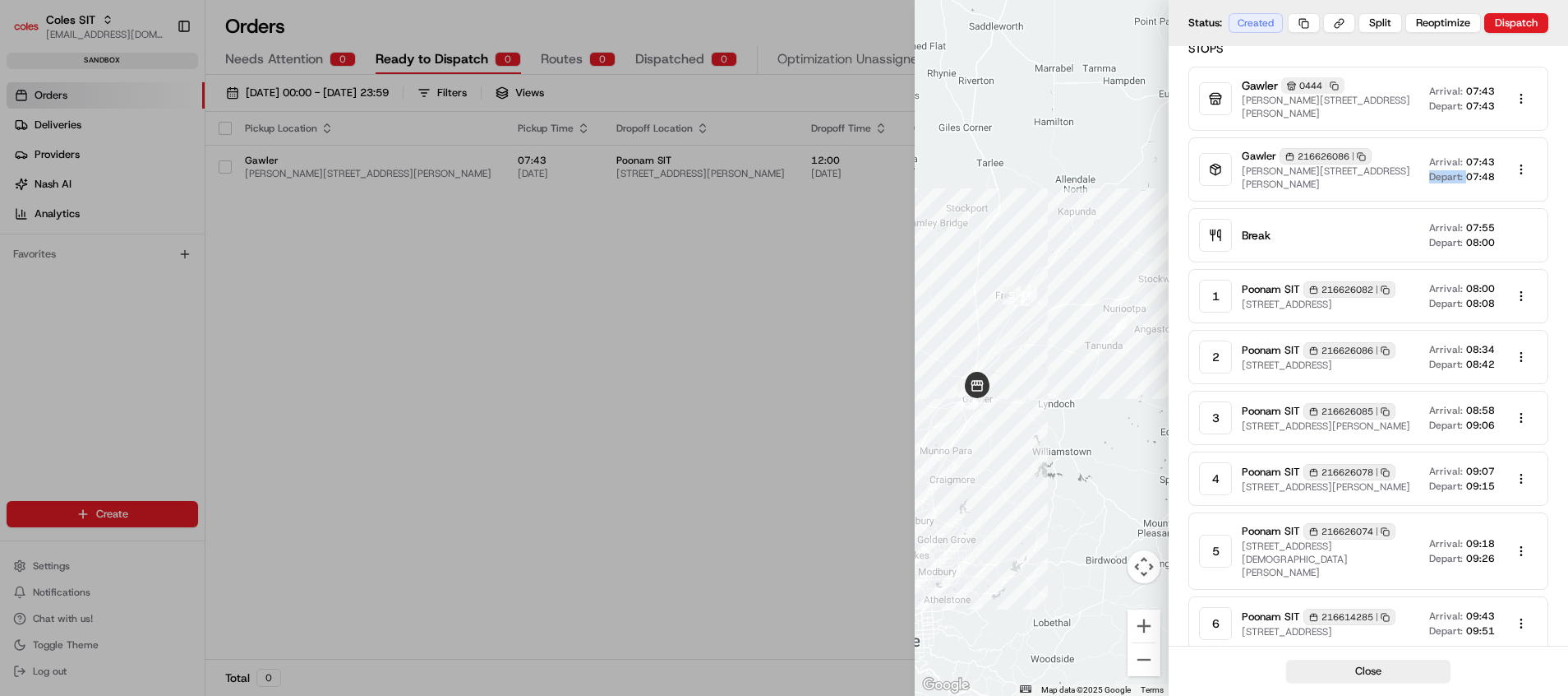
drag, startPoint x: 1429, startPoint y: 171, endPoint x: 1468, endPoint y: 171, distance: 39.0
click at [1468, 171] on div "Gawler 216626086 Copy 216626086 Cowan St & Murray St, Gawler SA 5118, Australia…" at bounding box center [1390, 170] width 296 height 43
drag, startPoint x: 1468, startPoint y: 171, endPoint x: 1559, endPoint y: 200, distance: 95.5
click at [1559, 200] on div "Created: 19/08/2025 13:50 Pickups: 1 Dropoffs: 6 Breaks: 1 30 kg 46.67 km pick_…" at bounding box center [1368, 349] width 400 height 854
drag, startPoint x: 1433, startPoint y: 179, endPoint x: 1506, endPoint y: 179, distance: 73.0
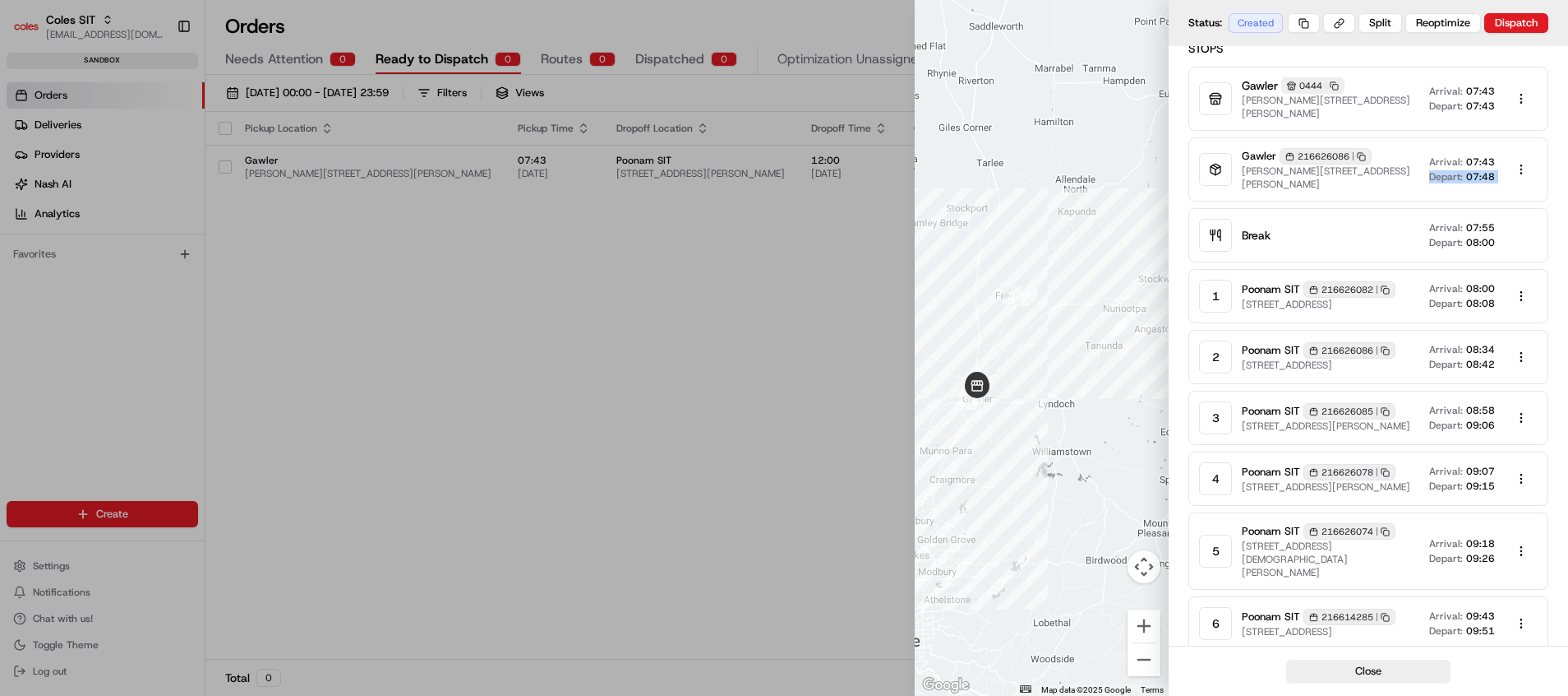
click at [1506, 179] on div "Arrival: 07:43 Depart: 07:48" at bounding box center [1484, 169] width 109 height 33
drag, startPoint x: 1506, startPoint y: 179, endPoint x: 1567, endPoint y: 201, distance: 64.8
click at [1567, 200] on div "Created: 19/08/2025 13:50 Pickups: 1 Dropoffs: 6 Breaks: 1 30 kg 46.67 km pick_…" at bounding box center [1368, 349] width 400 height 854
click at [1520, 205] on div "Gawler 0444 Copy 0444 Cowan St & Murray St, Gawler, SA 5118, AU Arrival: 07:43 …" at bounding box center [1368, 393] width 360 height 655
drag, startPoint x: 1422, startPoint y: 177, endPoint x: 1487, endPoint y: 175, distance: 65.0
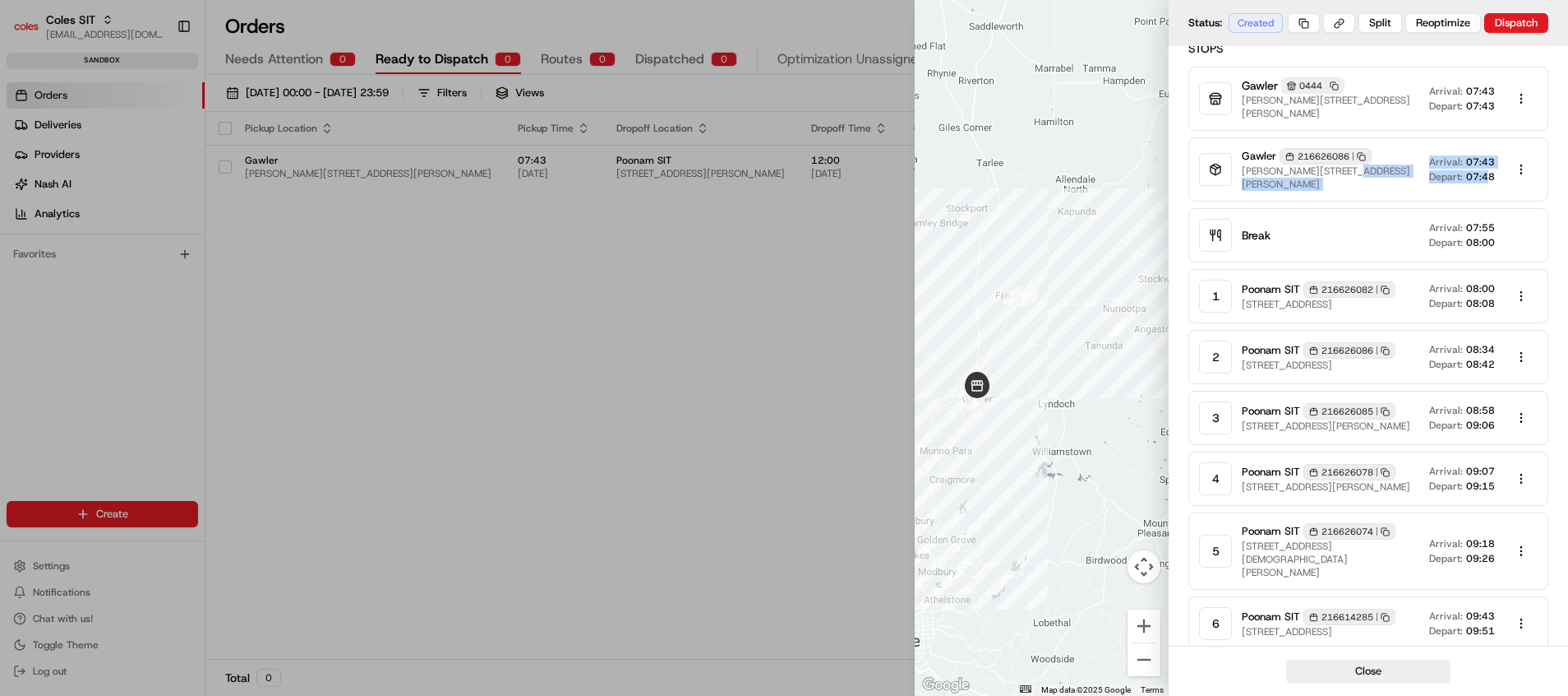
click at [1487, 175] on div "Gawler 216626086 Copy 216626086 Cowan St & Murray St, Gawler SA 5118, Australia…" at bounding box center [1390, 170] width 296 height 43
drag, startPoint x: 1487, startPoint y: 175, endPoint x: 1549, endPoint y: 215, distance: 73.8
click at [1549, 215] on div "Created: 19/08/2025 13:50 Pickups: 1 Dropoffs: 6 Breaks: 1 30 kg 46.67 km pick_…" at bounding box center [1368, 349] width 400 height 854
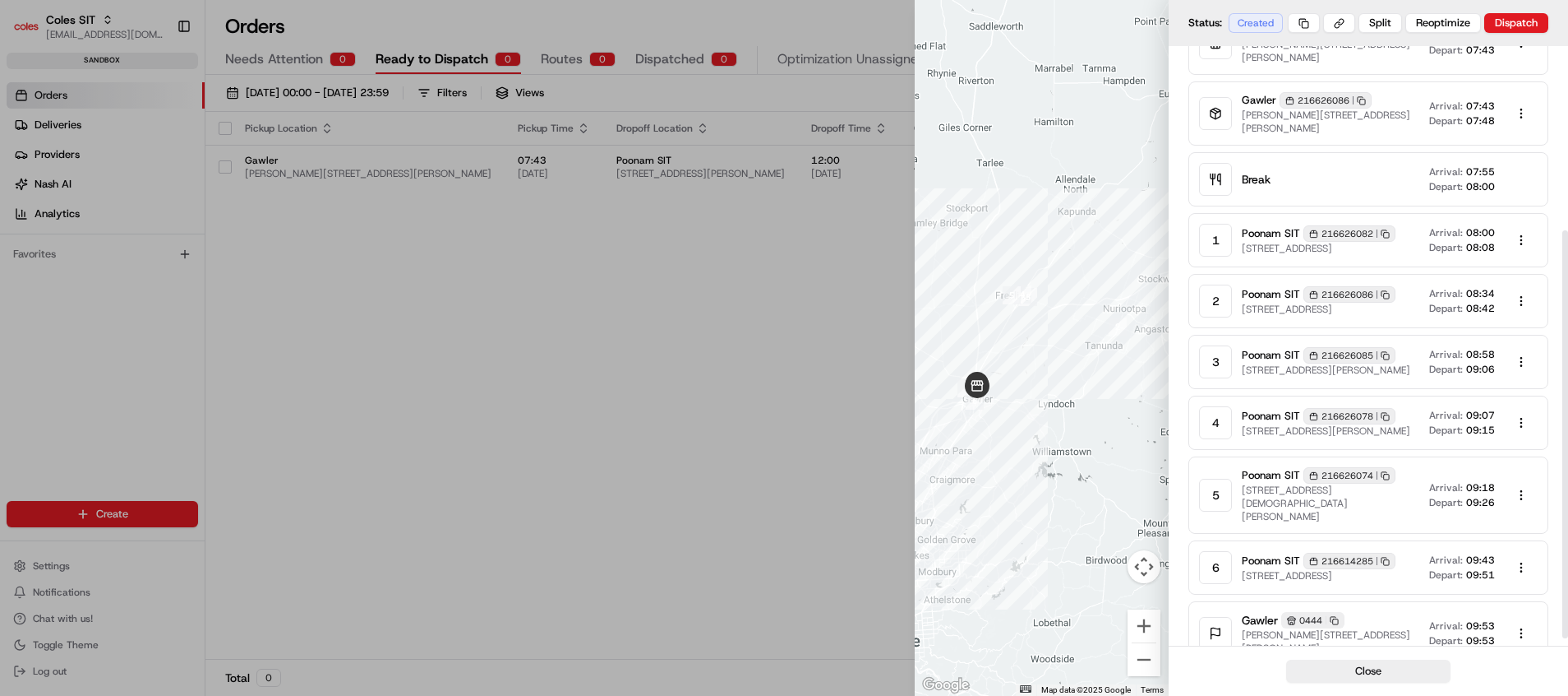
scroll to position [281, 0]
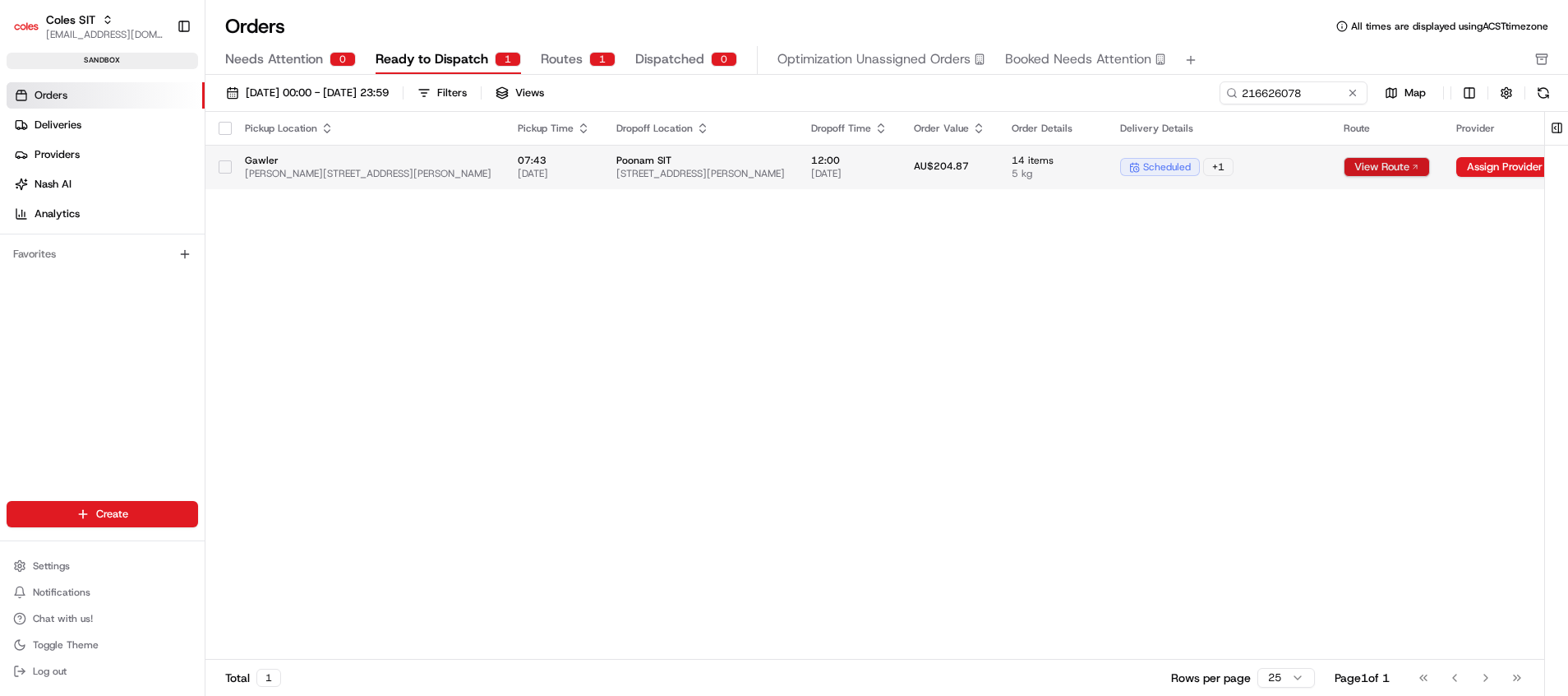
click at [1397, 163] on button "View Route" at bounding box center [1386, 167] width 86 height 20
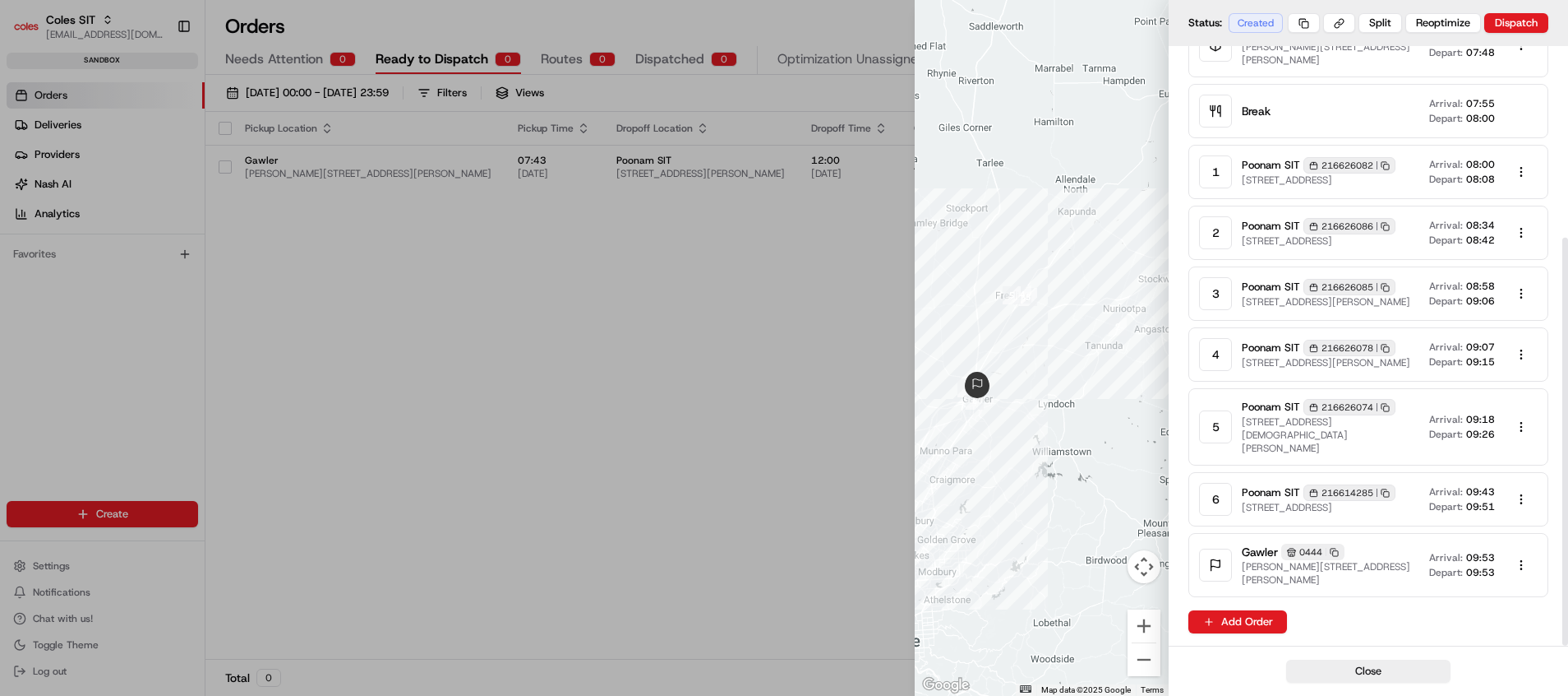
scroll to position [281, 0]
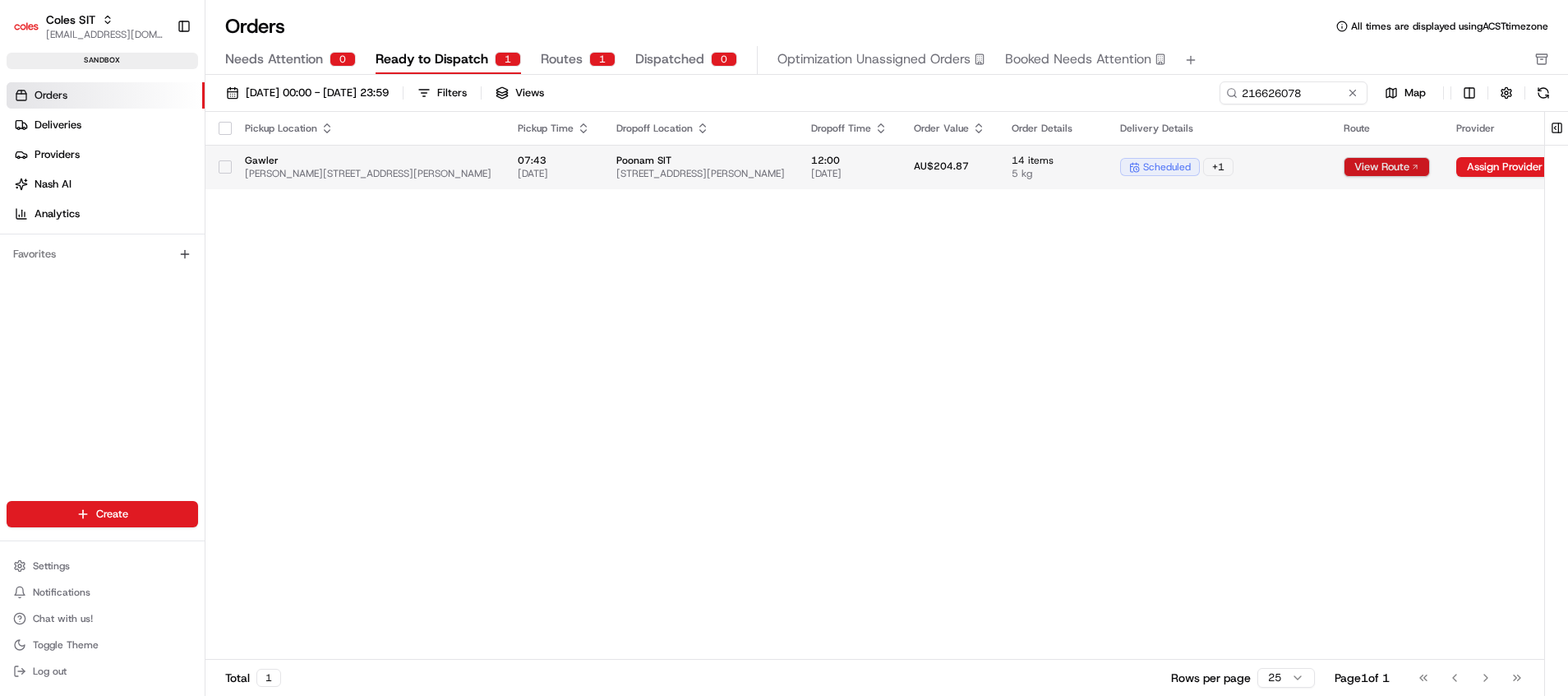
click at [1365, 171] on button "View Route" at bounding box center [1386, 167] width 86 height 20
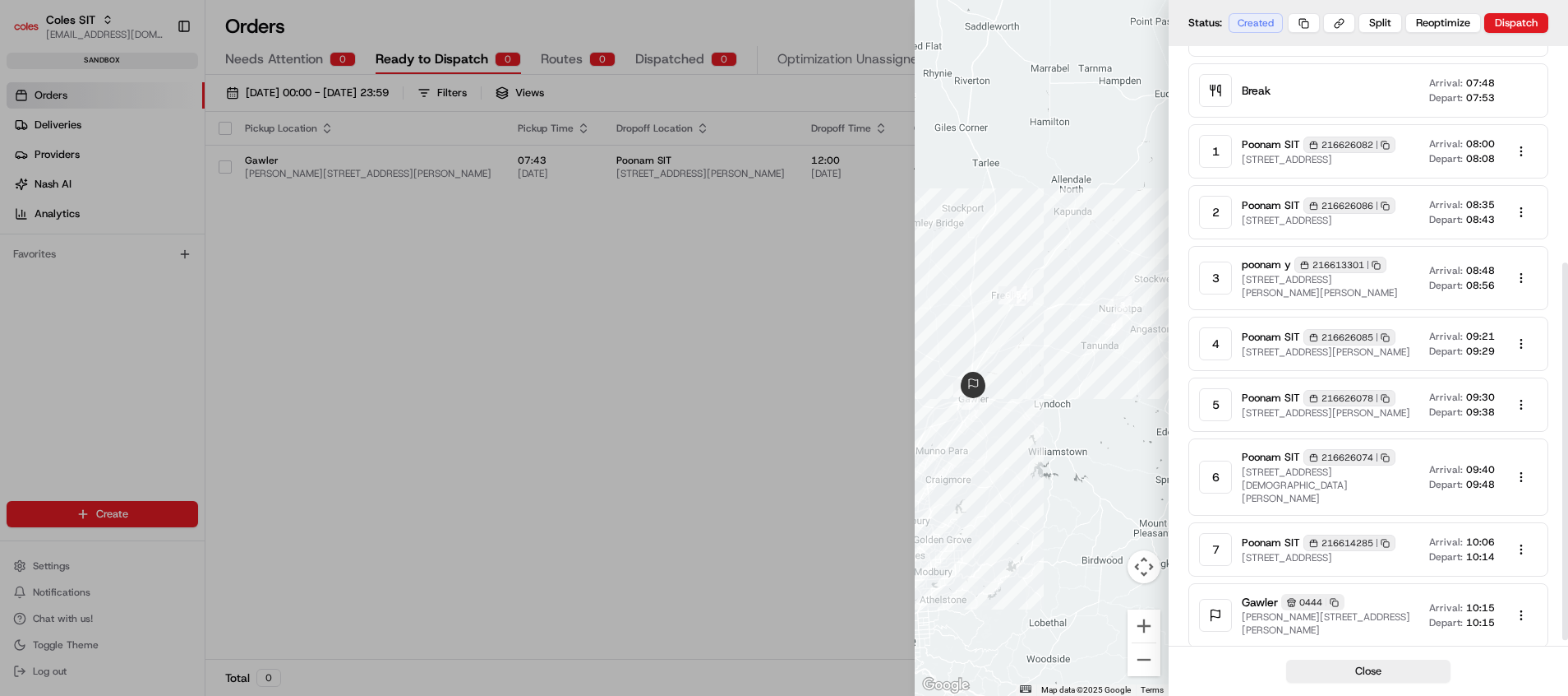
scroll to position [352, 0]
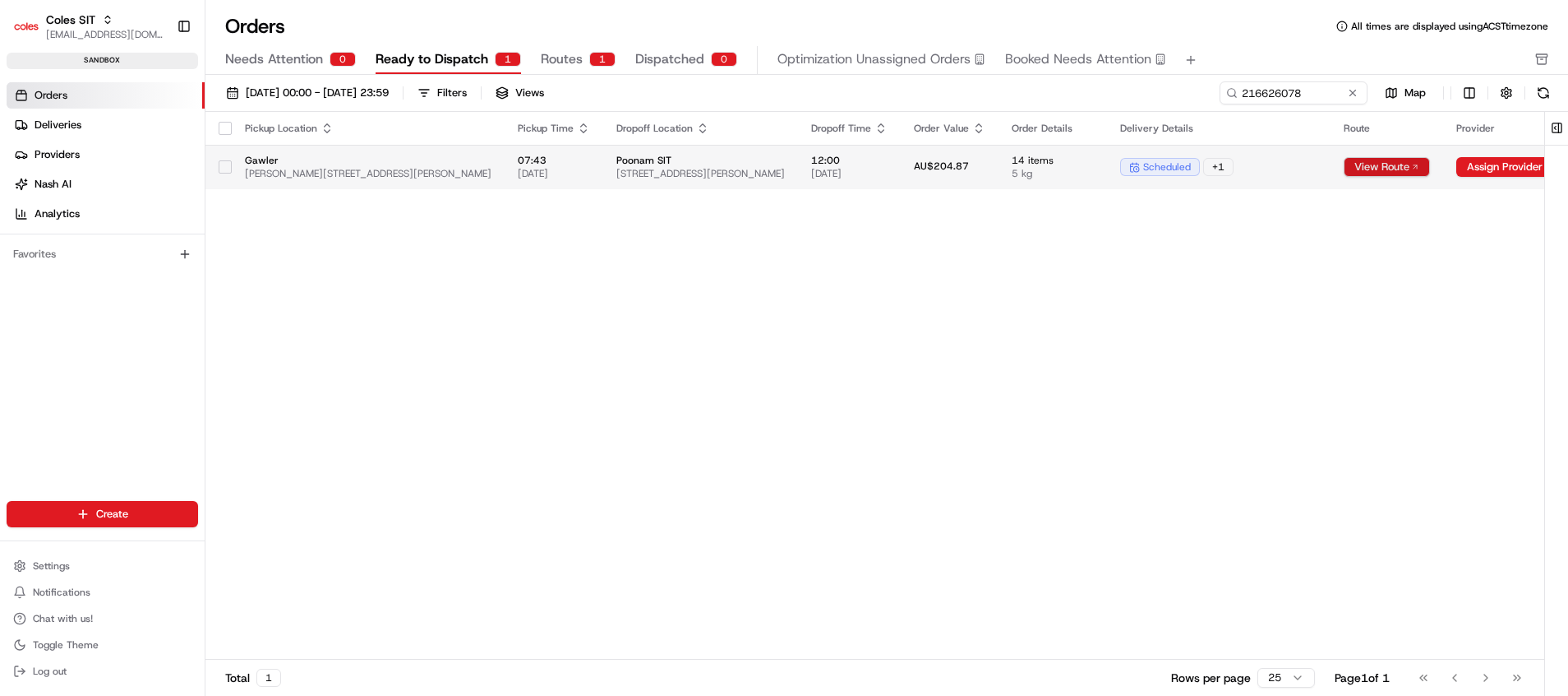
click at [1381, 167] on button "View Route" at bounding box center [1386, 167] width 86 height 20
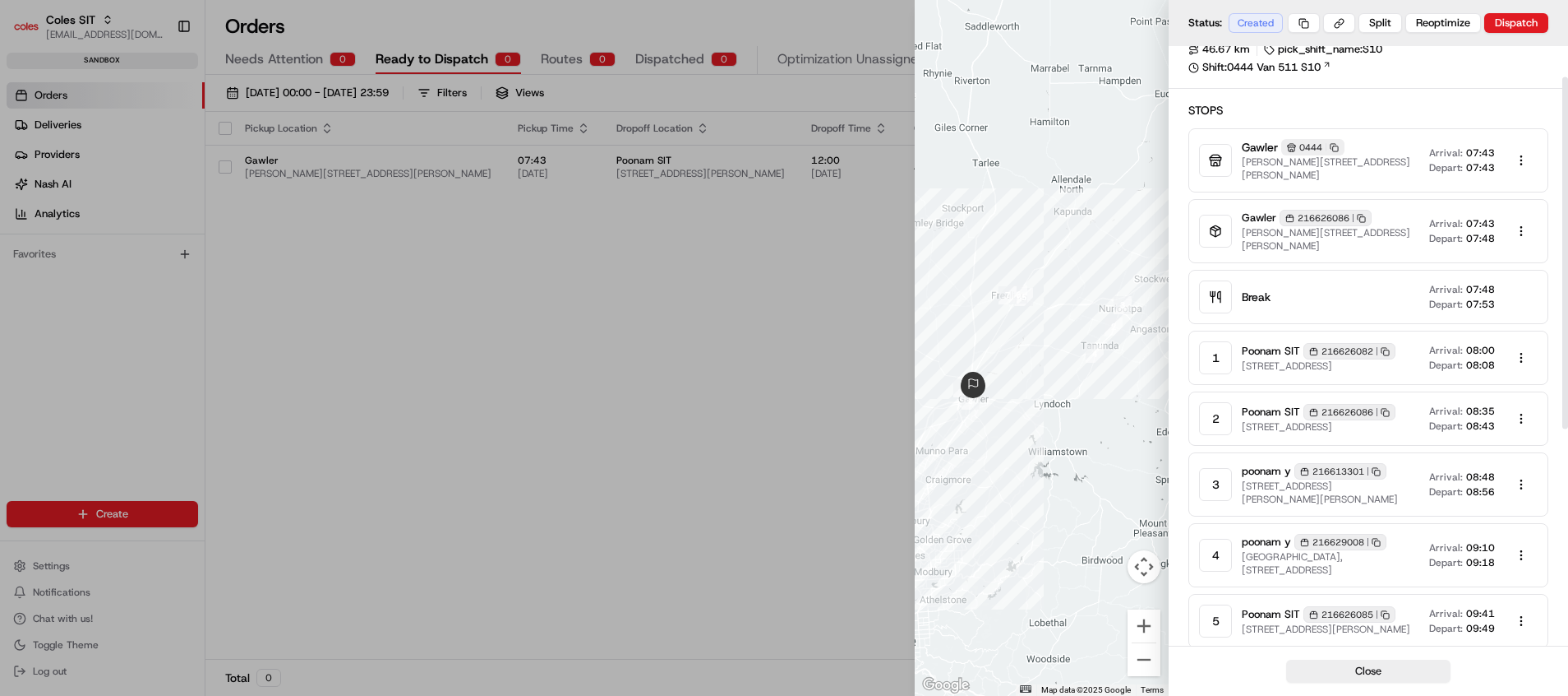
scroll to position [52, 0]
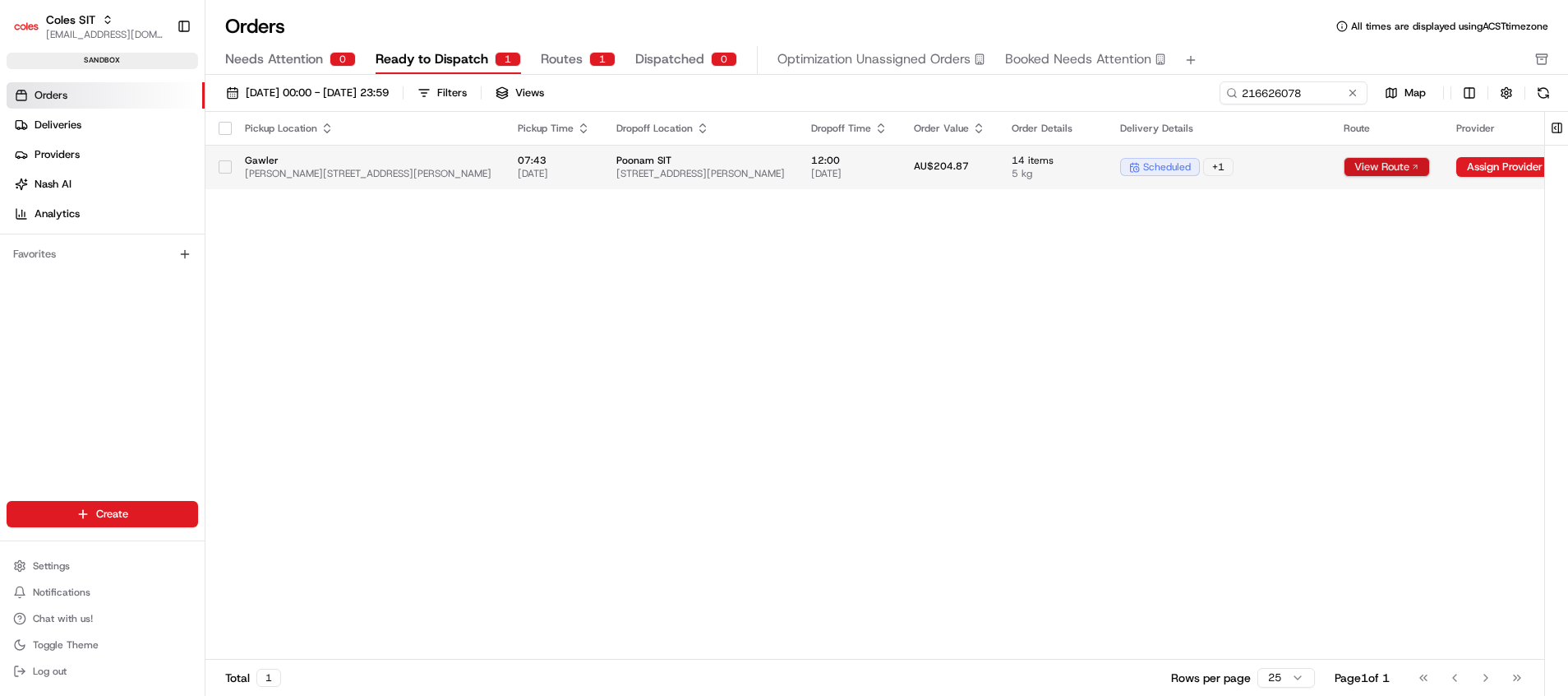
click at [1360, 165] on button "View Route" at bounding box center [1386, 167] width 86 height 20
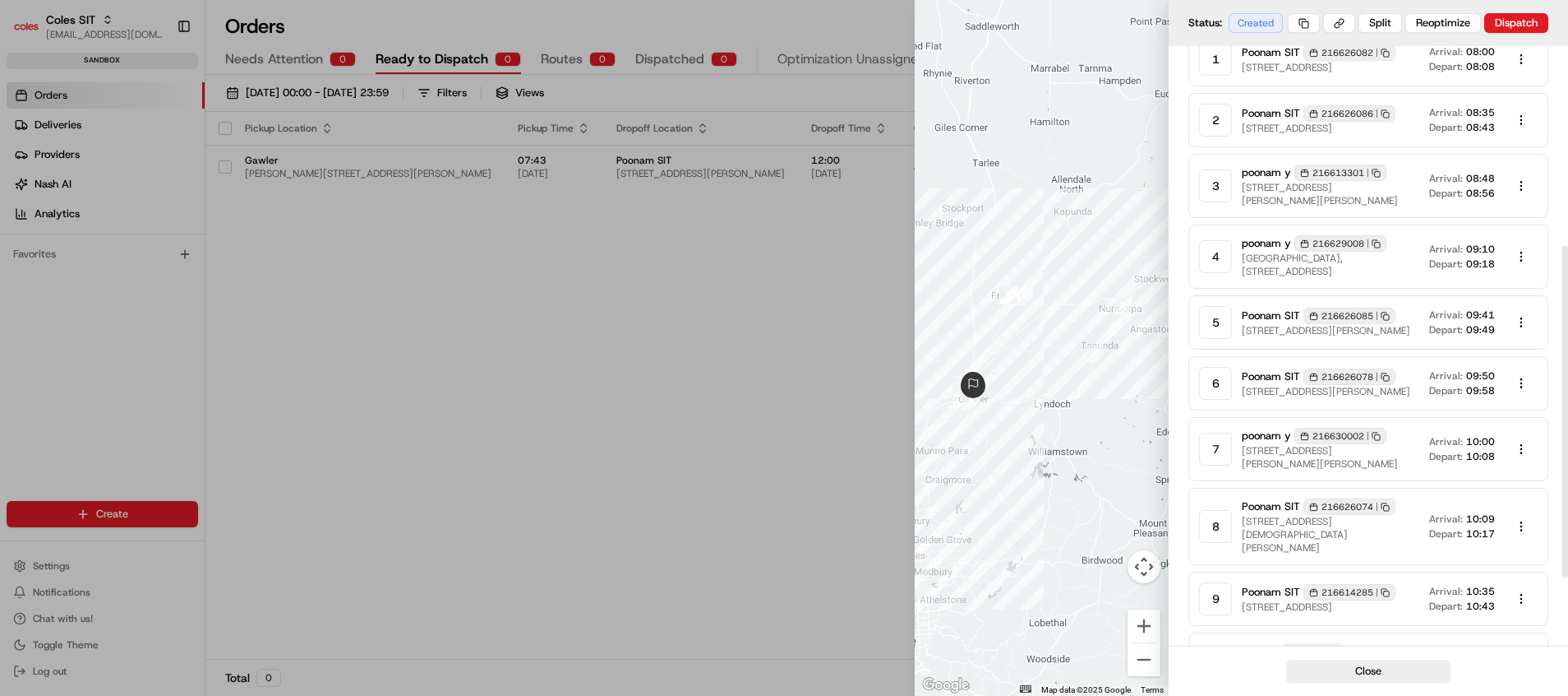
scroll to position [483, 0]
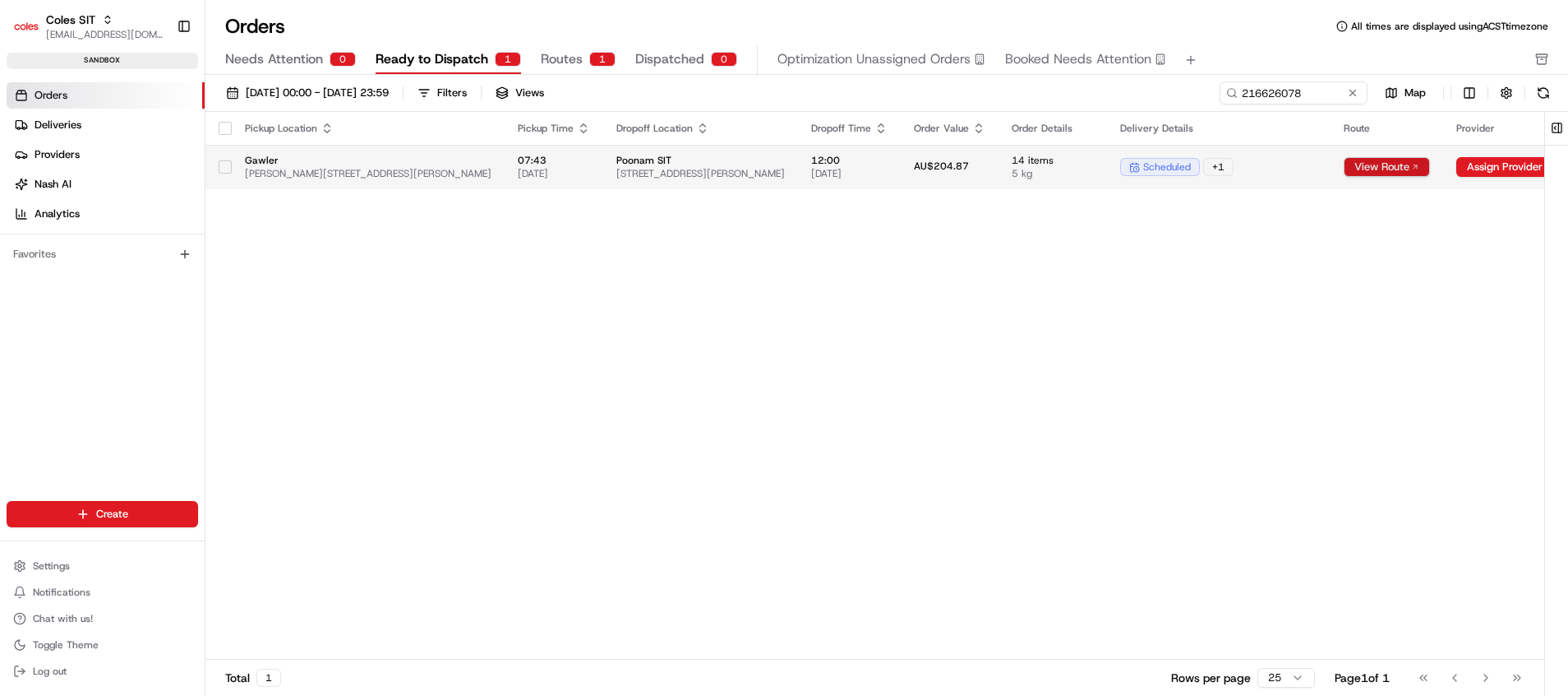
click at [1354, 166] on button "View Route" at bounding box center [1386, 167] width 86 height 20
click at [704, 555] on div "Pickup Location Pickup Time Dropoff Location Dropoff Time Order Value Order Det…" at bounding box center [930, 385] width 1450 height 548
click at [1394, 163] on button "View Route" at bounding box center [1386, 167] width 86 height 20
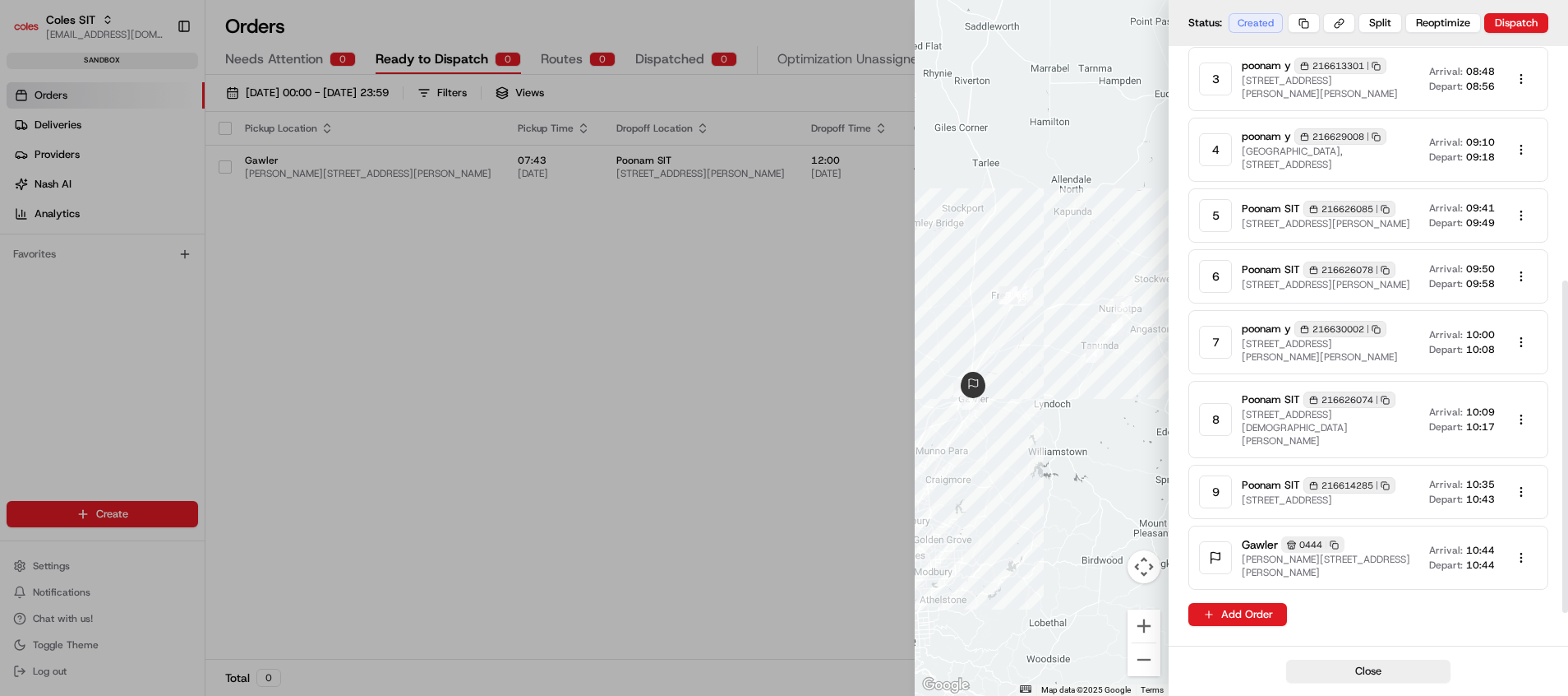
scroll to position [237, 0]
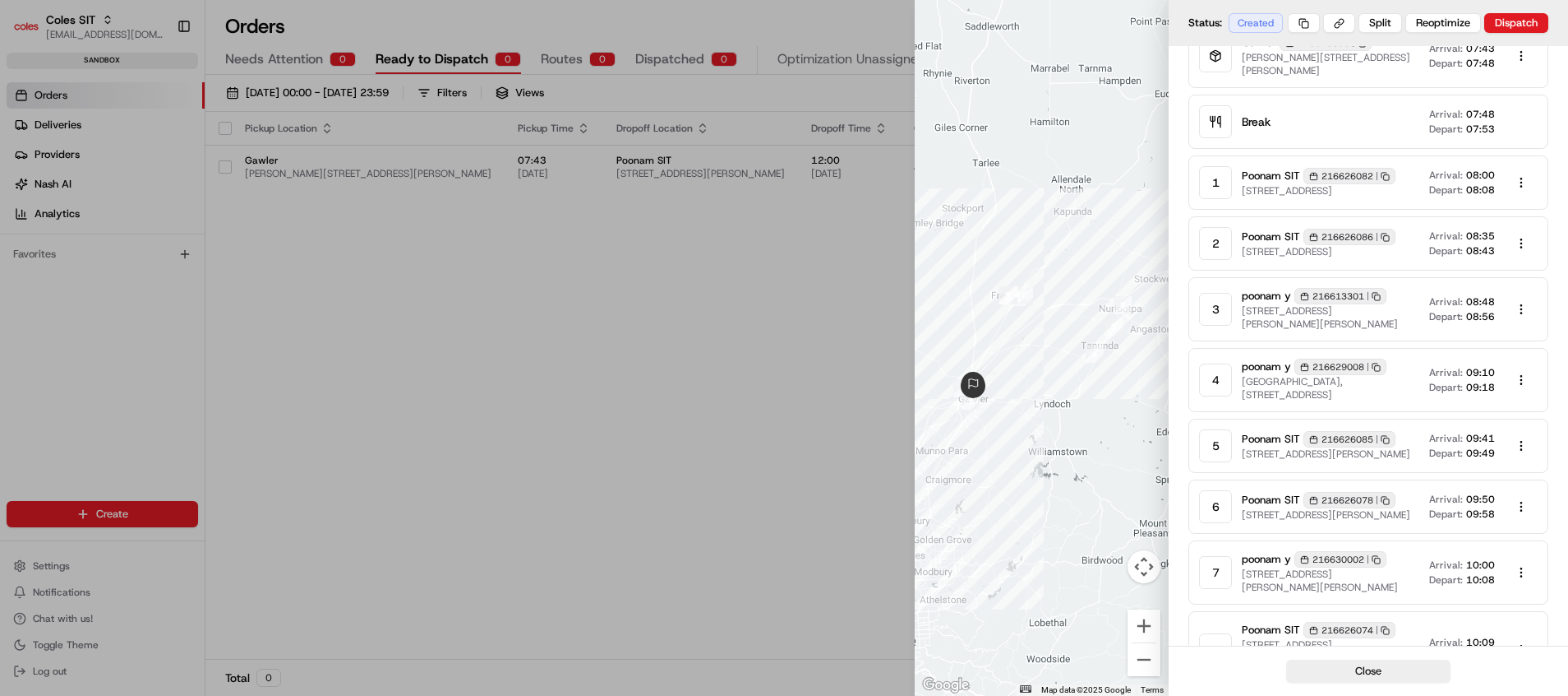
click at [778, 392] on div at bounding box center [784, 348] width 1568 height 696
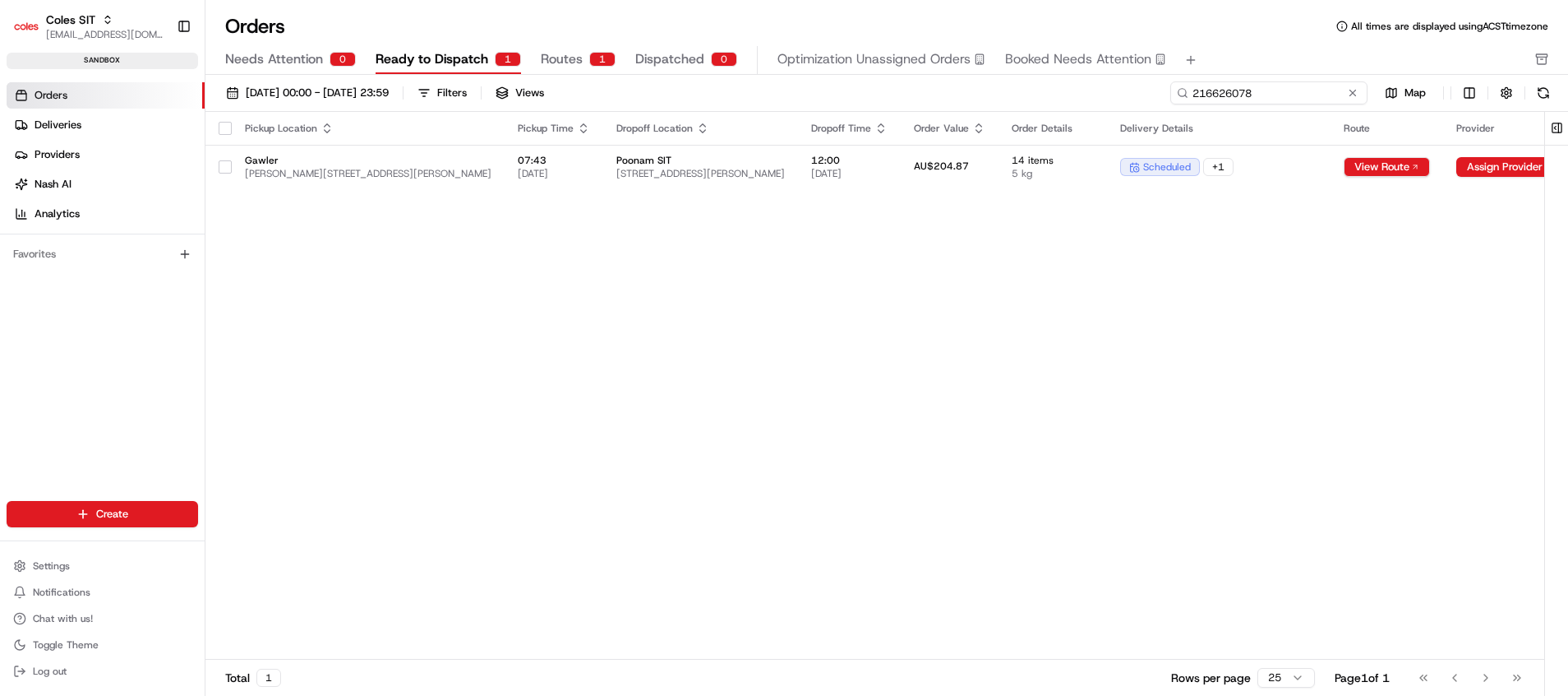
click at [1280, 85] on input "216626078" at bounding box center [1268, 93] width 198 height 23
paste input "86"
type input "216626086"
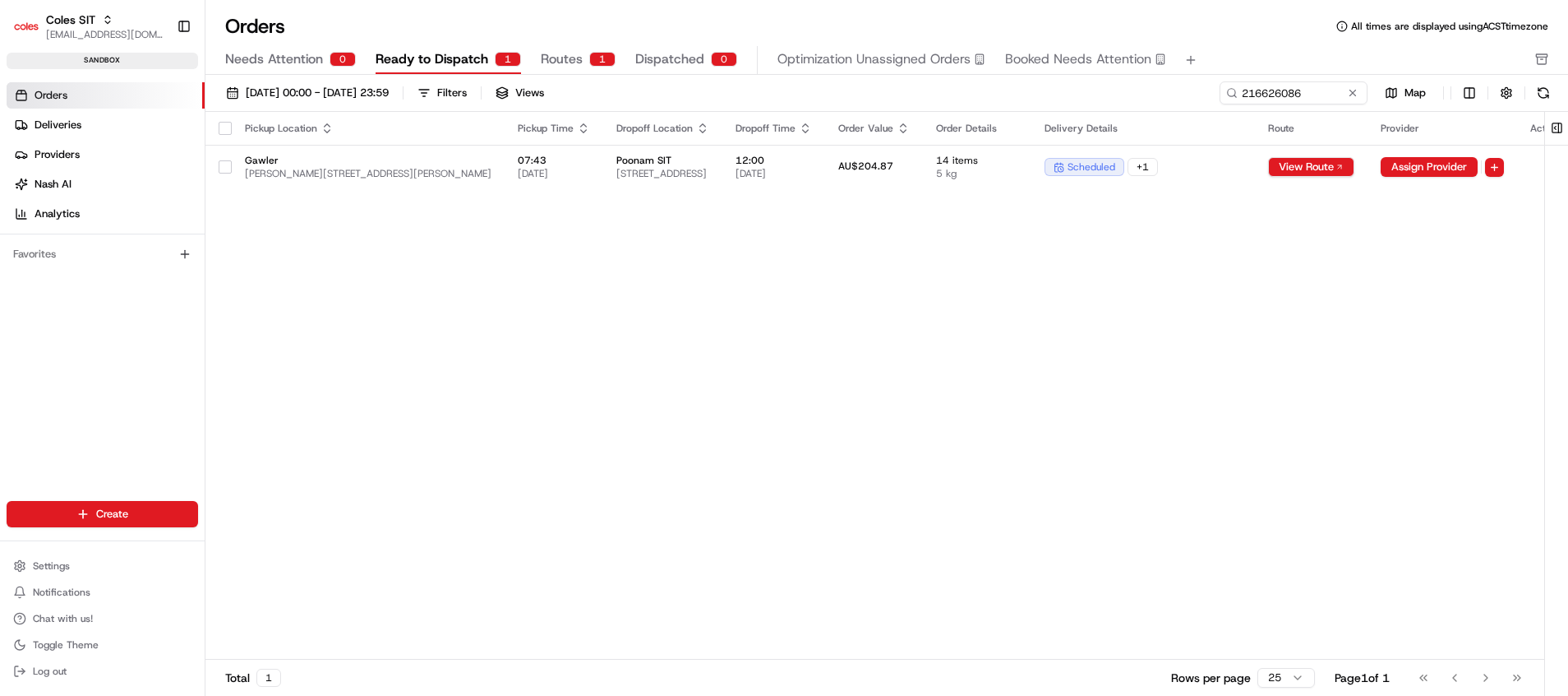
click at [561, 64] on span "Routes" at bounding box center [562, 59] width 42 height 20
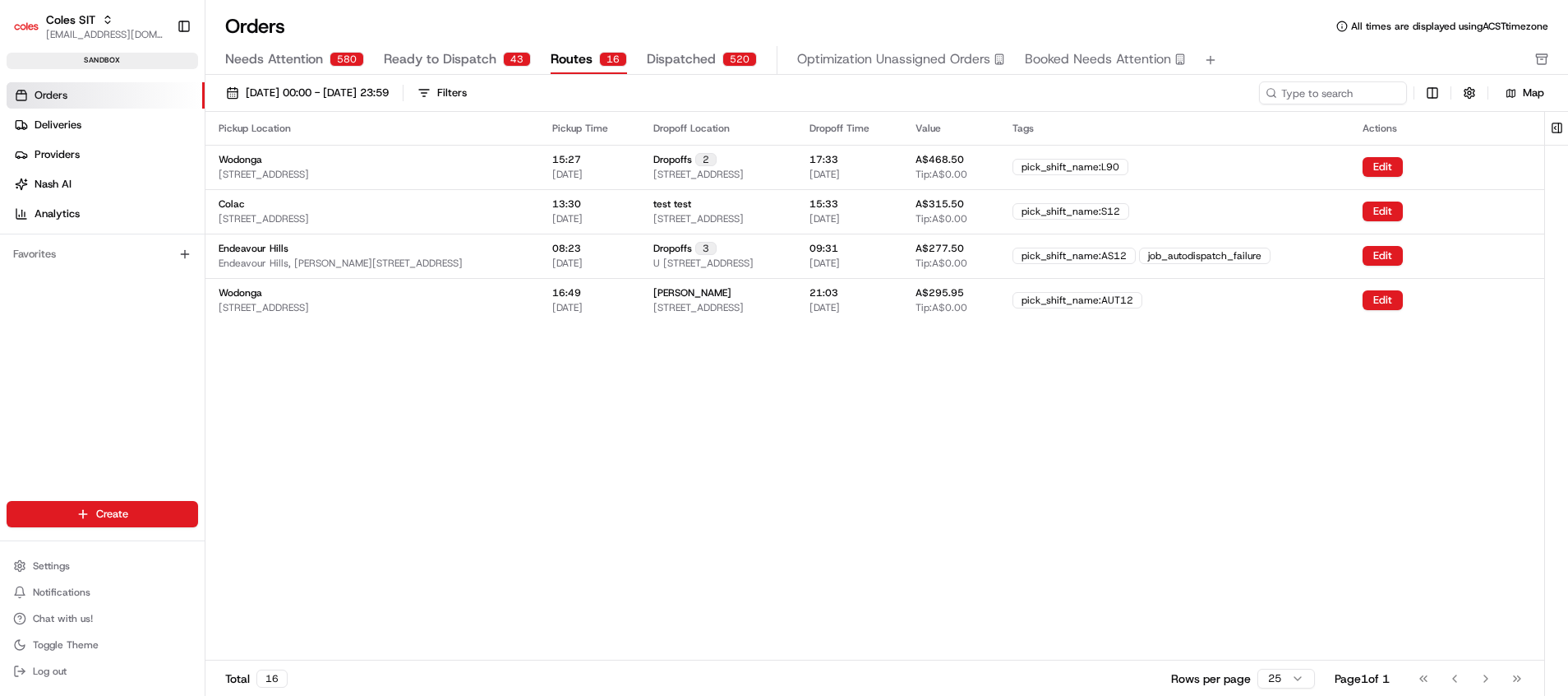
click at [456, 62] on span "Ready to Dispatch" at bounding box center [440, 59] width 112 height 20
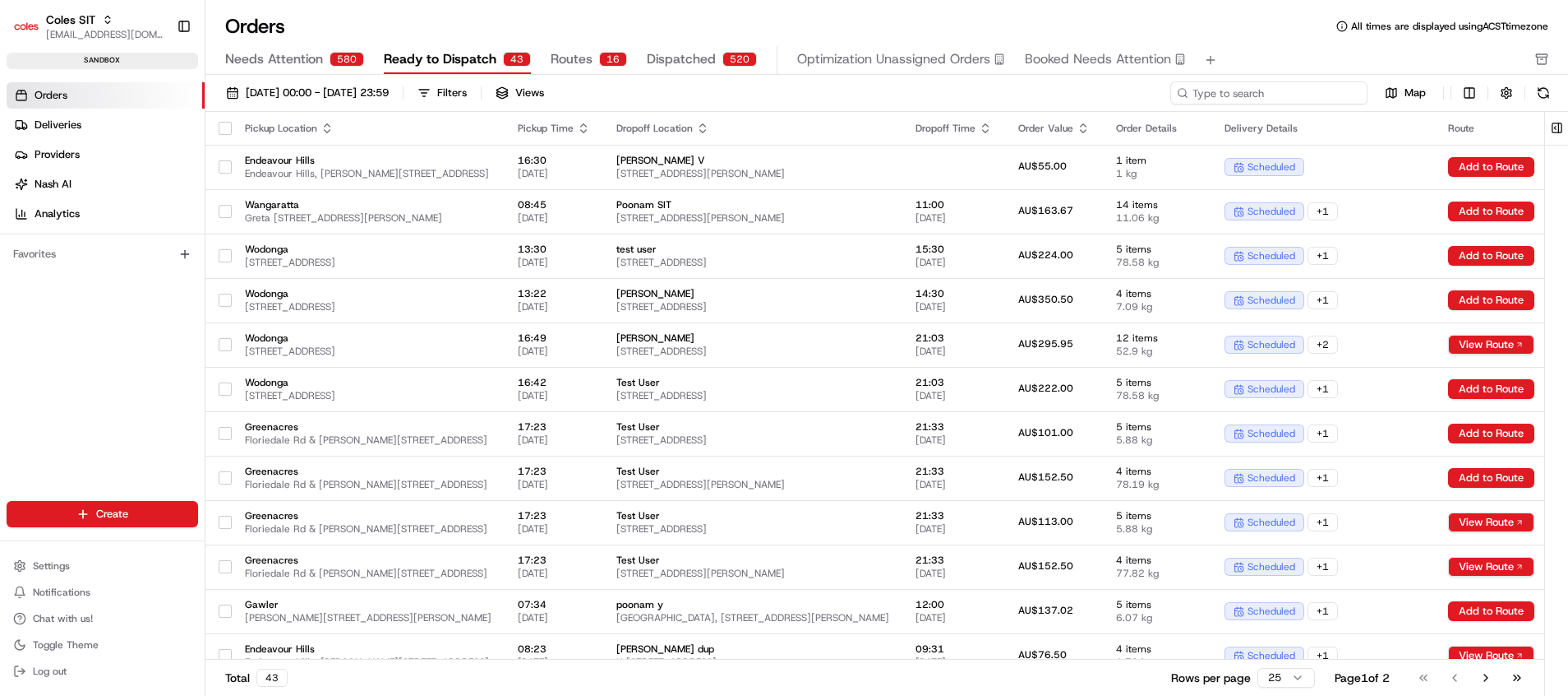
click at [1355, 103] on input at bounding box center [1268, 93] width 198 height 23
paste input "216626086"
type input "216626086"
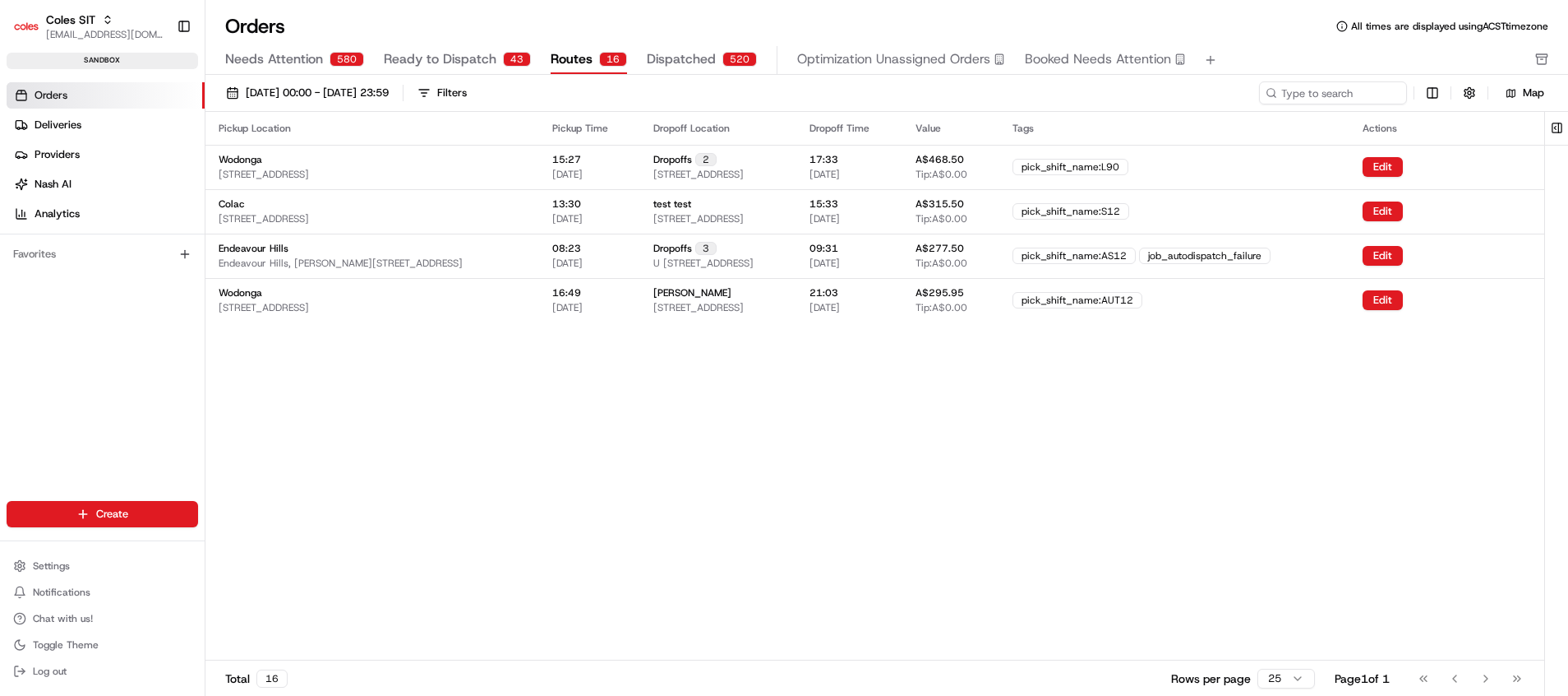
click at [560, 52] on span "Routes" at bounding box center [571, 59] width 42 height 20
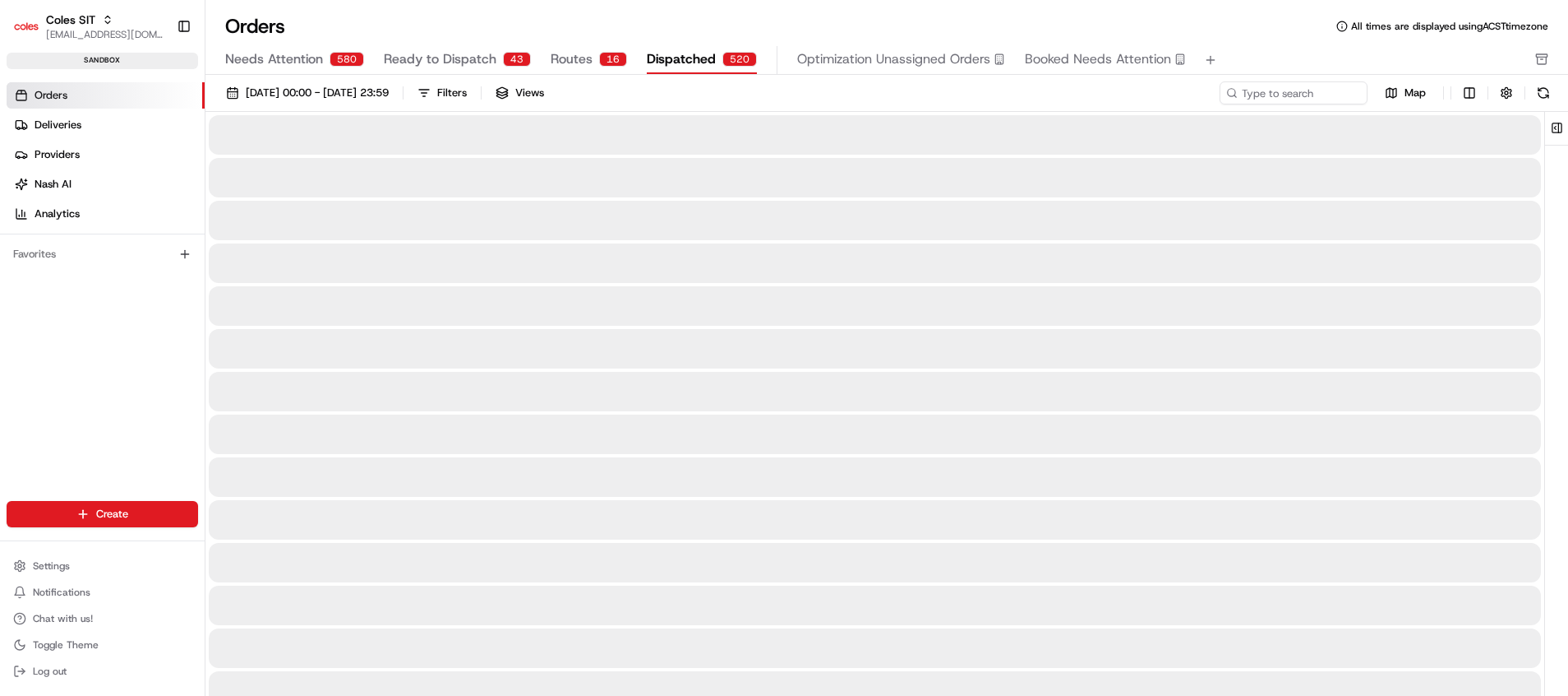
click at [733, 56] on div "520" at bounding box center [740, 59] width 35 height 15
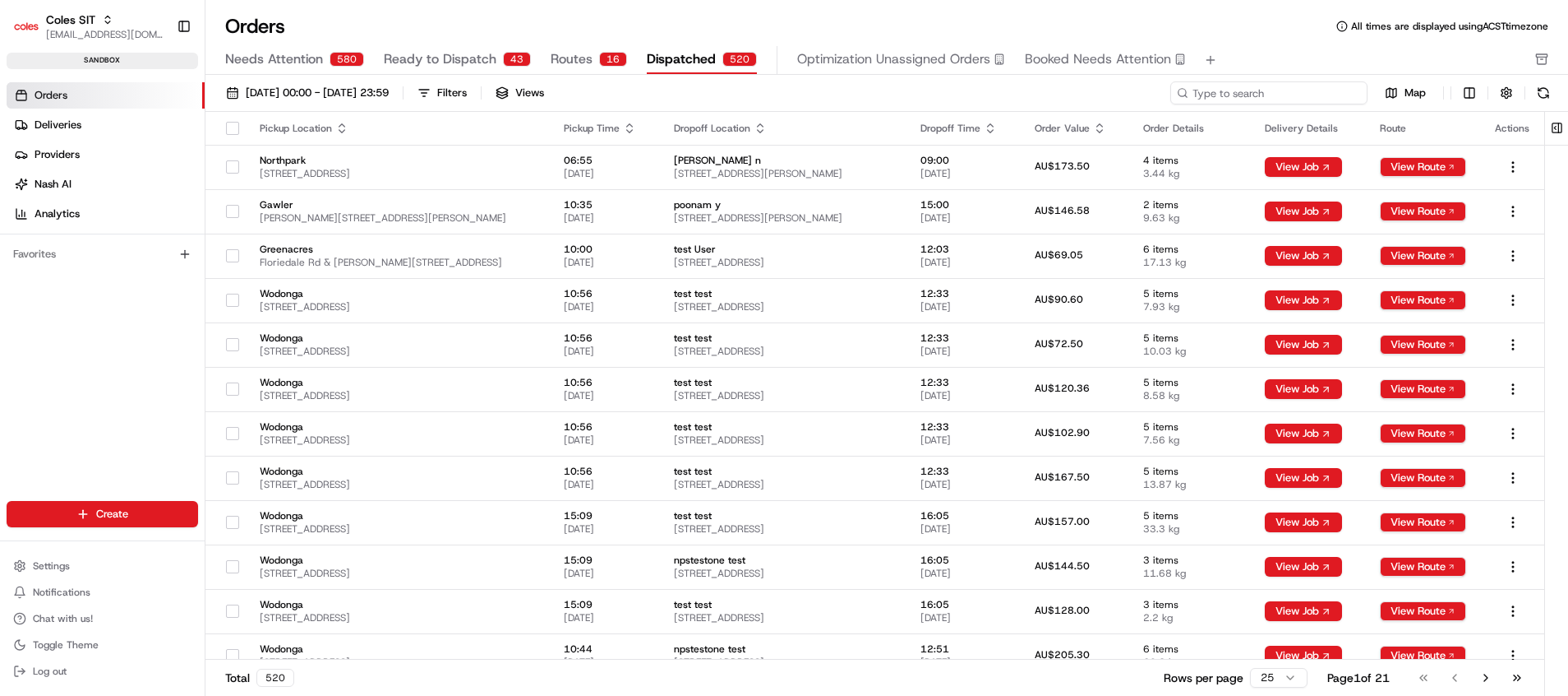
click at [1297, 99] on input at bounding box center [1268, 93] width 198 height 23
paste input "216626086"
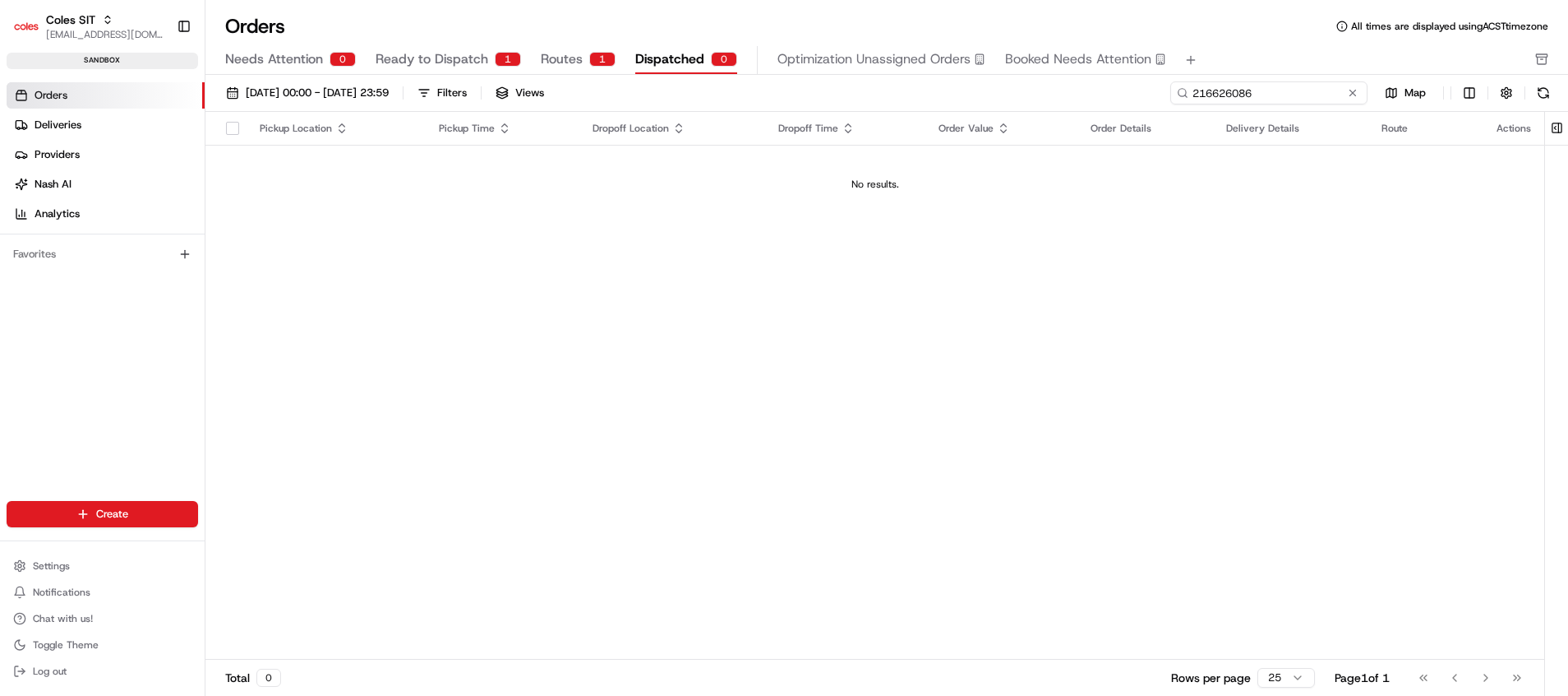
type input "216626086"
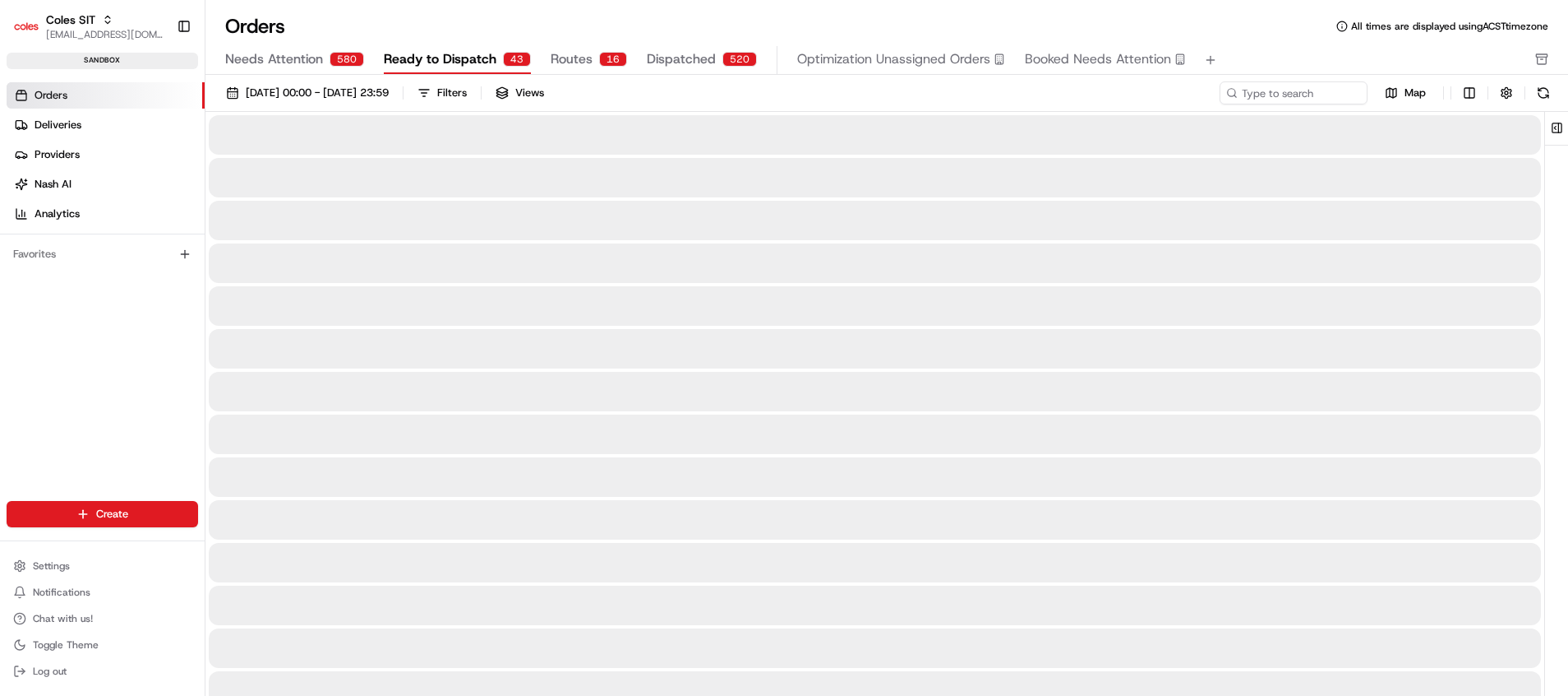
click at [469, 65] on span "Ready to Dispatch" at bounding box center [440, 59] width 112 height 20
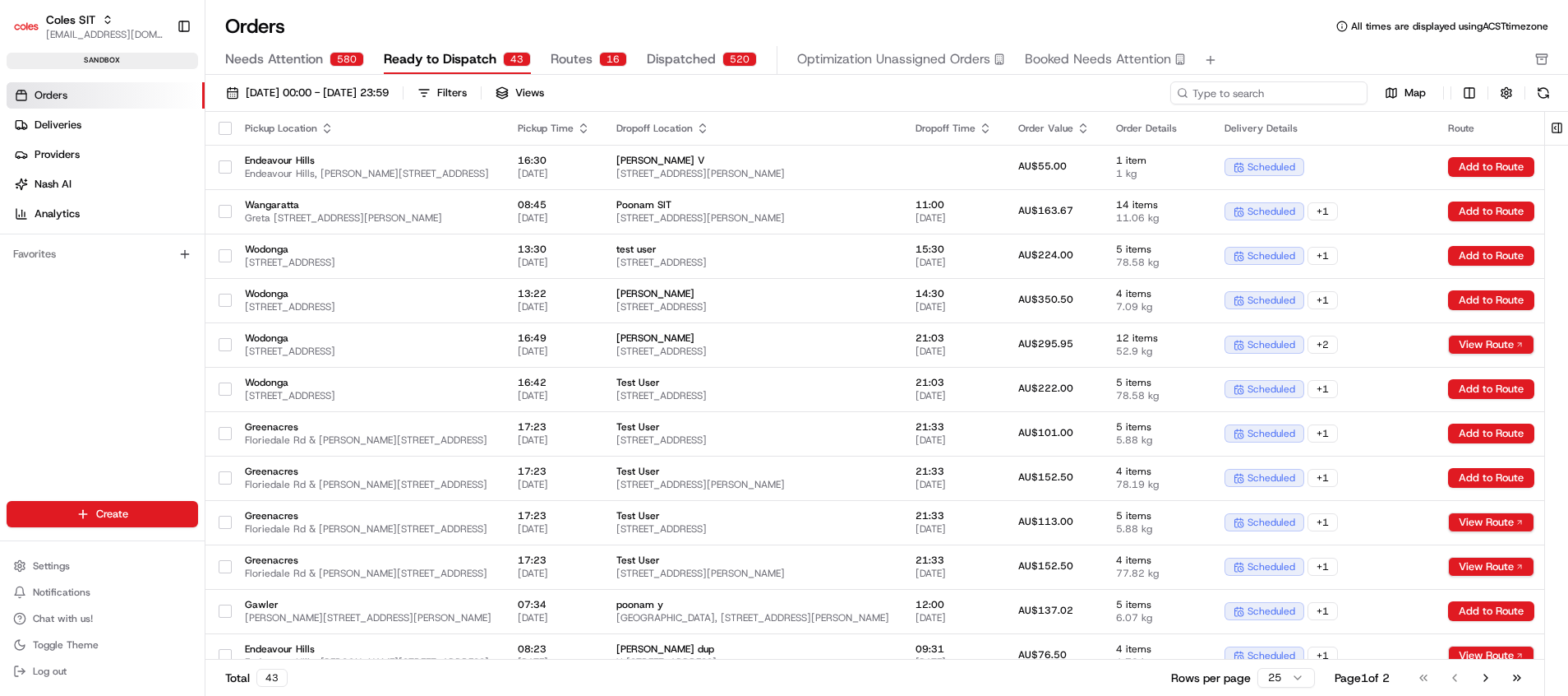
click at [1258, 98] on input at bounding box center [1268, 93] width 198 height 23
paste input "216626086"
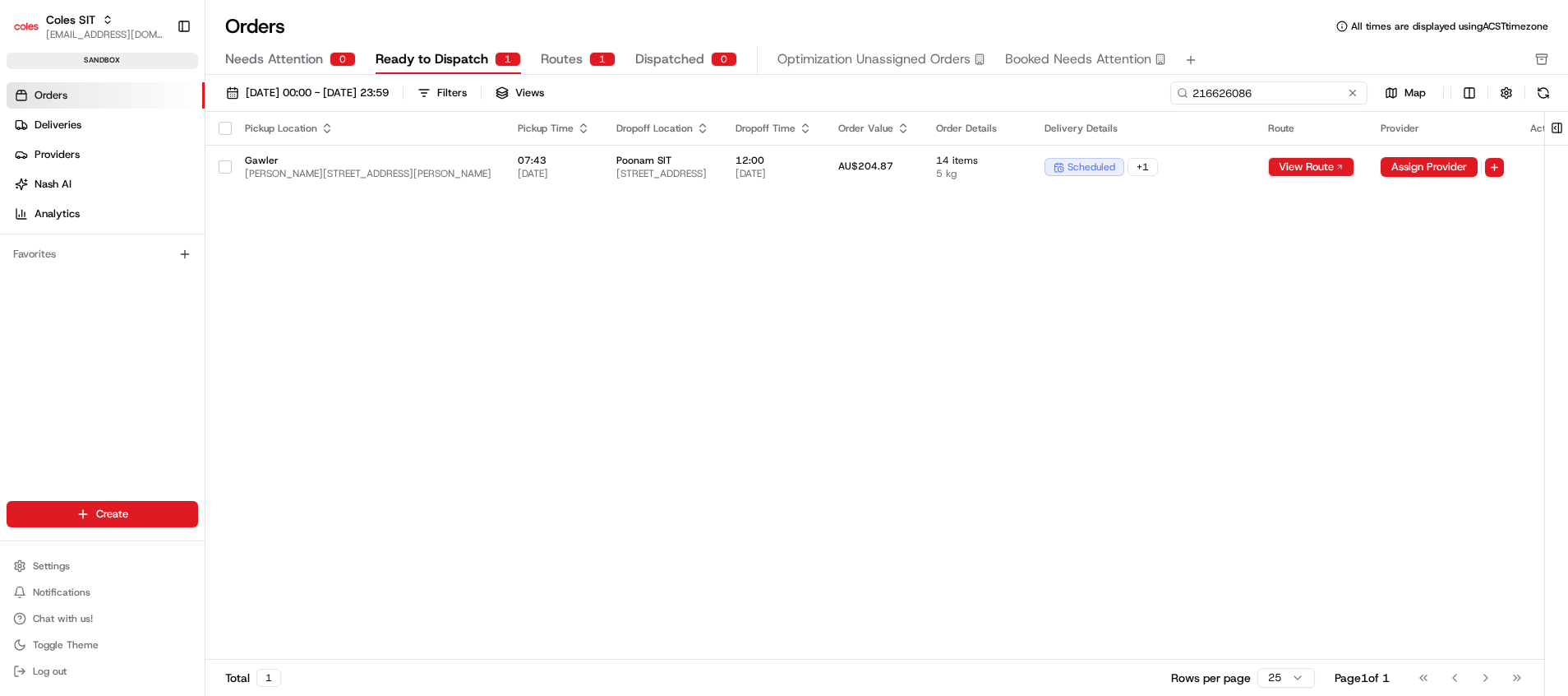
type input "216626086"
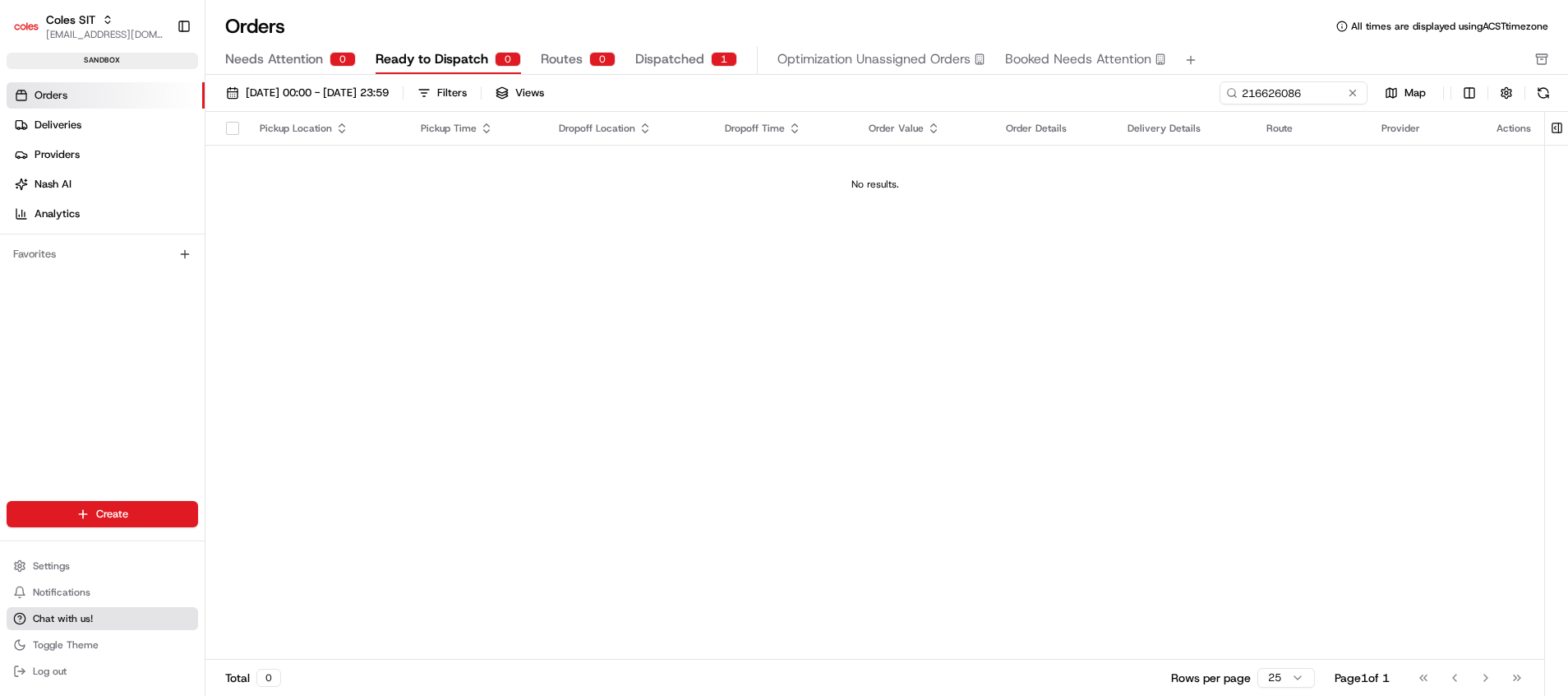
click at [81, 624] on span "Chat with us!" at bounding box center [63, 618] width 60 height 13
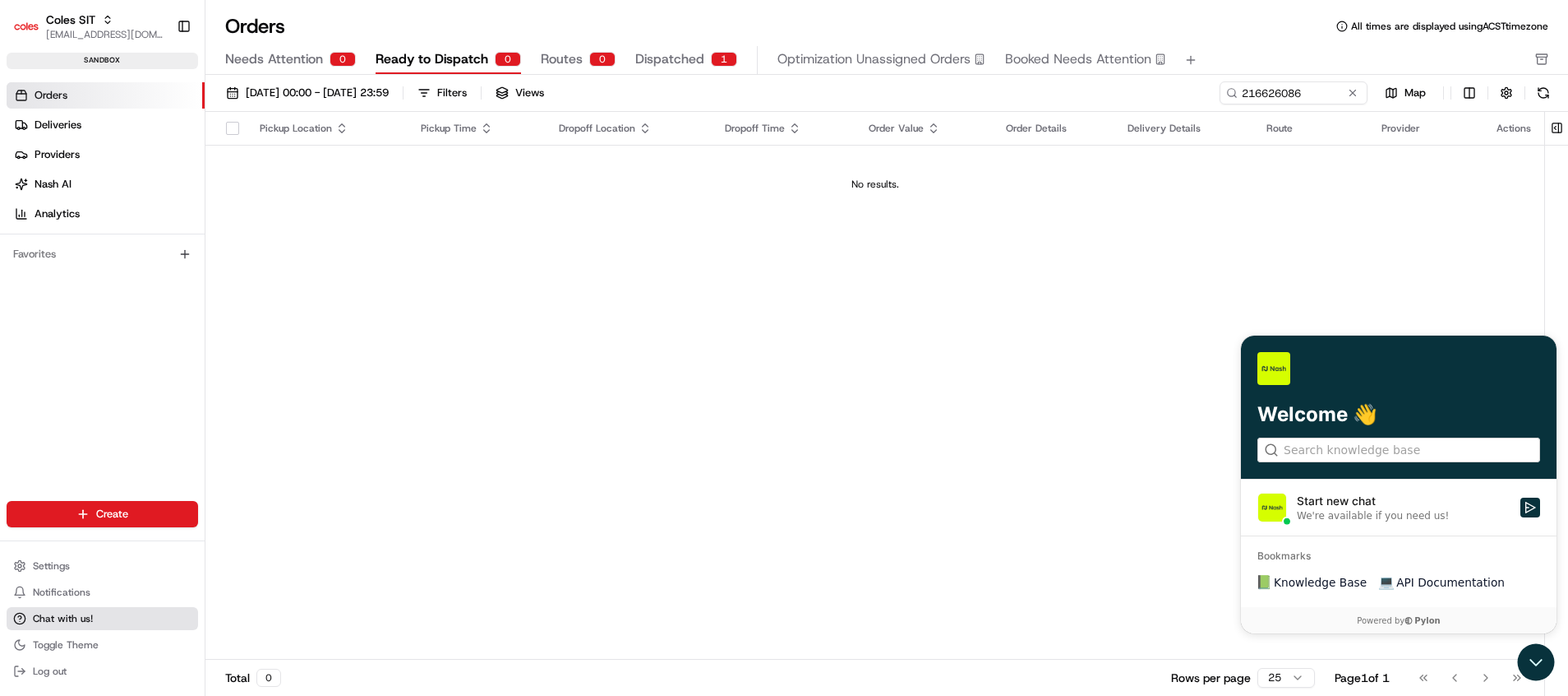
click at [81, 624] on span "Chat with us!" at bounding box center [63, 618] width 60 height 13
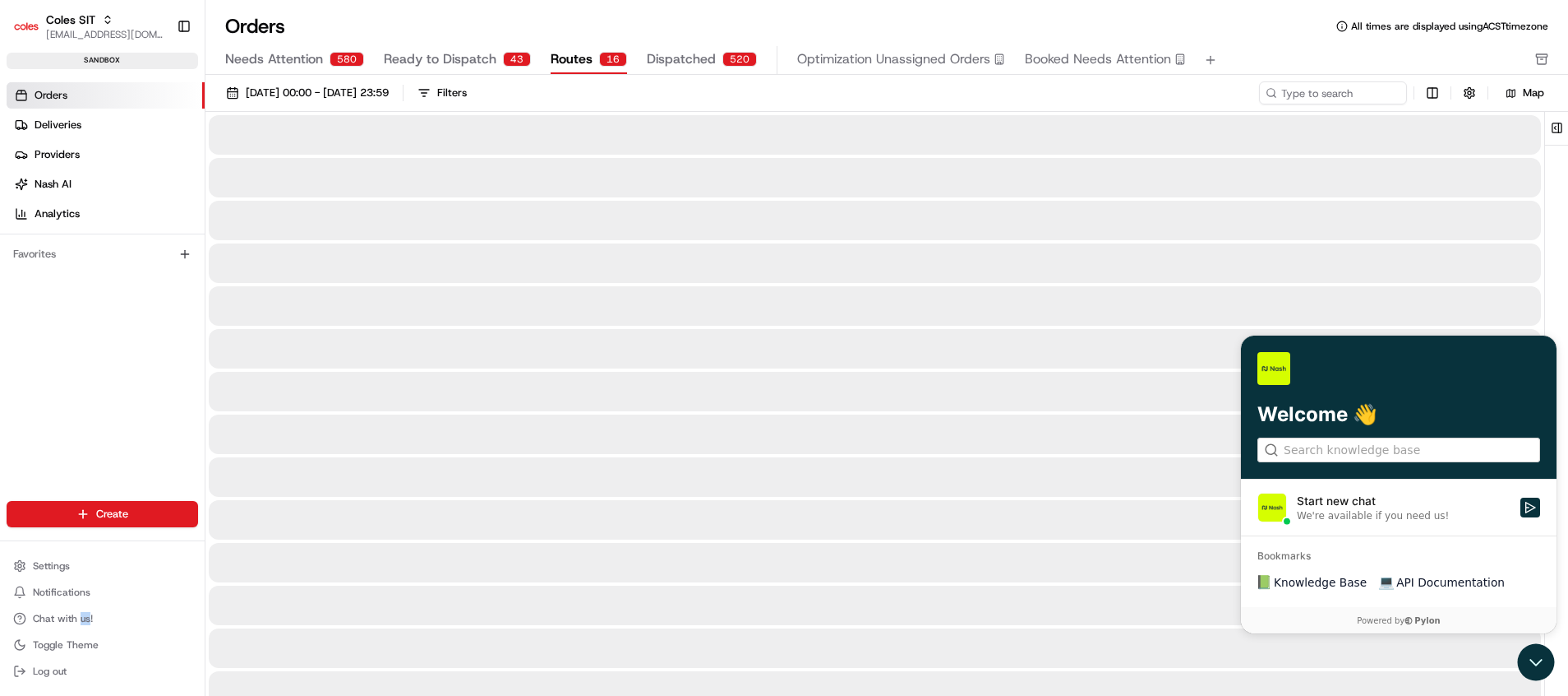
click at [557, 51] on span "Routes" at bounding box center [571, 59] width 42 height 20
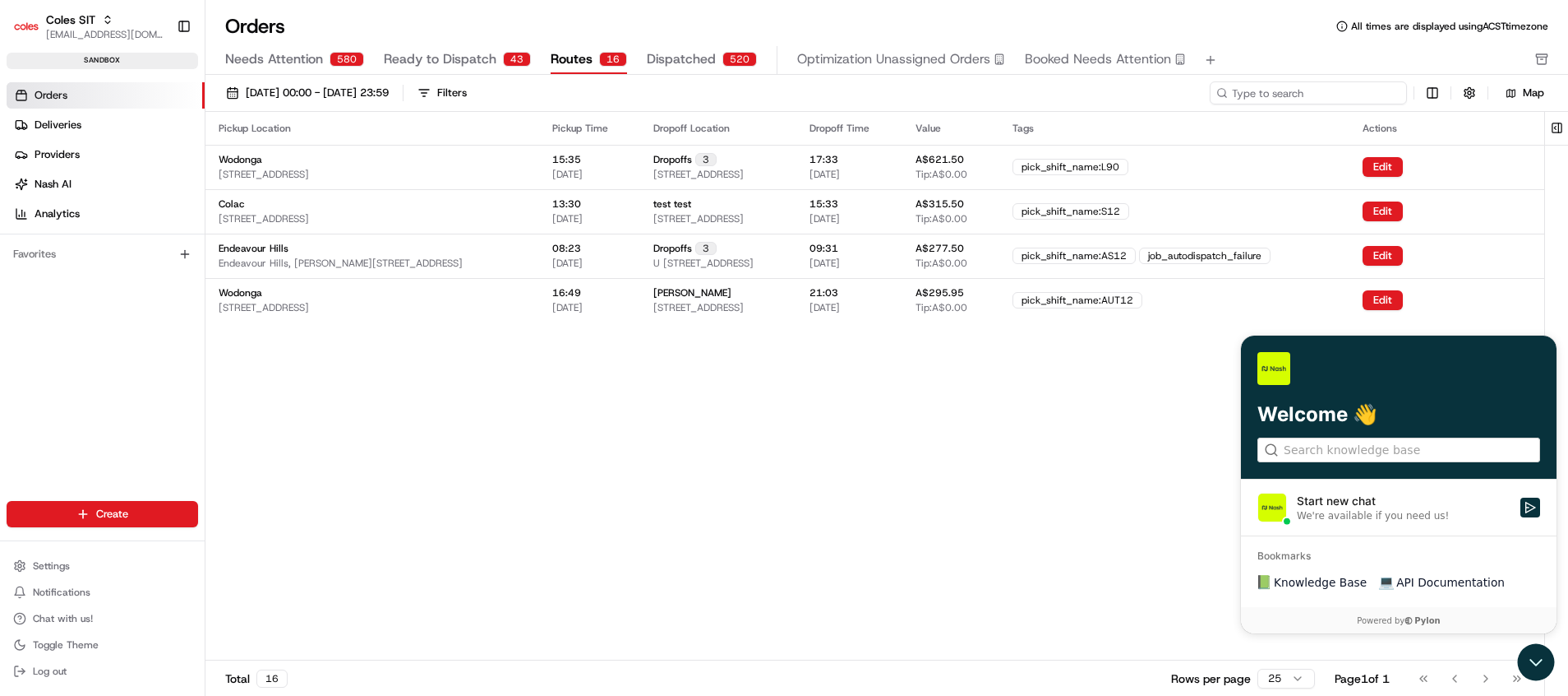
click at [1331, 94] on input at bounding box center [1308, 93] width 198 height 23
paste input "216626086"
type input "216626086"
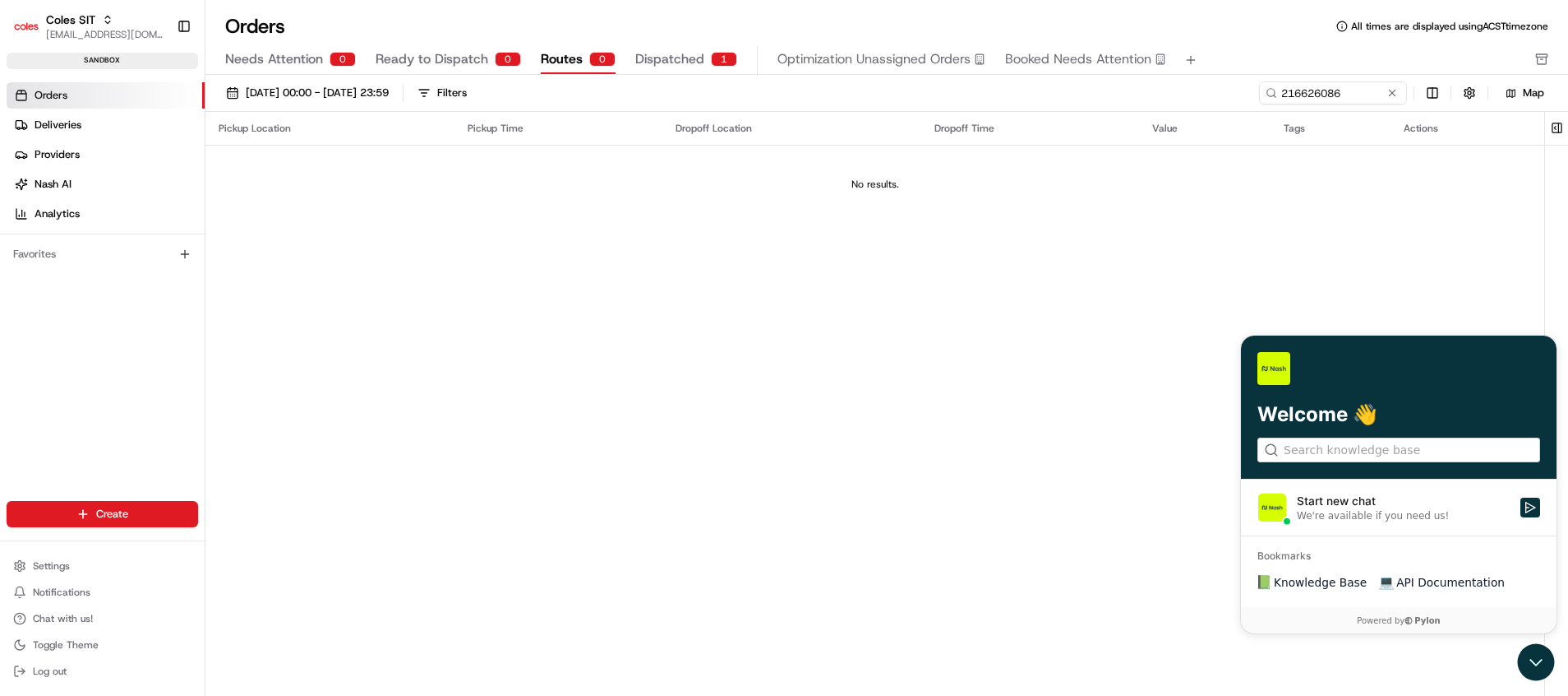
click at [680, 56] on span "Dispatched" at bounding box center [670, 59] width 69 height 20
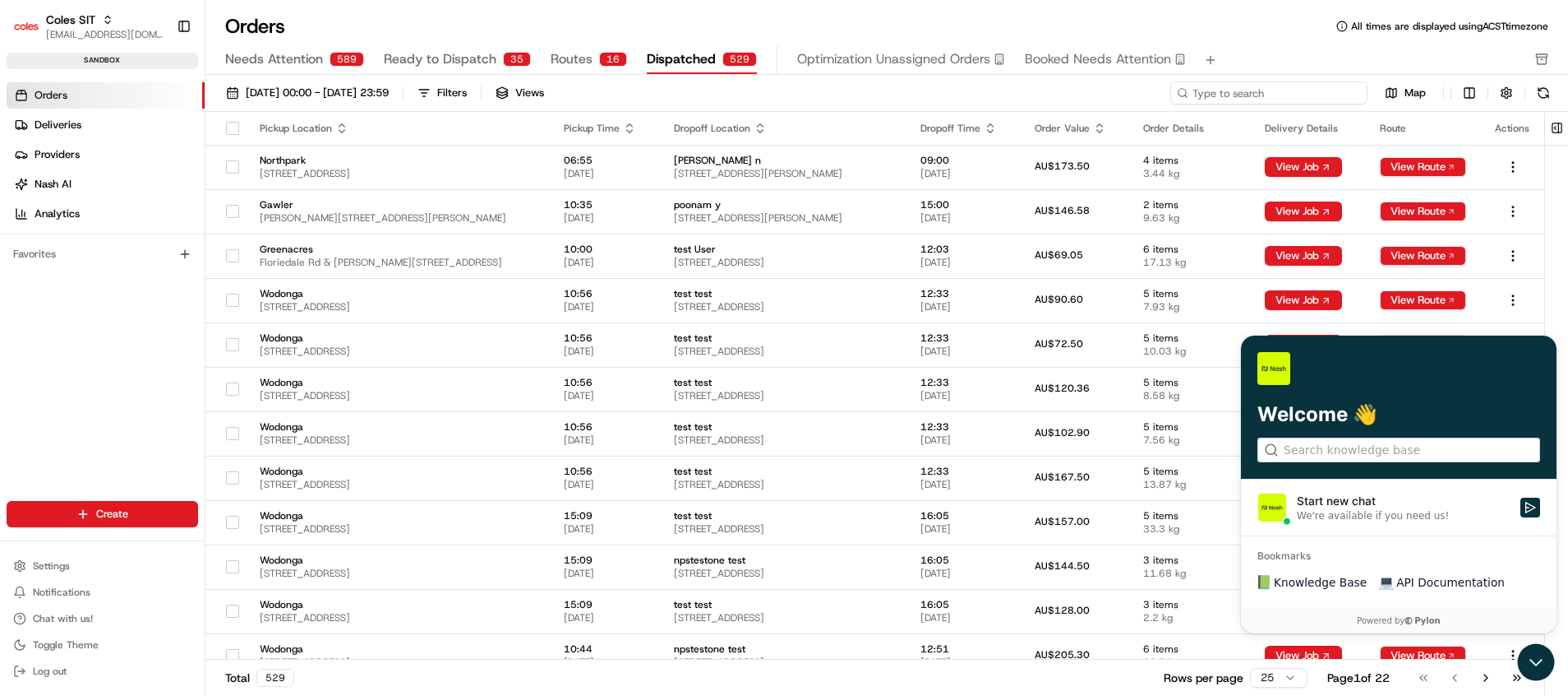
click at [1296, 94] on input at bounding box center [1268, 93] width 198 height 23
paste input "216626086"
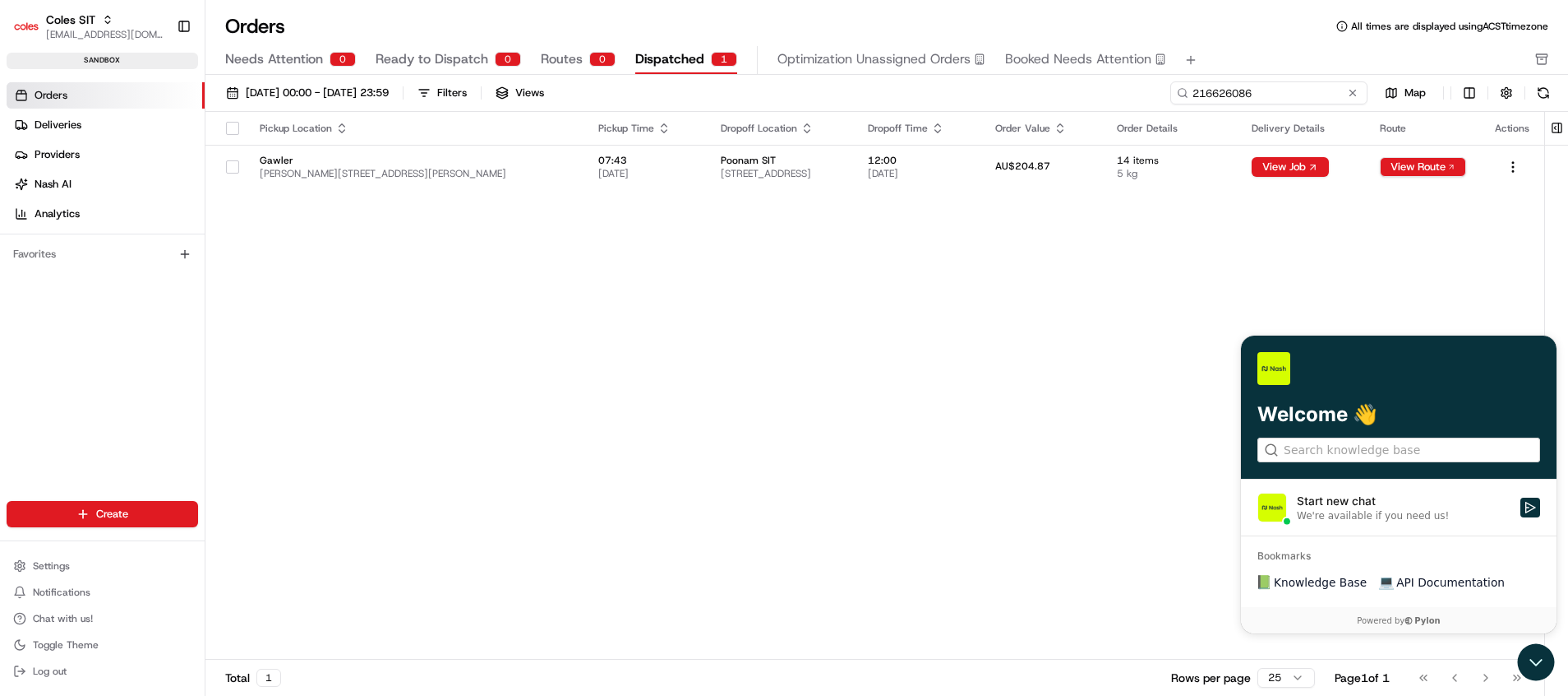
type input "216626086"
click at [1129, 312] on div "Pickup Location Pickup Time Dropoff Location Dropoff Time Order Value Order Det…" at bounding box center [874, 385] width 1339 height 548
click at [1437, 160] on button "View Route" at bounding box center [1423, 167] width 86 height 20
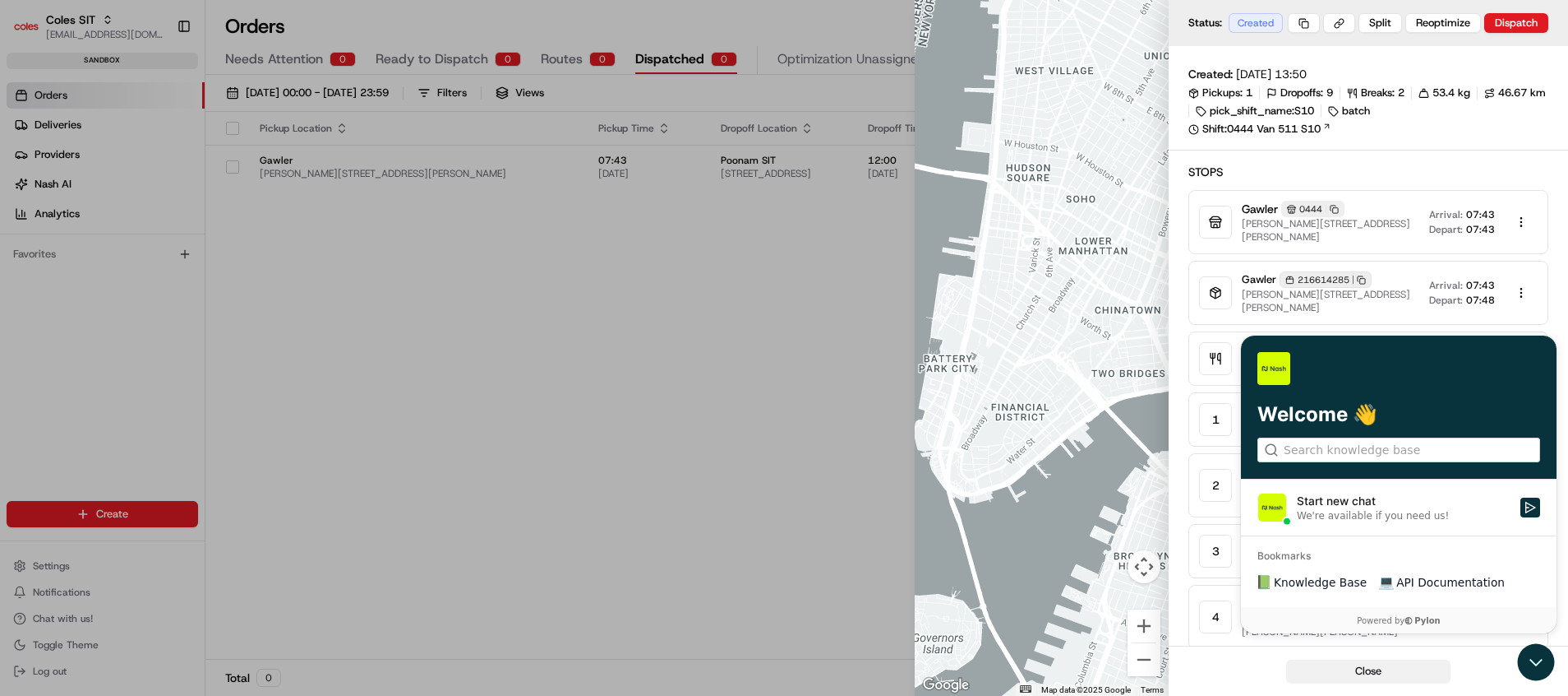
click at [1414, 674] on button "Close" at bounding box center [1369, 671] width 165 height 23
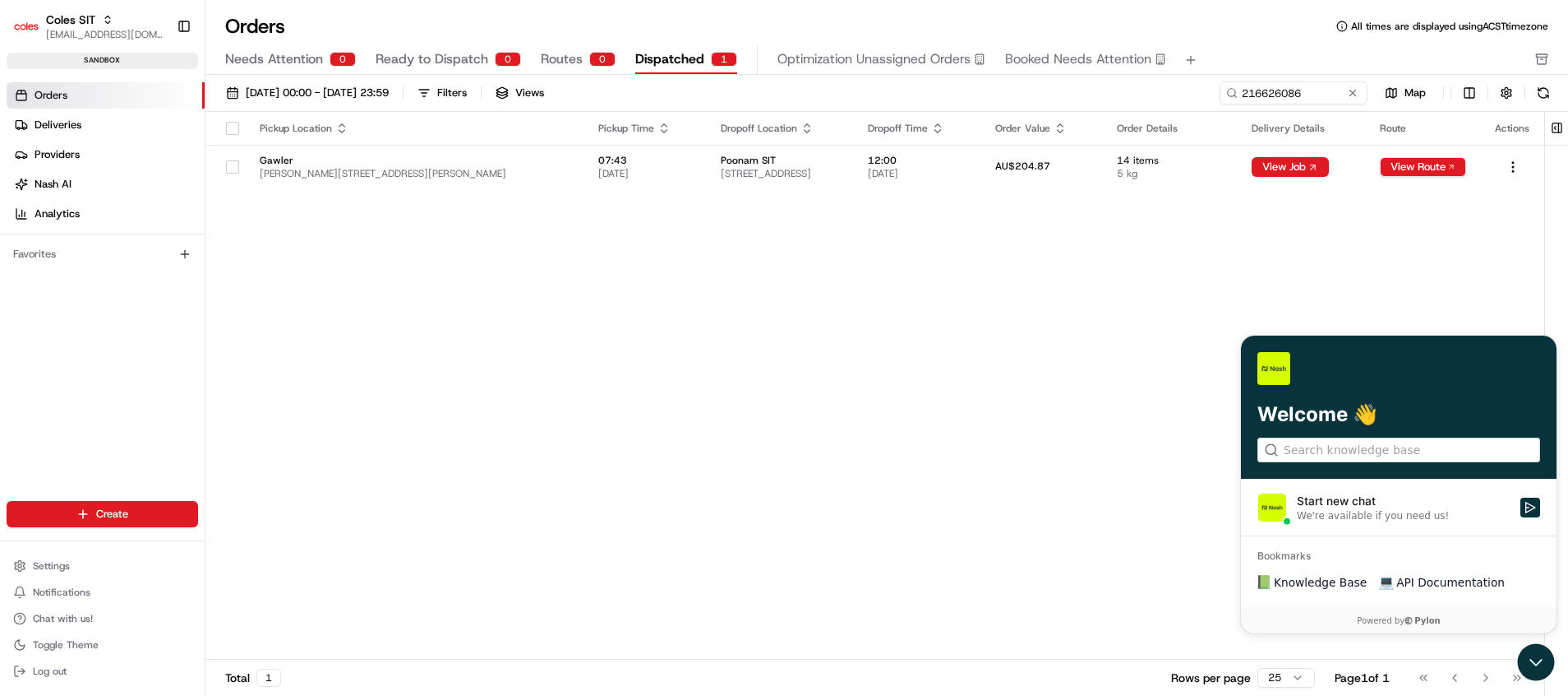
click at [1414, 668] on div "Go to first page Go to previous page Go to next page Go to last page" at bounding box center [1471, 677] width 122 height 23
click at [1286, 151] on td "View Job" at bounding box center [1302, 167] width 128 height 44
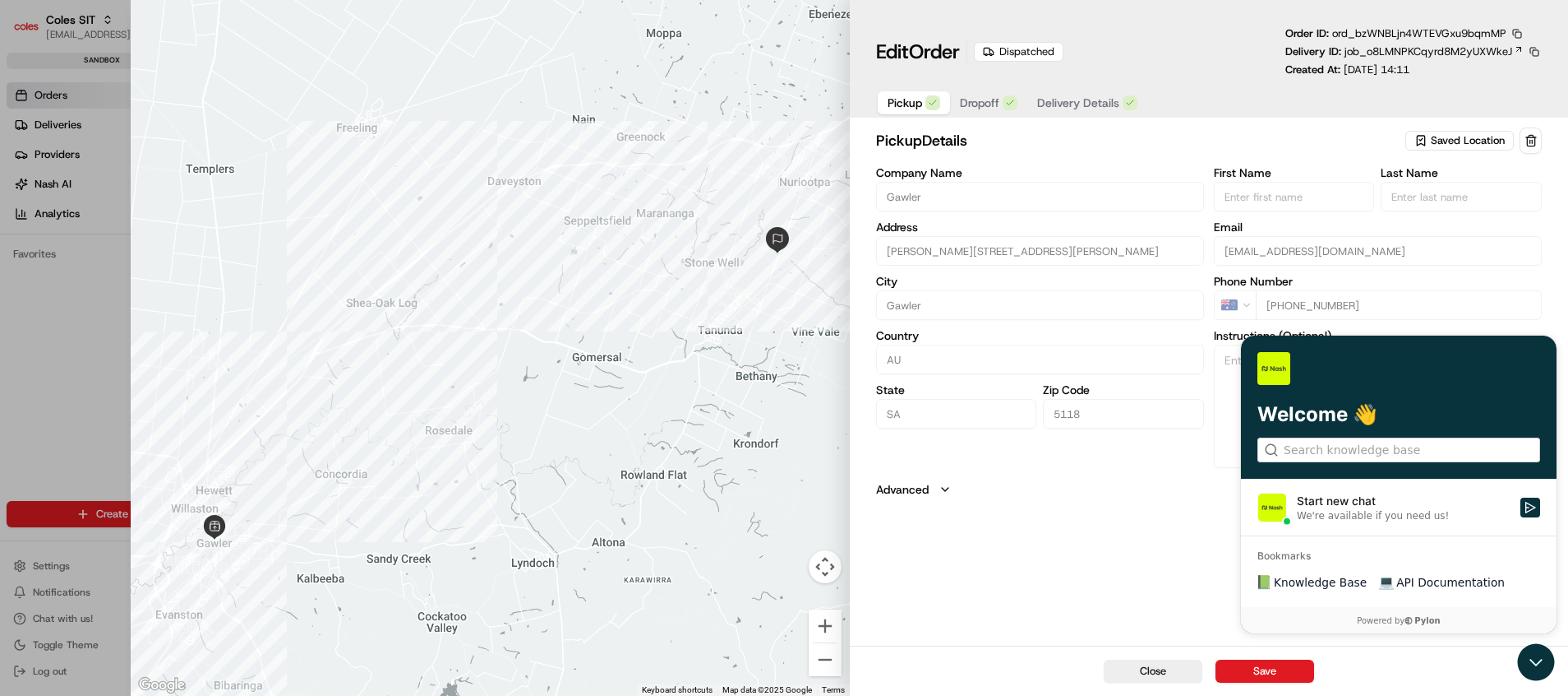
click at [105, 428] on div at bounding box center [784, 348] width 1568 height 696
type input "+1"
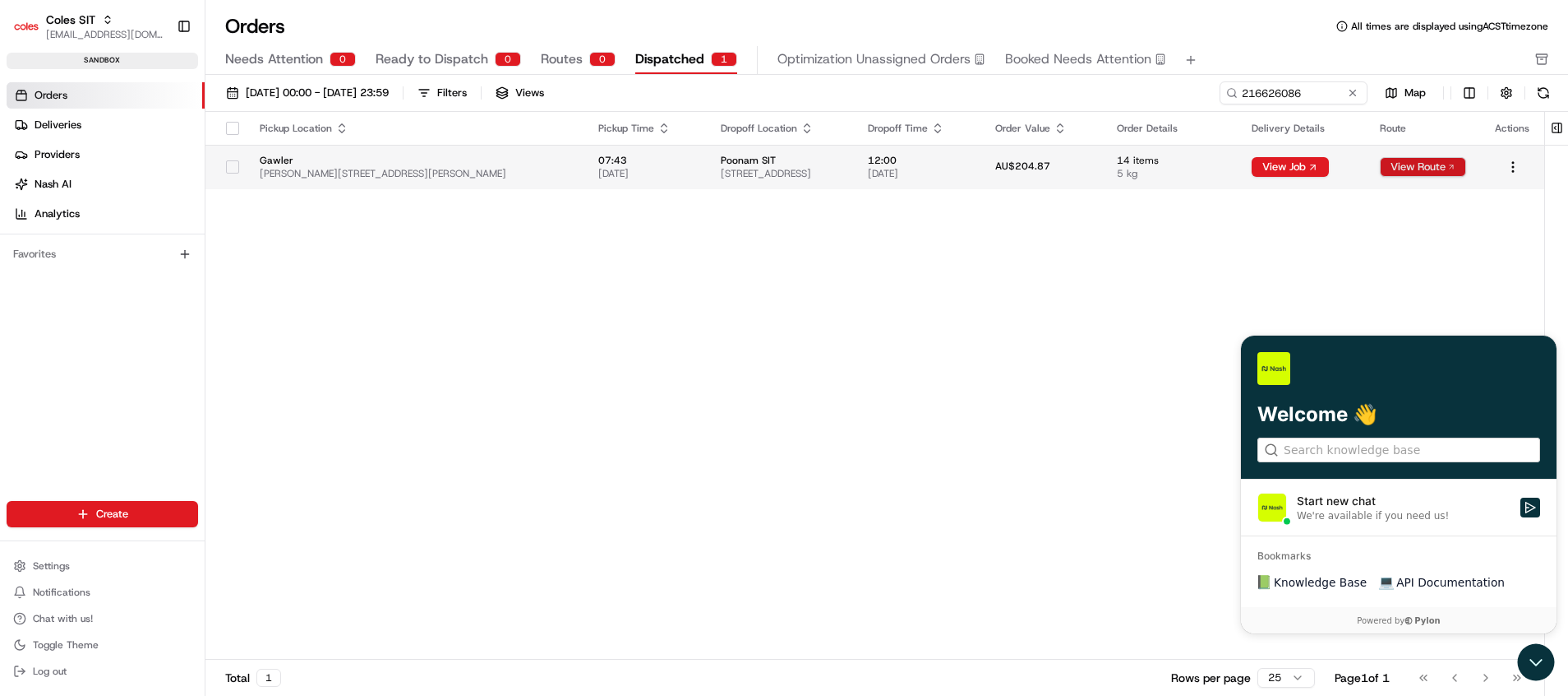
click at [1442, 159] on button "View Route" at bounding box center [1423, 167] width 86 height 20
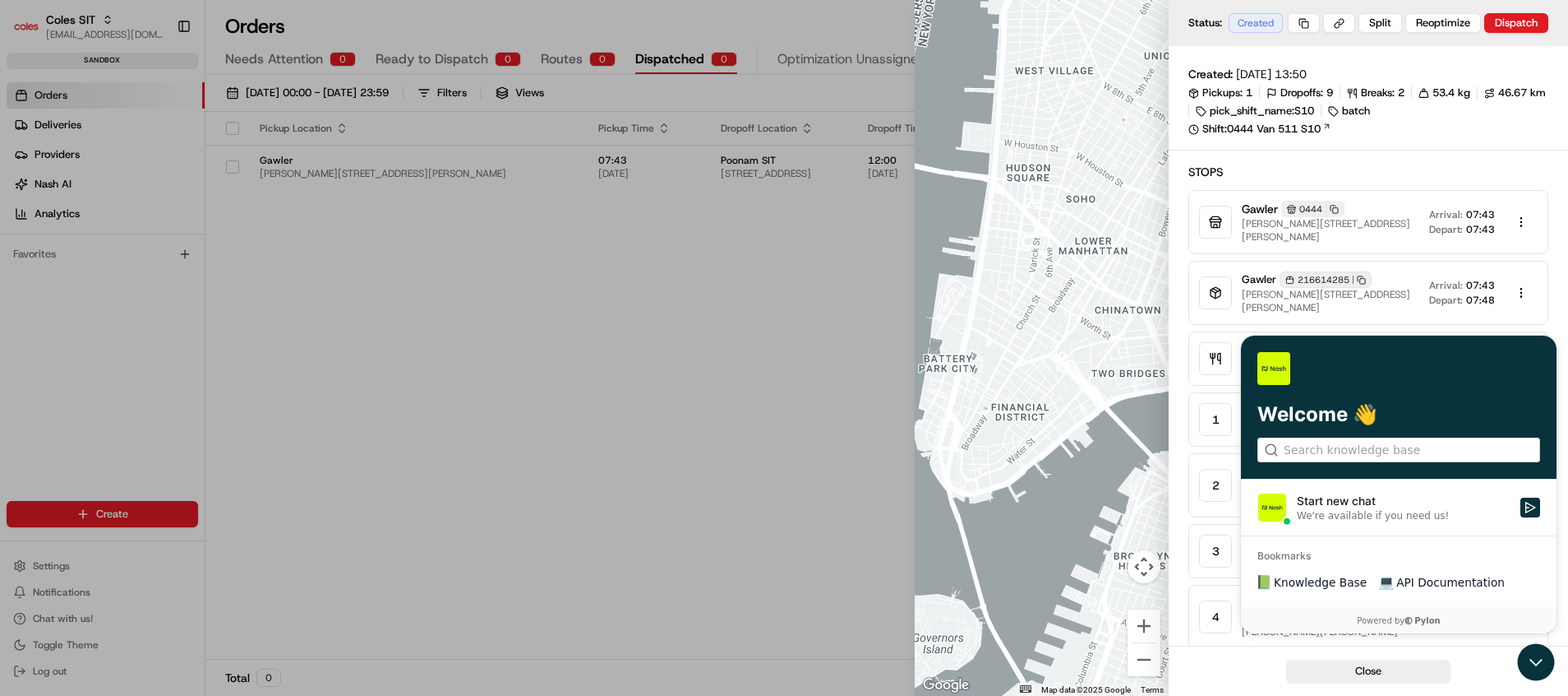
click at [1536, 659] on div "Close" at bounding box center [1368, 671] width 400 height 51
click at [1535, 659] on div "Close" at bounding box center [1368, 671] width 400 height 51
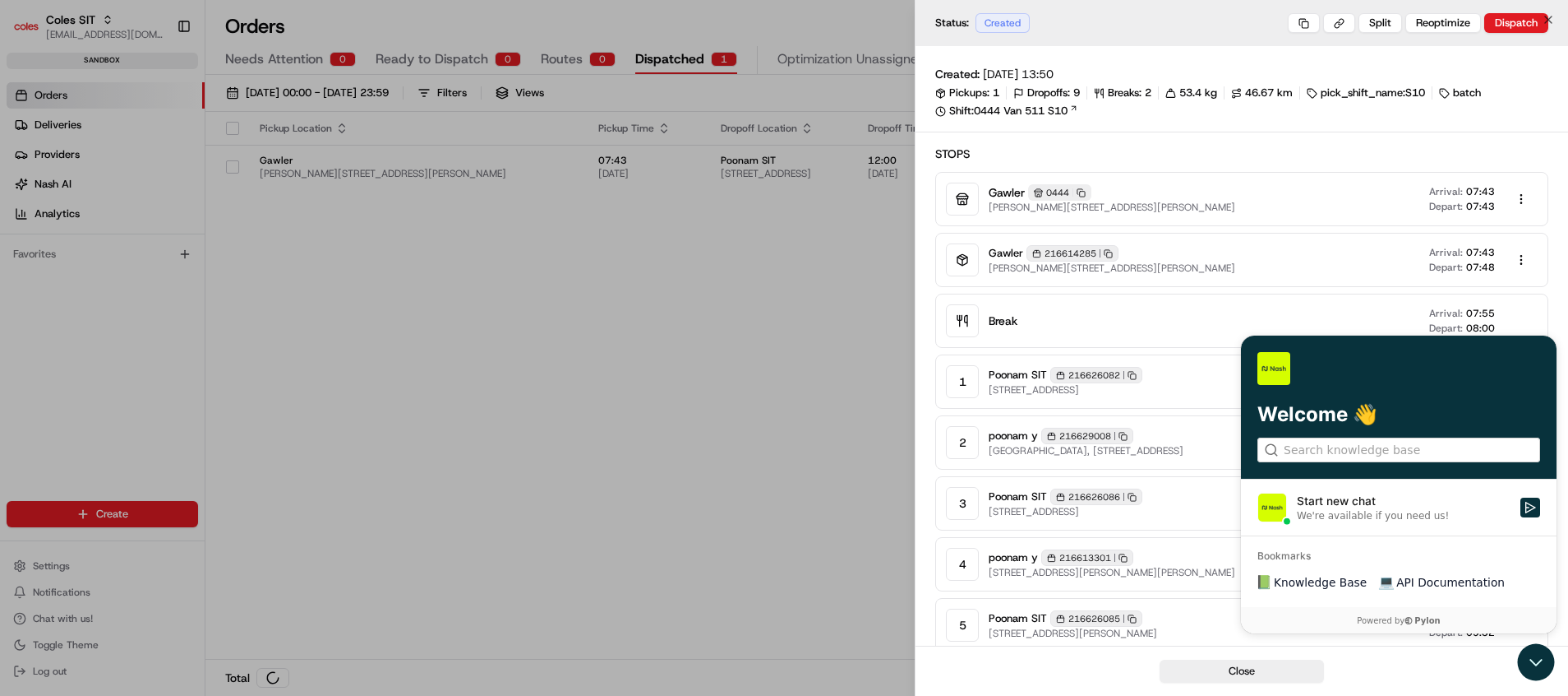
click at [762, 420] on div at bounding box center [784, 348] width 1568 height 696
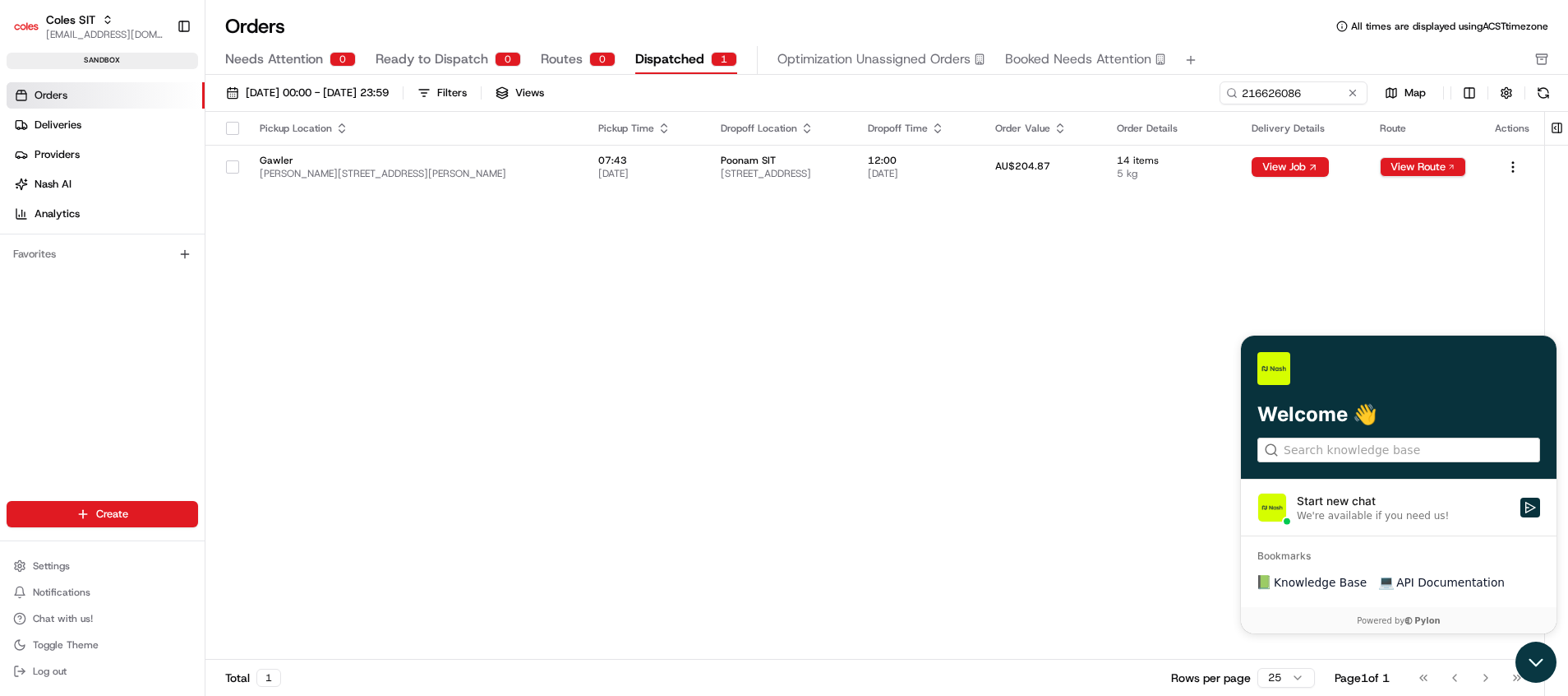
click at [1531, 657] on icon "Open customer support" at bounding box center [1536, 662] width 41 height 41
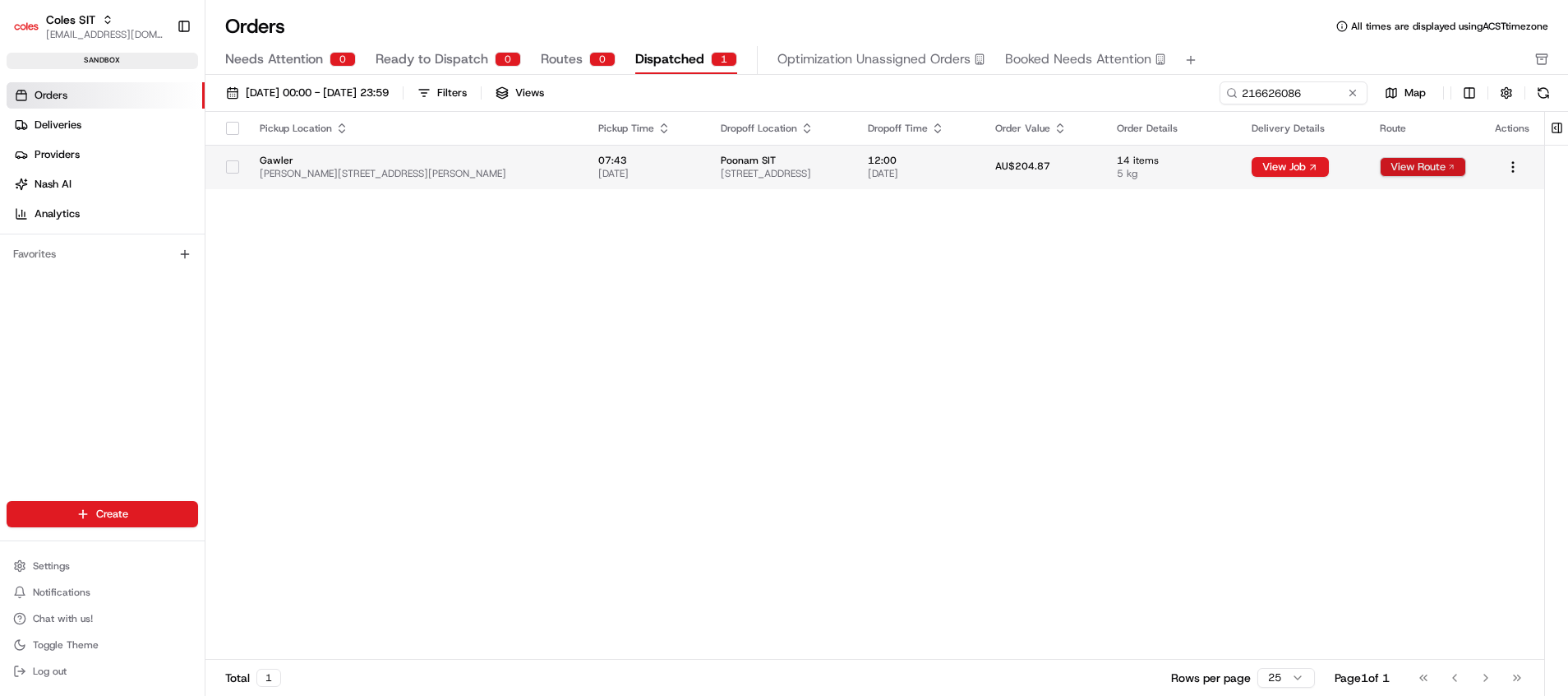
click at [1411, 165] on button "View Route" at bounding box center [1423, 167] width 86 height 20
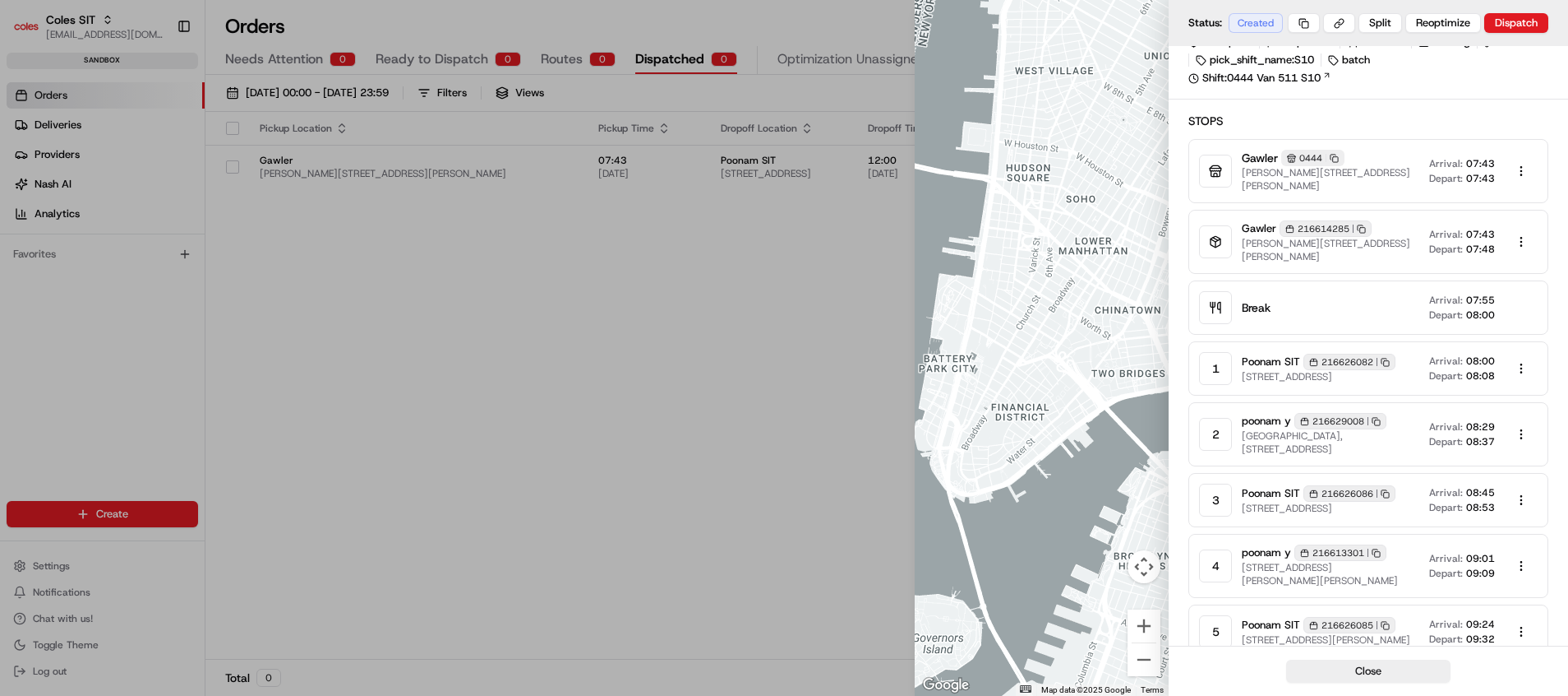
scroll to position [174, 0]
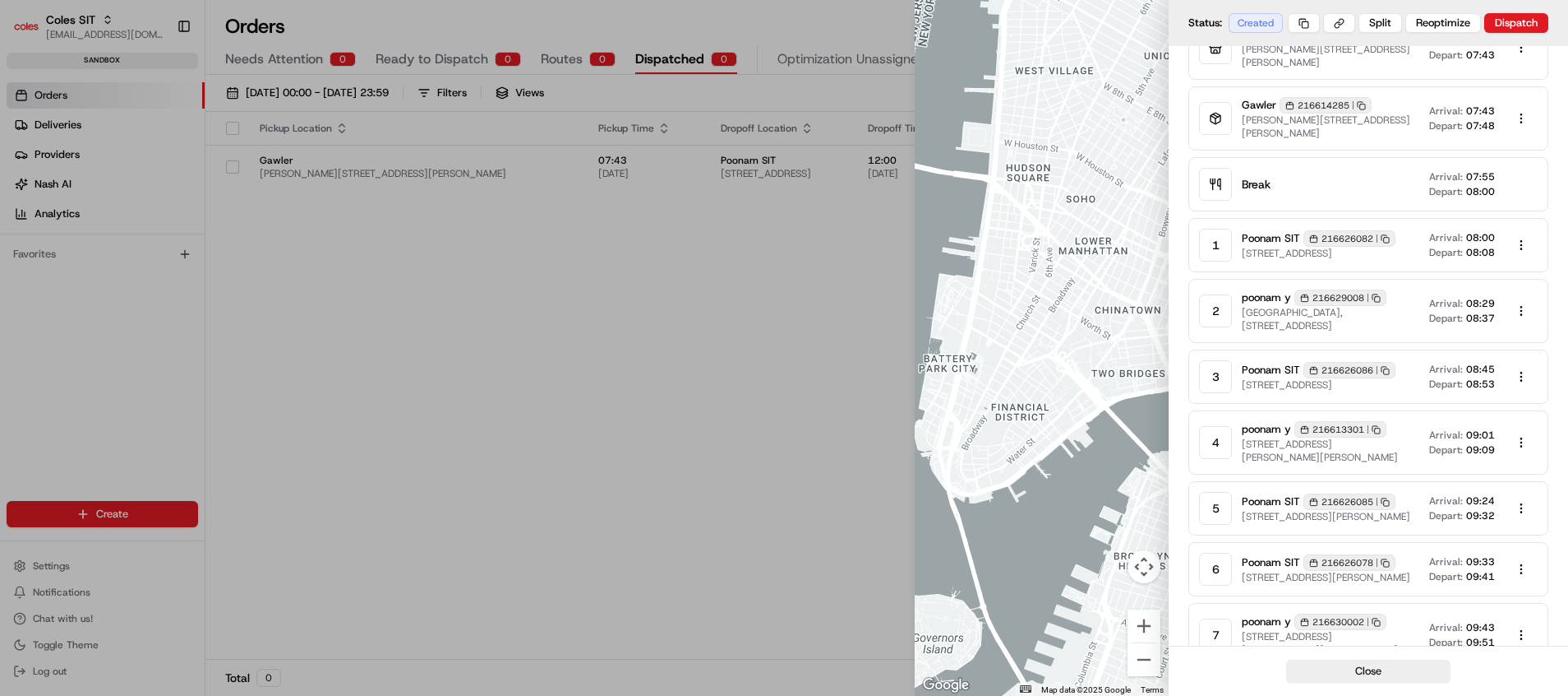
click at [1504, 398] on body "Coles SIT [EMAIL_ADDRESS][DOMAIN_NAME] Toggle Sidebar sandbox Orders Deliveries…" at bounding box center [784, 348] width 1568 height 696
click at [1329, 405] on div at bounding box center [784, 348] width 1568 height 696
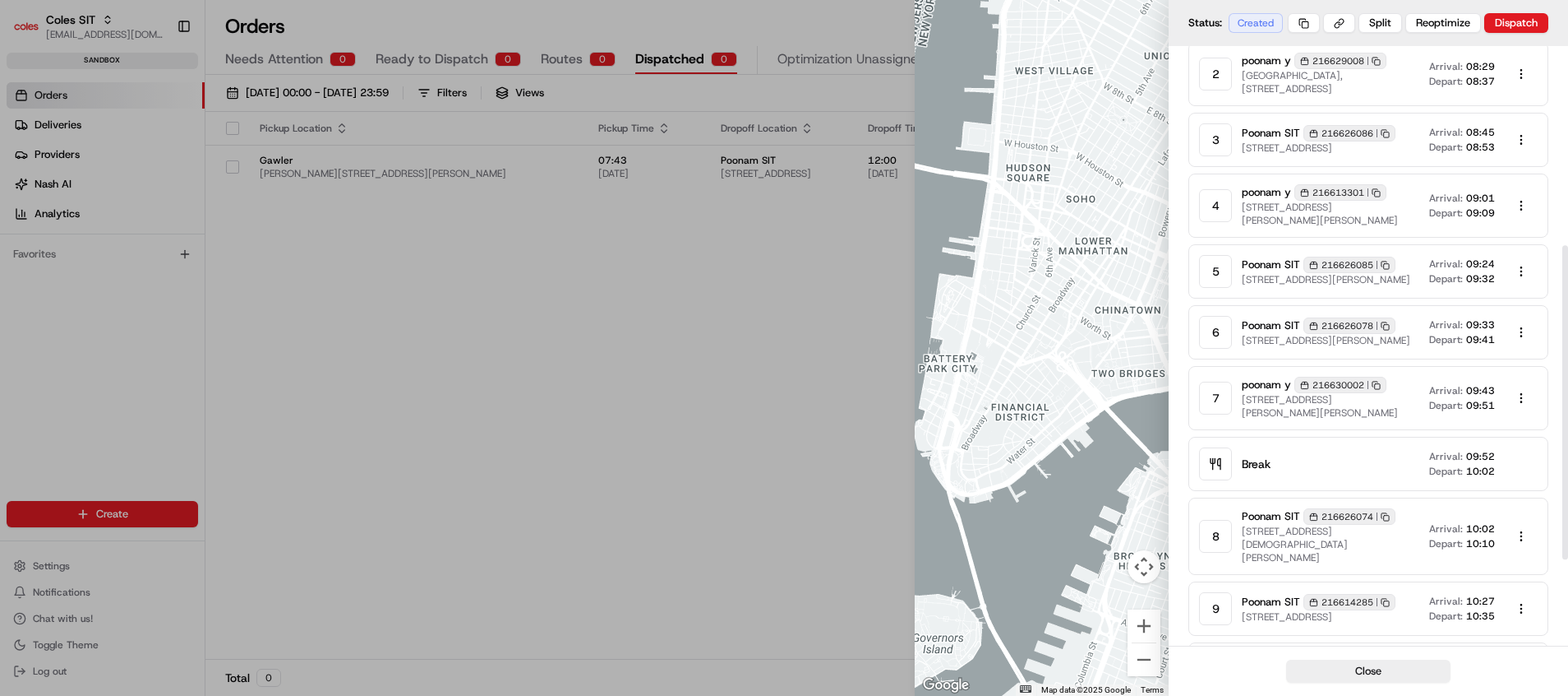
scroll to position [421, 0]
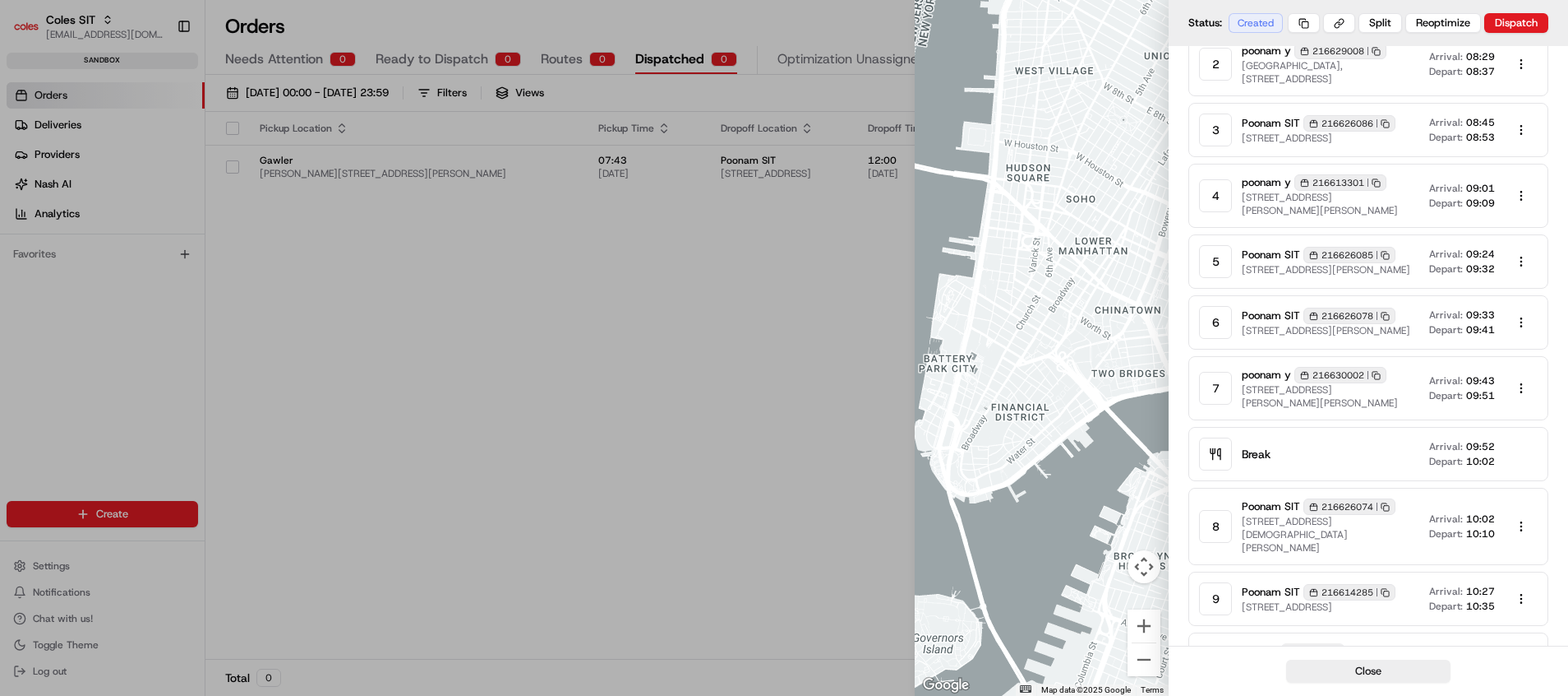
click at [862, 406] on div at bounding box center [784, 348] width 1568 height 696
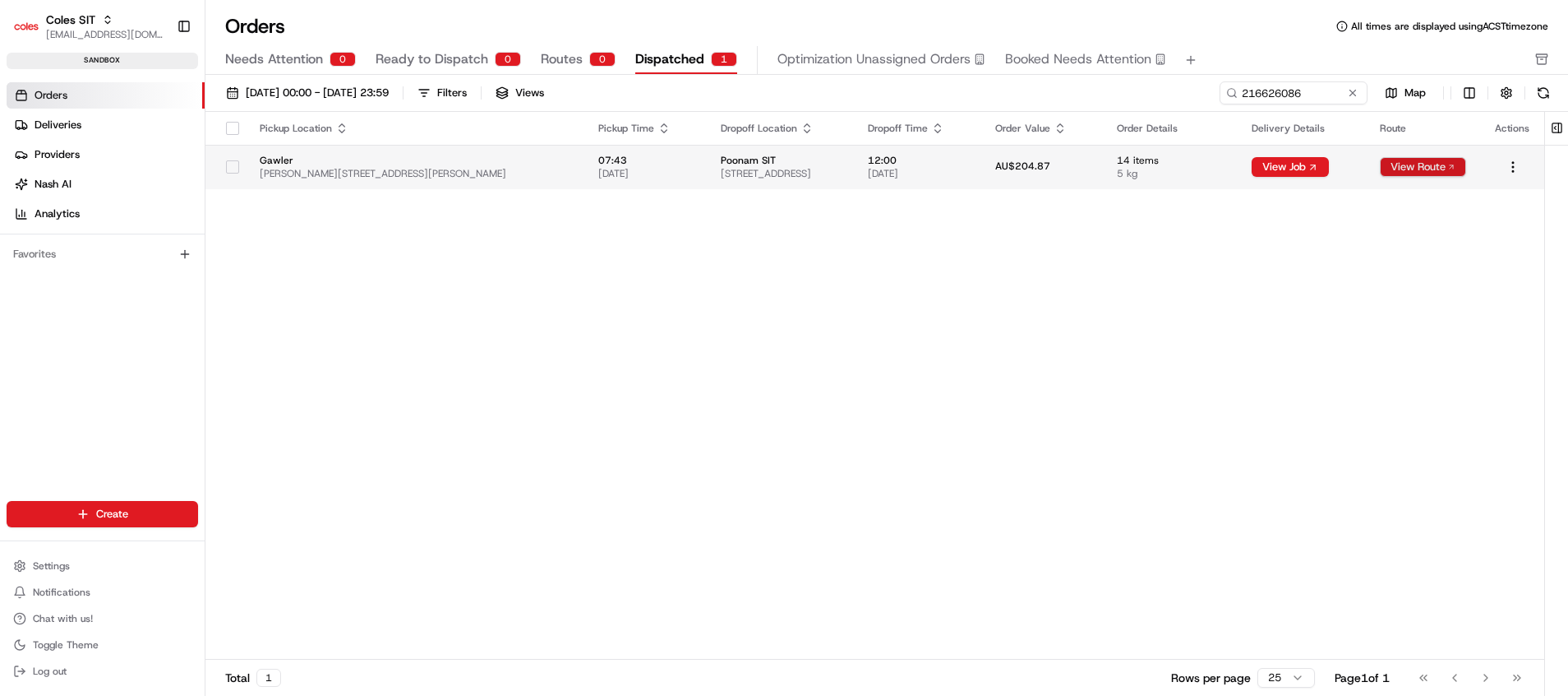
click at [1426, 168] on button "View Route" at bounding box center [1423, 167] width 86 height 20
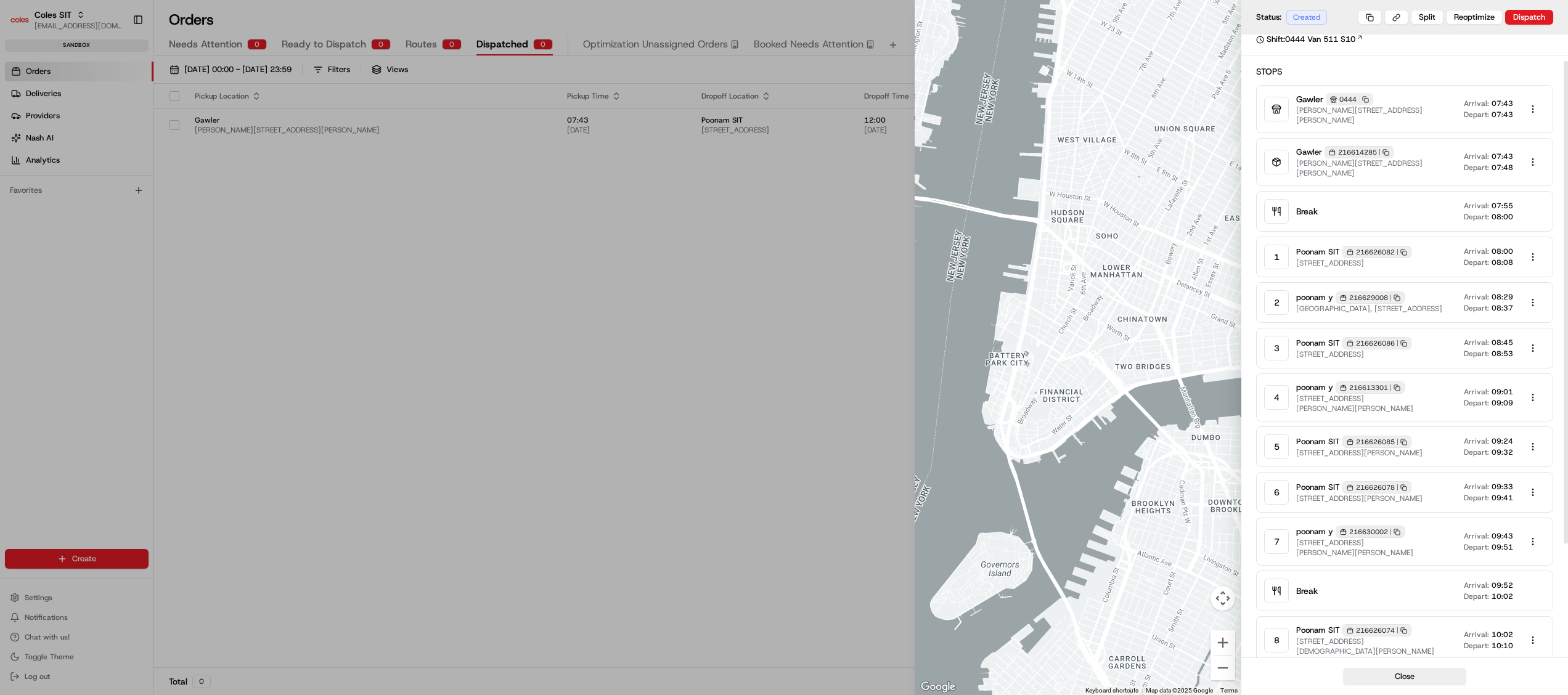
scroll to position [0, 0]
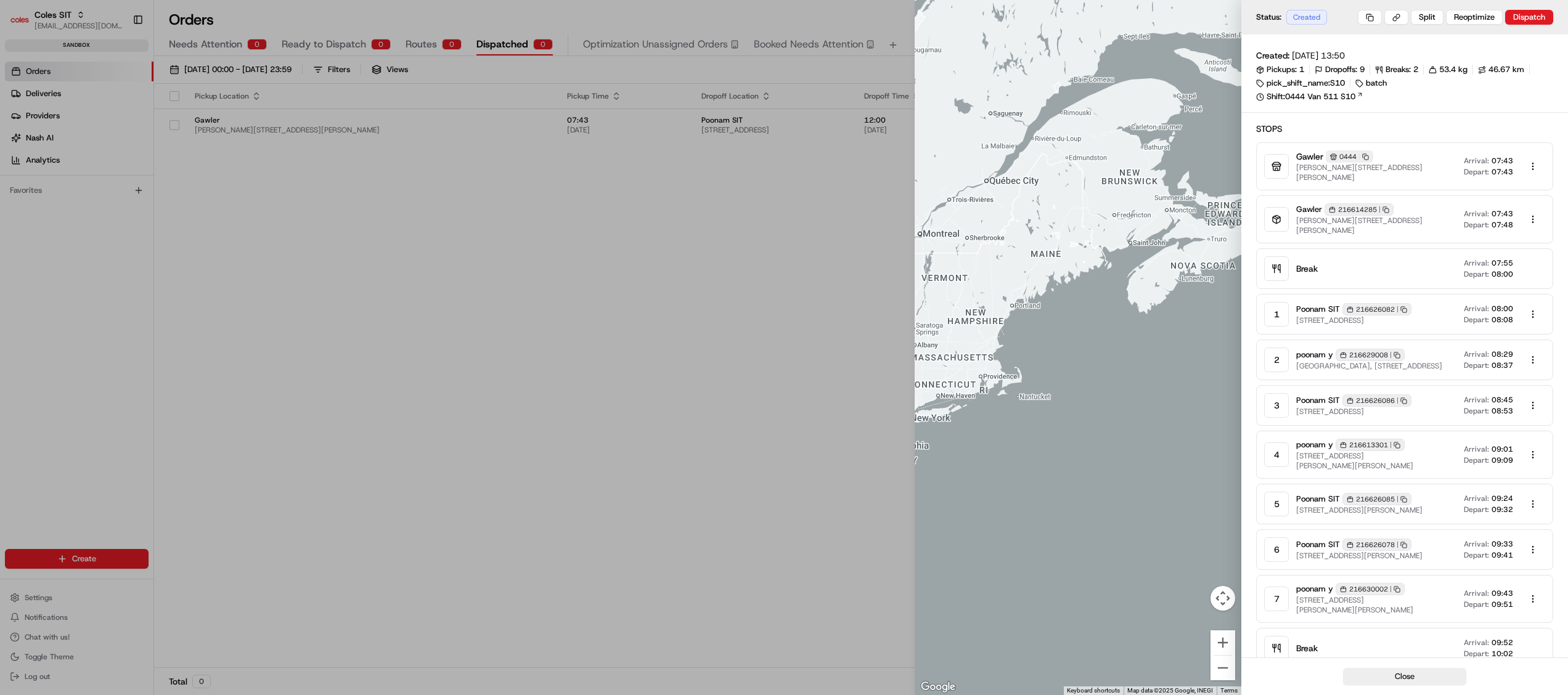
drag, startPoint x: 1111, startPoint y: 323, endPoint x: 878, endPoint y: 420, distance: 252.4
click at [878, 420] on body "Coles SIT [EMAIL_ADDRESS][DOMAIN_NAME] Toggle Sidebar sandbox Orders Deliveries…" at bounding box center [784, 348] width 1568 height 695
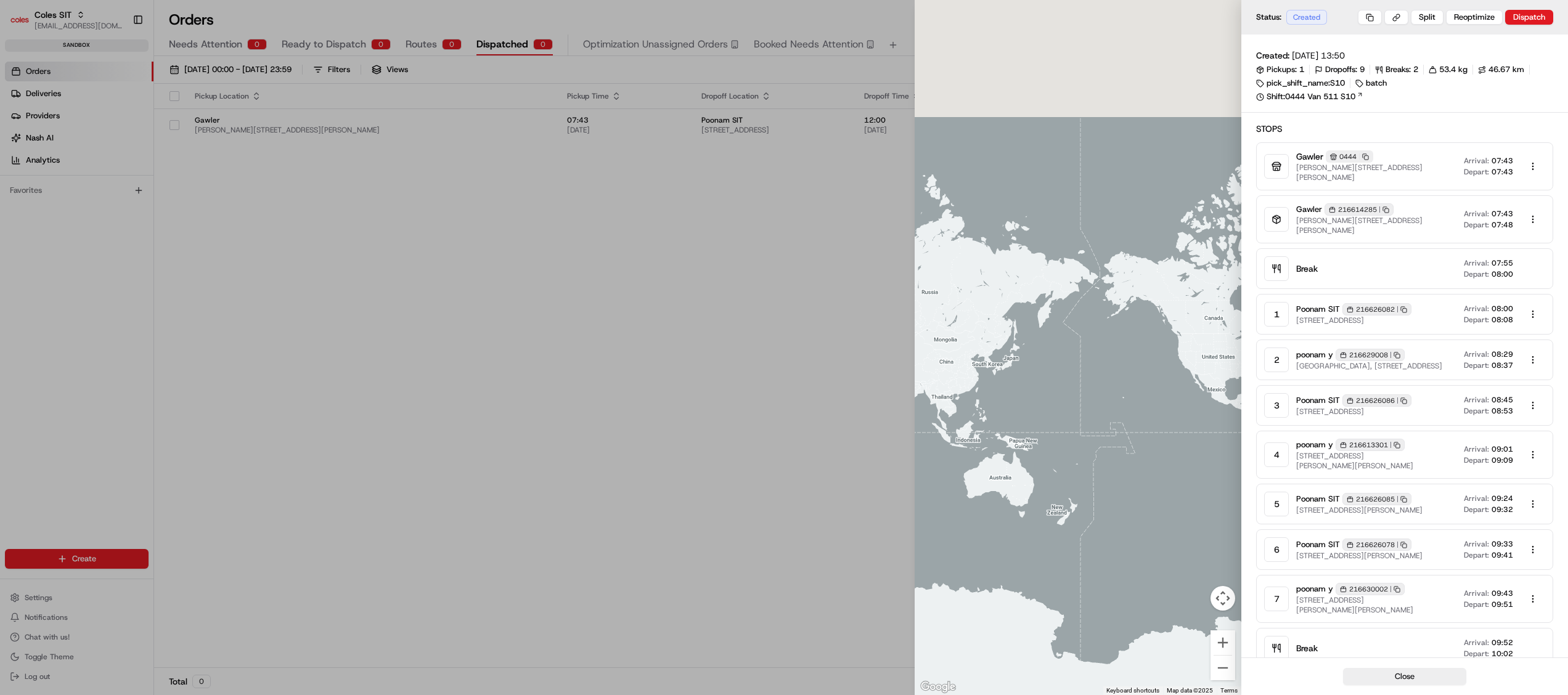
drag, startPoint x: 1080, startPoint y: 366, endPoint x: 791, endPoint y: 361, distance: 289.0
click at [715, 338] on body "Coles SIT [EMAIL_ADDRESS][DOMAIN_NAME] Toggle Sidebar sandbox Orders Deliveries…" at bounding box center [784, 348] width 1568 height 695
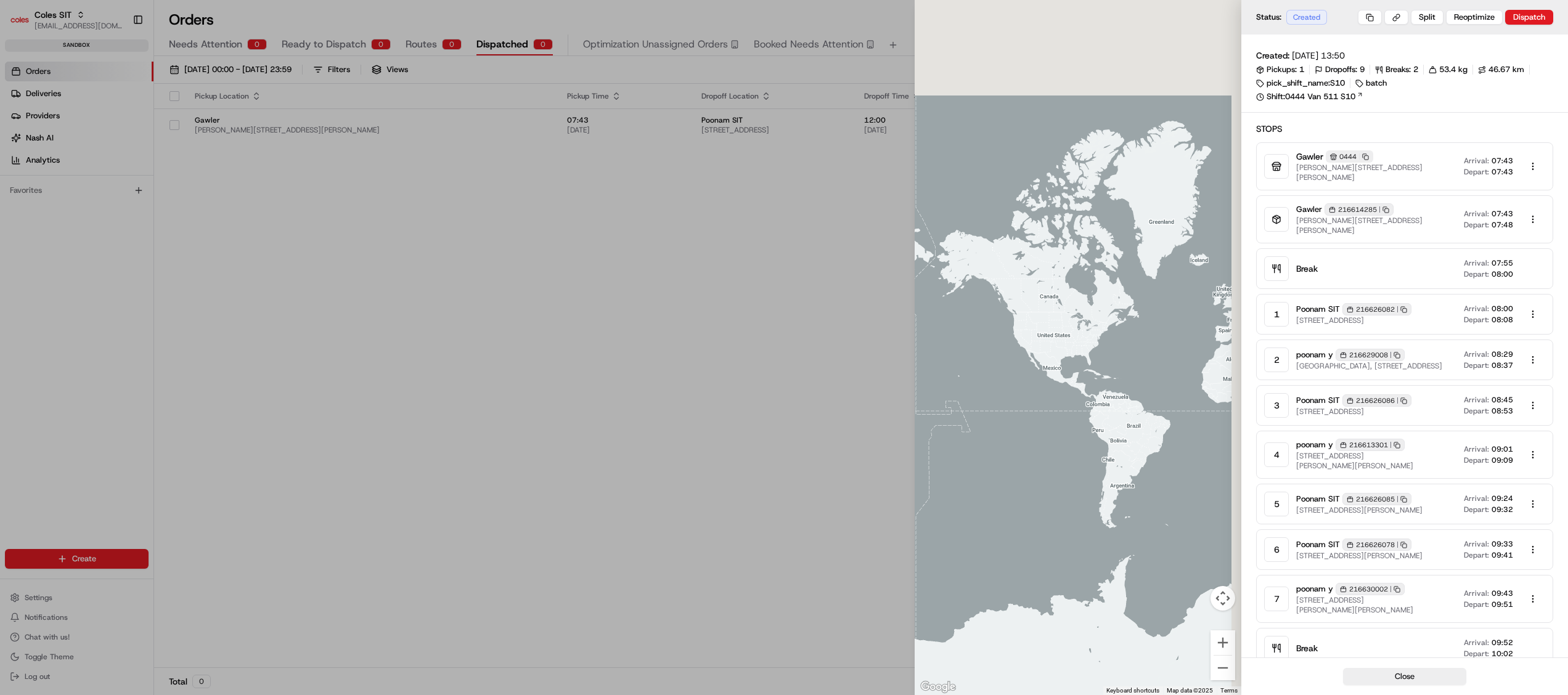
drag, startPoint x: 1017, startPoint y: 405, endPoint x: 755, endPoint y: 373, distance: 263.9
click at [755, 373] on body "Coles SIT [EMAIL_ADDRESS][DOMAIN_NAME] Toggle Sidebar sandbox Orders Deliveries…" at bounding box center [784, 348] width 1568 height 695
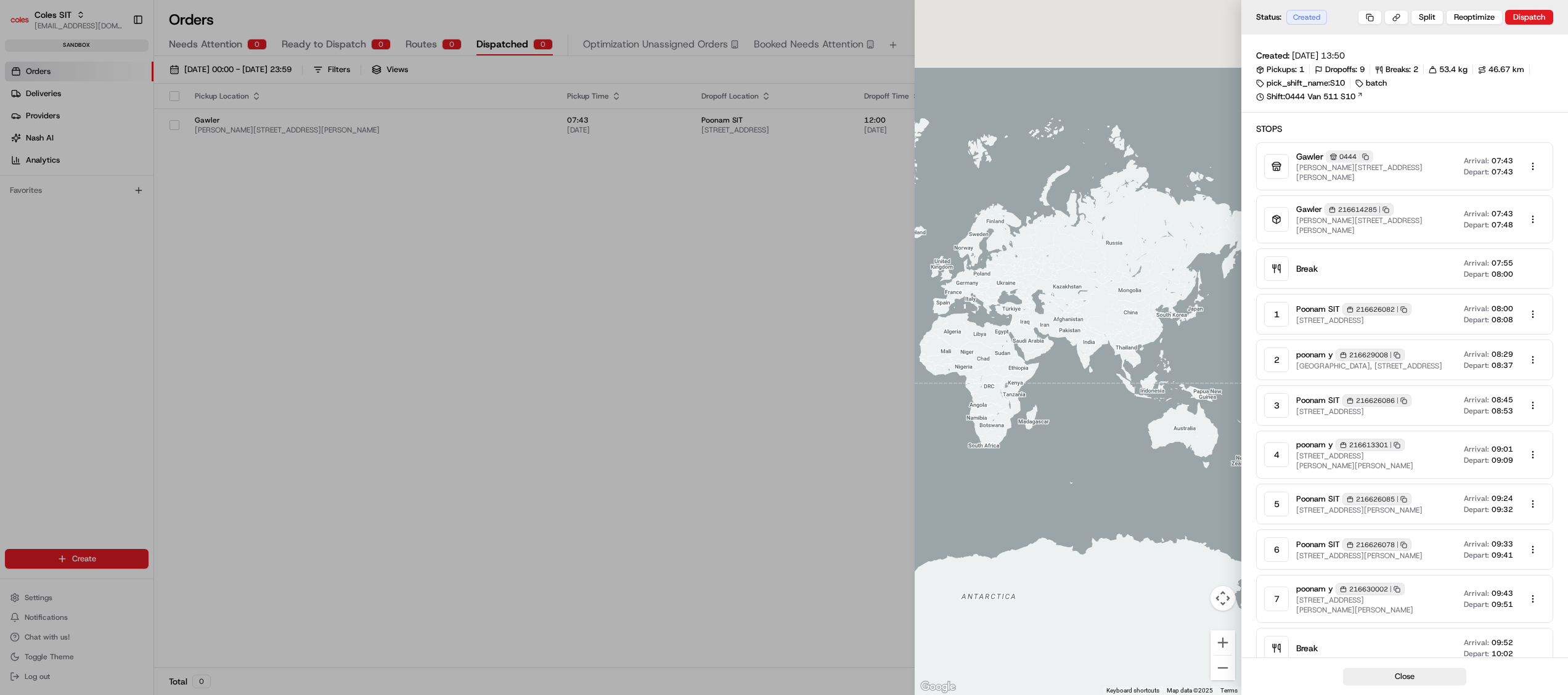
drag, startPoint x: 1023, startPoint y: 387, endPoint x: 834, endPoint y: 373, distance: 189.5
click at [834, 373] on body "Coles SIT [EMAIL_ADDRESS][DOMAIN_NAME] Toggle Sidebar sandbox Orders Deliveries…" at bounding box center [784, 348] width 1568 height 695
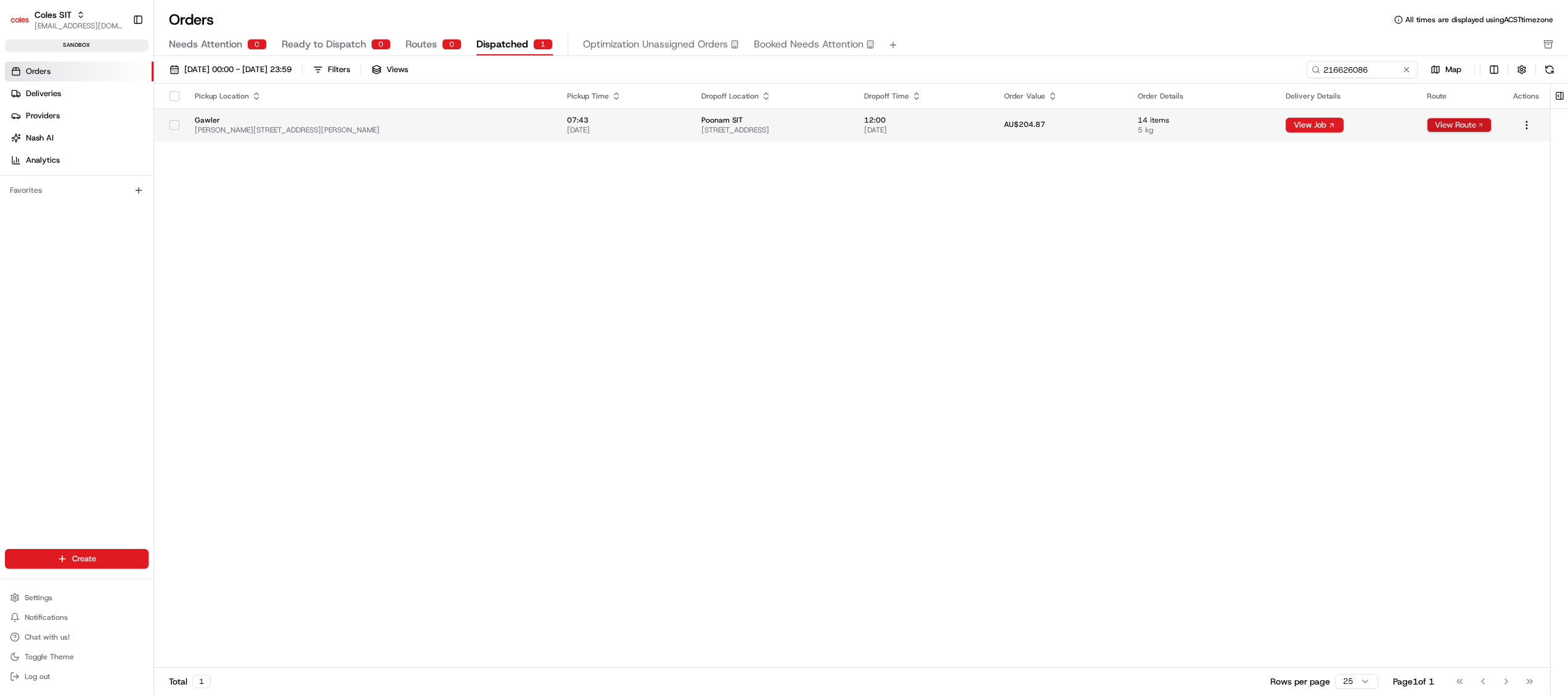
click at [1462, 119] on button "View Route" at bounding box center [1459, 125] width 65 height 15
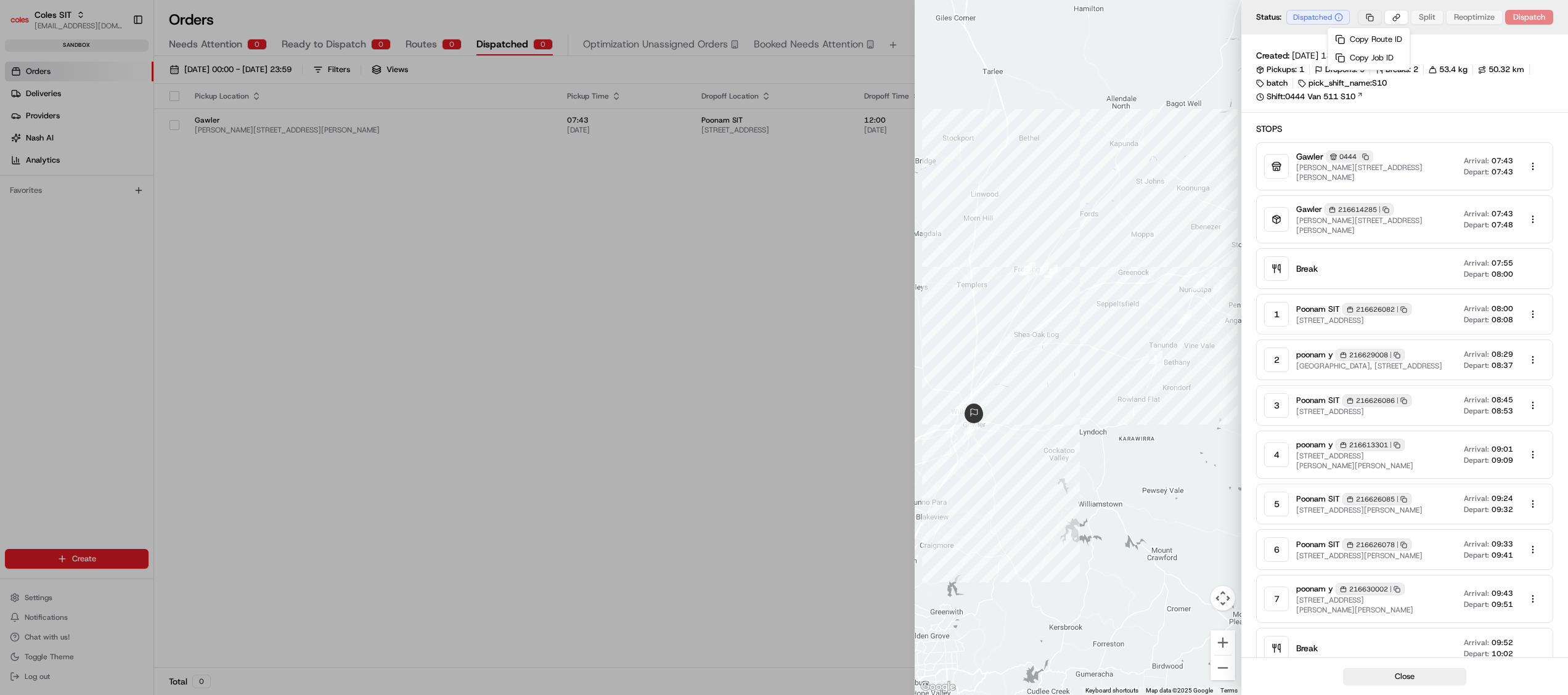
click at [1371, 18] on body "Coles SIT [EMAIL_ADDRESS][DOMAIN_NAME] Toggle Sidebar sandbox Orders Deliveries…" at bounding box center [784, 348] width 1568 height 695
click at [1371, 33] on div "Copy Route ID" at bounding box center [1369, 39] width 77 height 18
click at [1378, 18] on body "Coles SIT [EMAIL_ADDRESS][DOMAIN_NAME] Toggle Sidebar sandbox Orders Deliveries…" at bounding box center [784, 348] width 1568 height 695
click at [1377, 60] on div "Copy Job ID" at bounding box center [1369, 58] width 77 height 18
click at [1394, 13] on body "Coles SIT [EMAIL_ADDRESS][DOMAIN_NAME] Toggle Sidebar sandbox Orders Deliveries…" at bounding box center [784, 348] width 1568 height 695
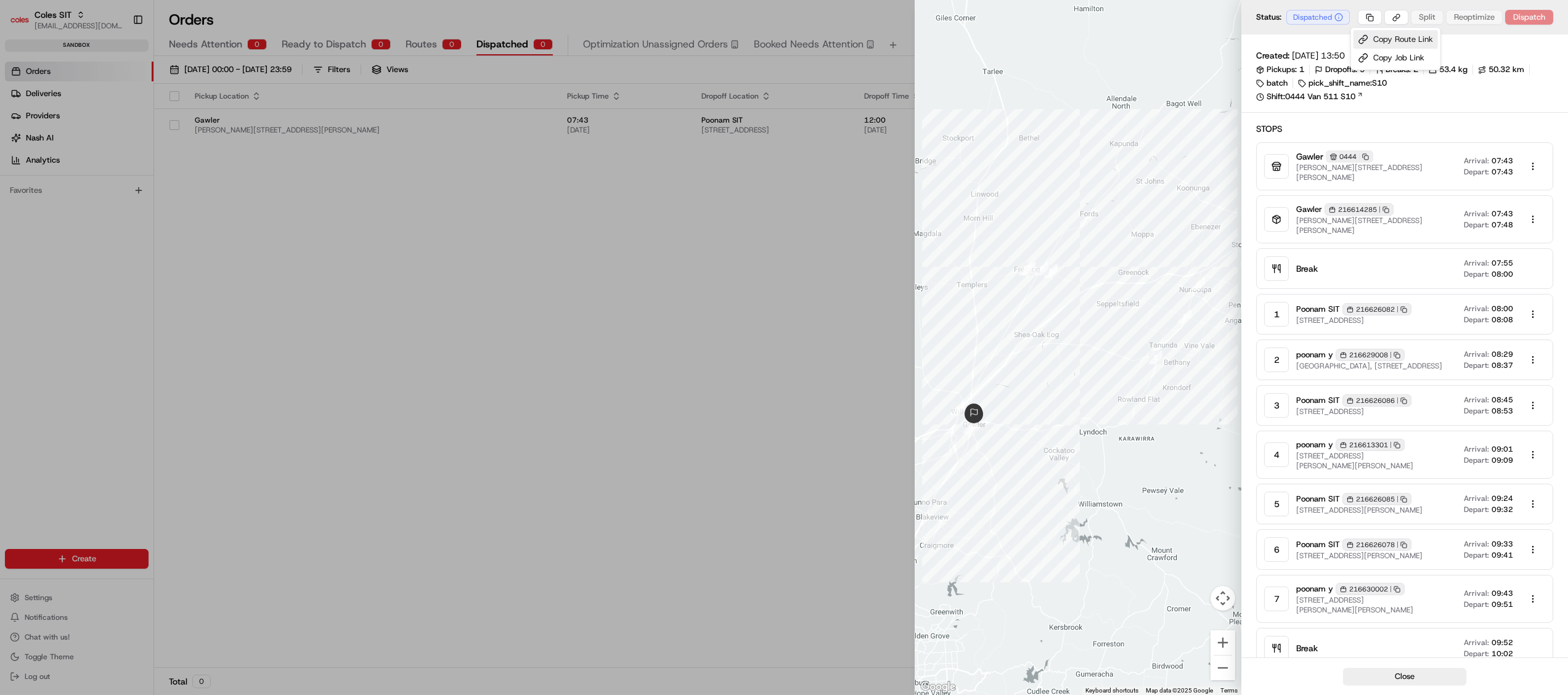
click at [1406, 33] on div "Copy Route Link" at bounding box center [1396, 39] width 84 height 18
click at [1369, 20] on body "Coles SIT [EMAIL_ADDRESS][DOMAIN_NAME] Toggle Sidebar sandbox Orders Deliveries…" at bounding box center [784, 348] width 1568 height 695
click at [1391, 15] on div at bounding box center [784, 348] width 1568 height 695
click at [1391, 15] on body "Coles SIT [EMAIL_ADDRESS][DOMAIN_NAME] Toggle Sidebar sandbox Orders Deliveries…" at bounding box center [784, 348] width 1568 height 695
click at [1393, 55] on div "Copy Job Link" at bounding box center [1396, 58] width 84 height 18
